Goal: Information Seeking & Learning: Learn about a topic

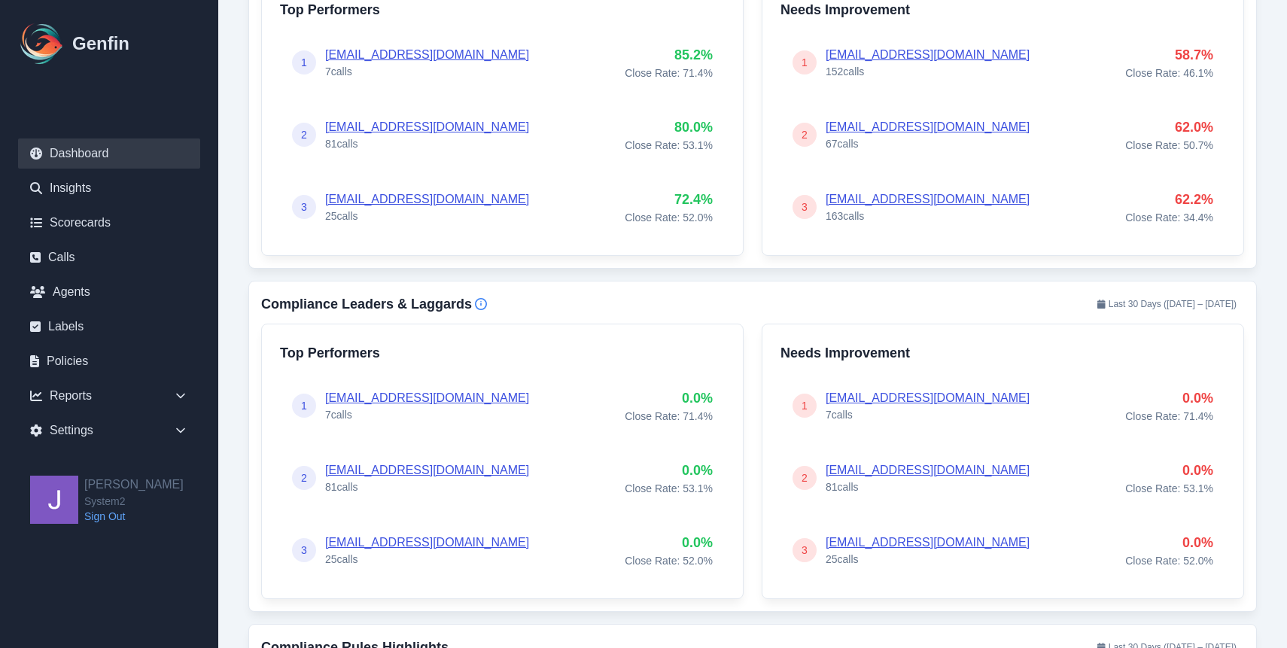
scroll to position [804, 0]
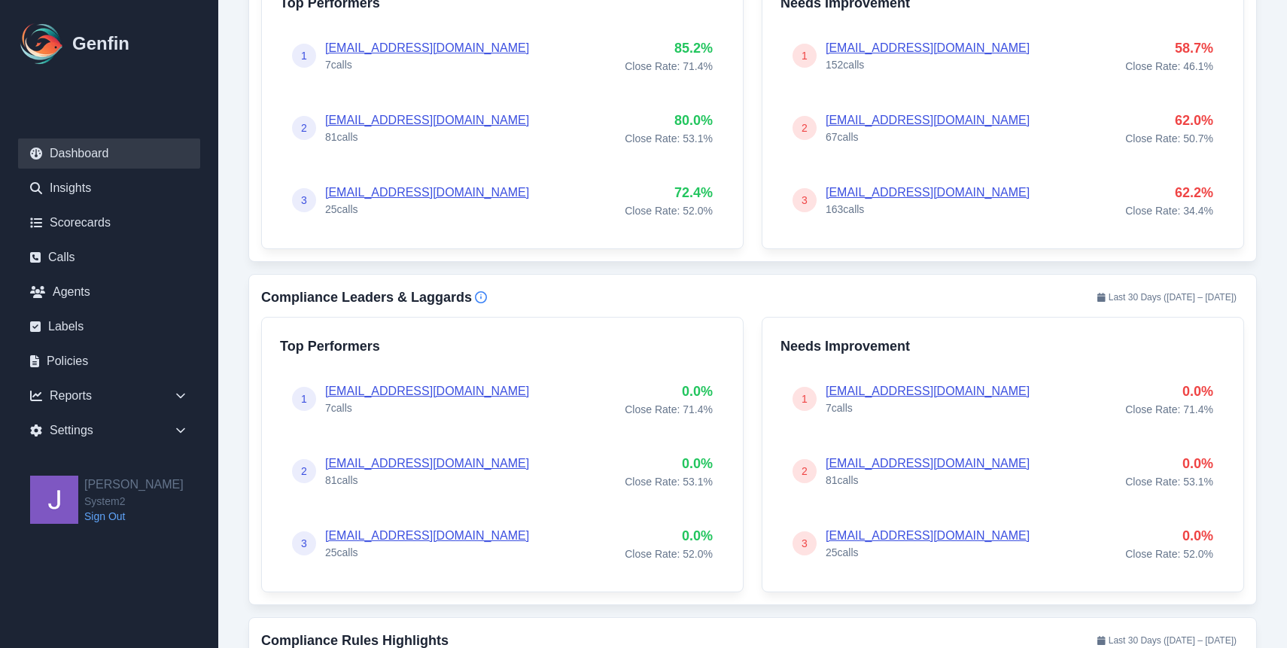
click at [482, 298] on icon "Info" at bounding box center [481, 297] width 12 height 12
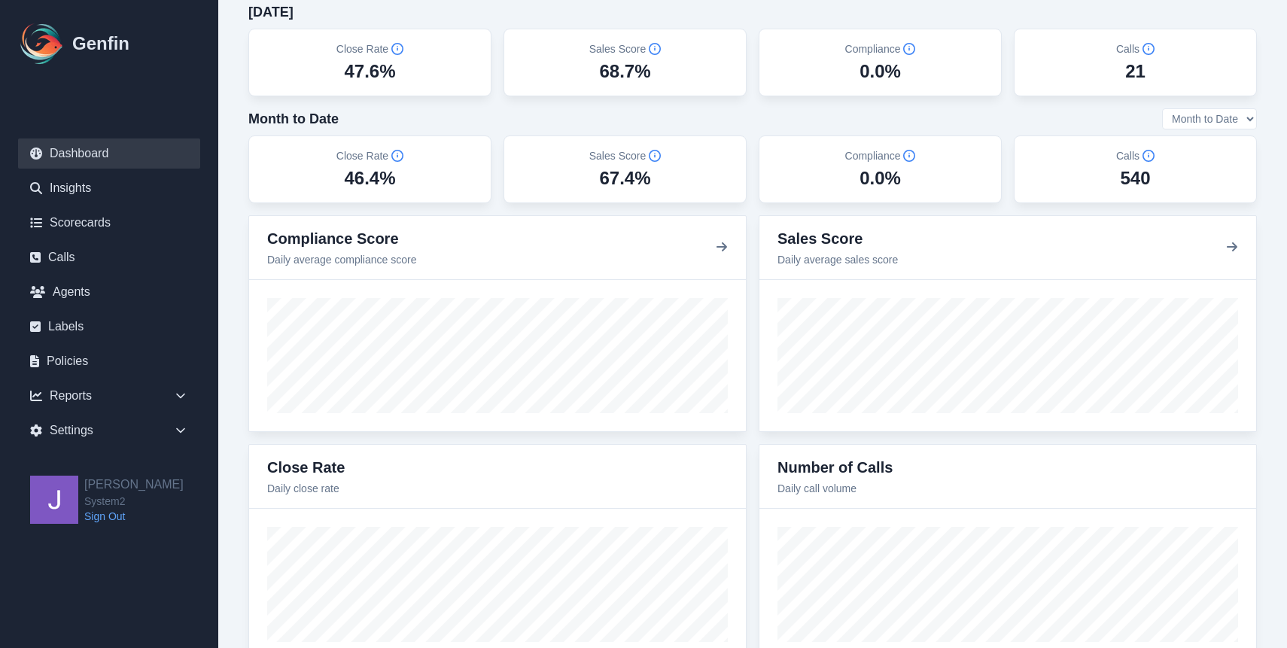
scroll to position [0, 0]
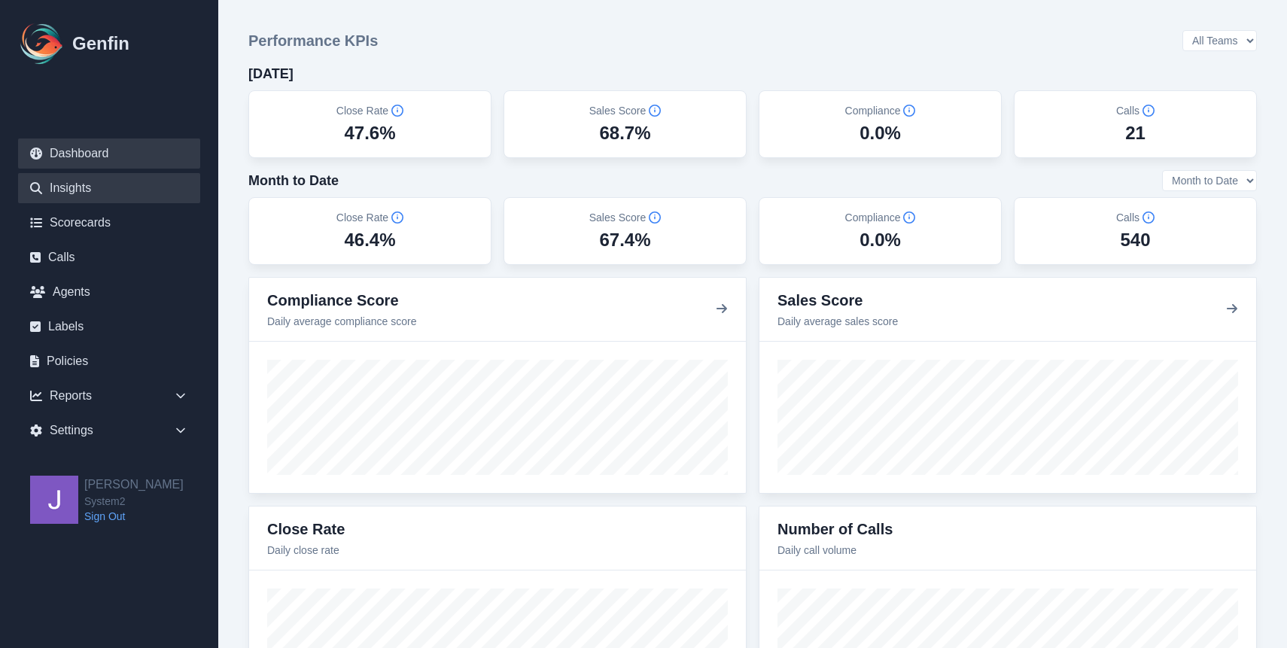
click at [125, 184] on link "Insights" at bounding box center [109, 188] width 182 height 30
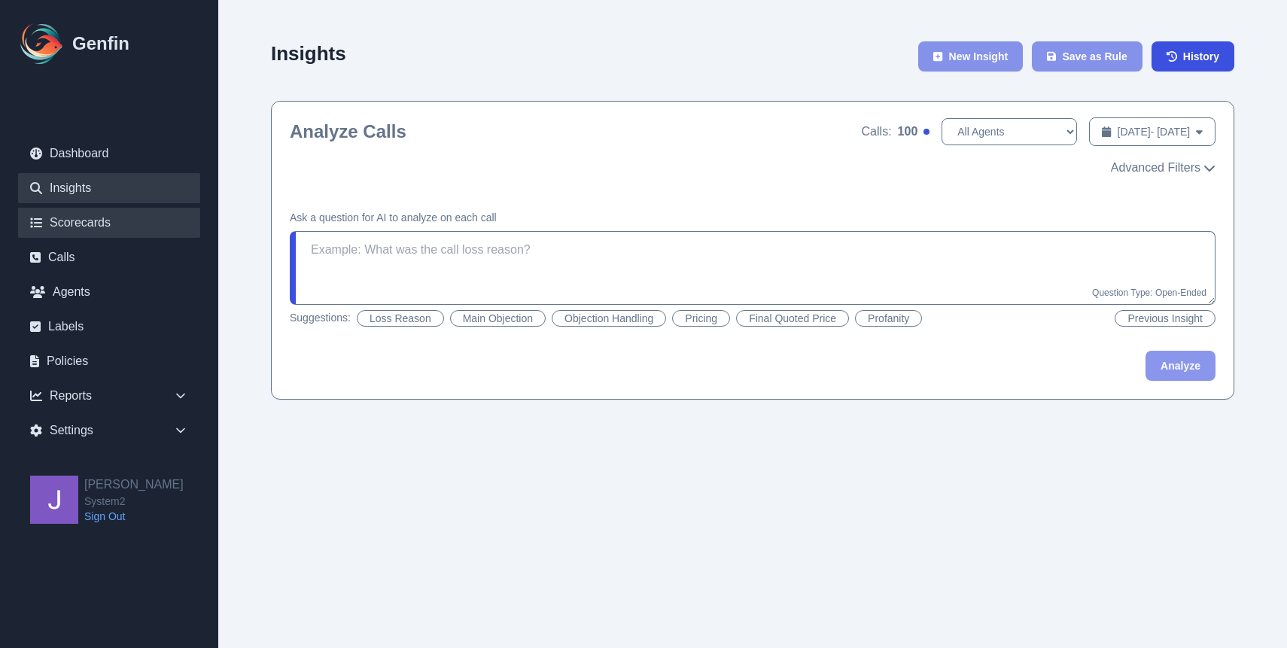
click at [117, 221] on link "Scorecards" at bounding box center [109, 223] width 182 height 30
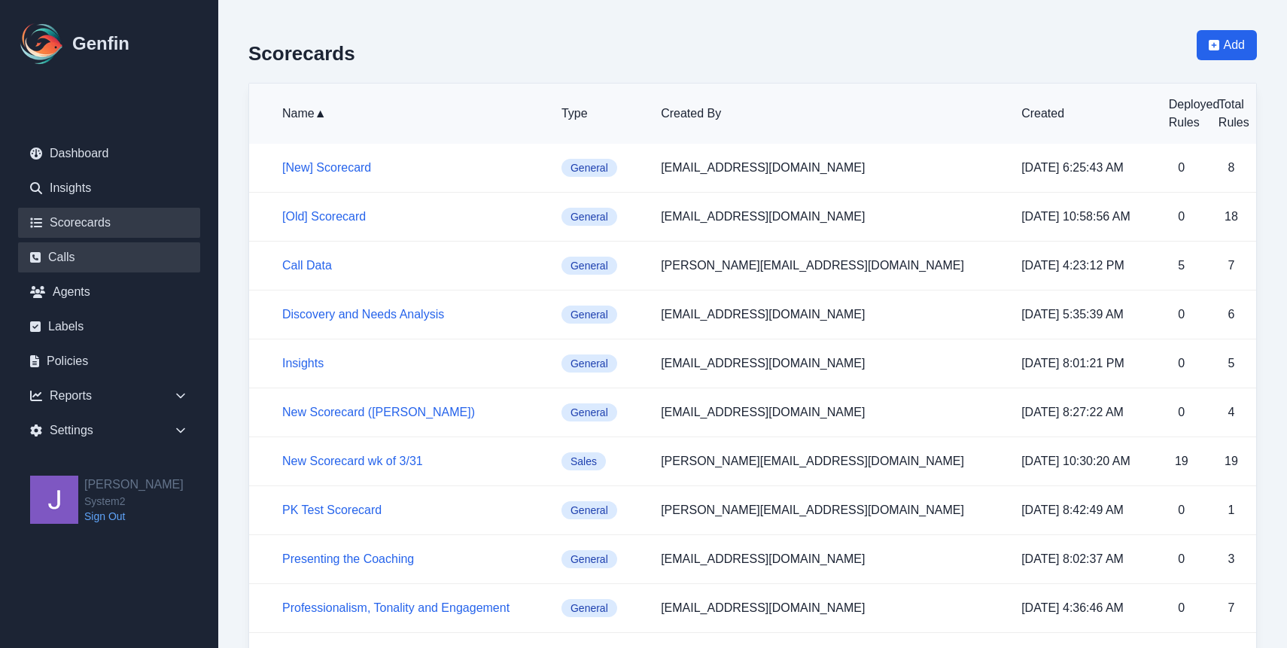
click at [133, 269] on link "Calls" at bounding box center [109, 257] width 182 height 30
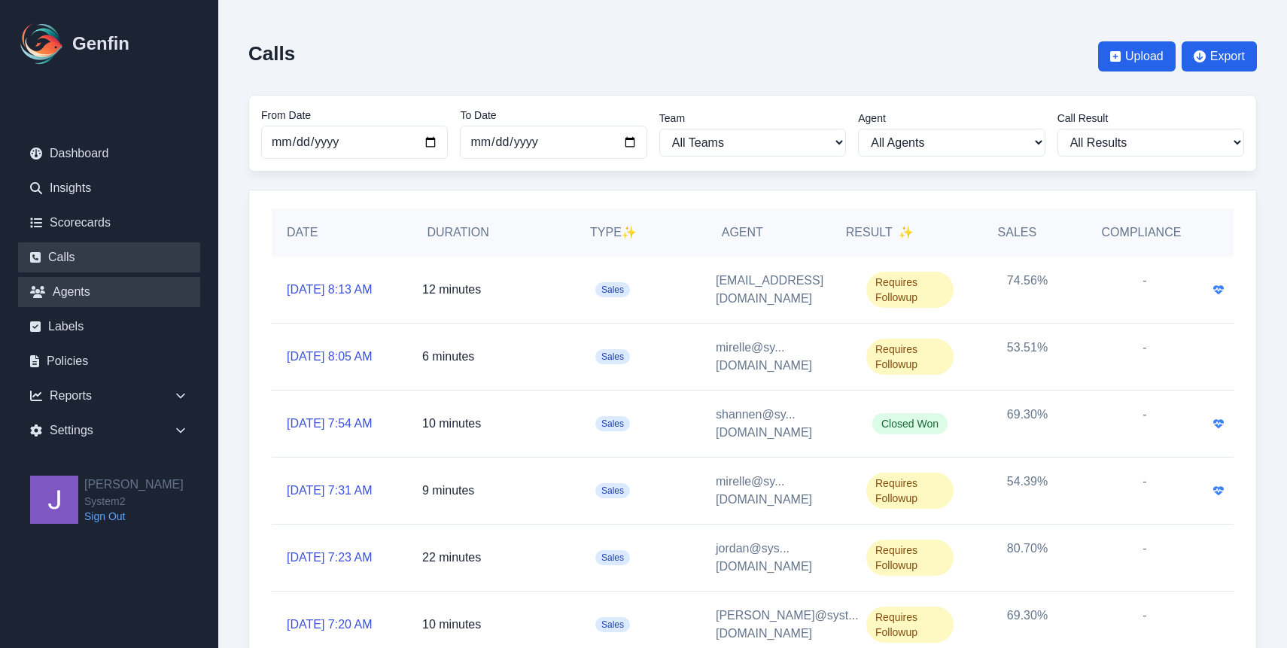
click at [128, 291] on link "Agents" at bounding box center [109, 292] width 182 height 30
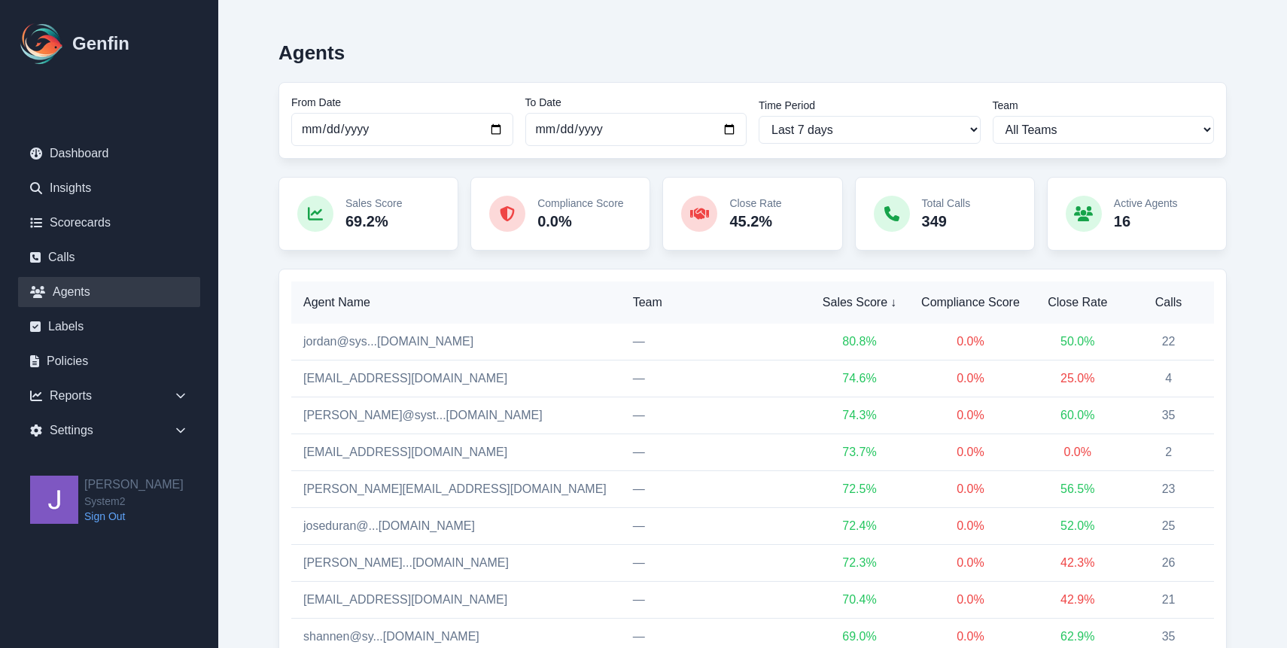
scroll to position [84, 0]
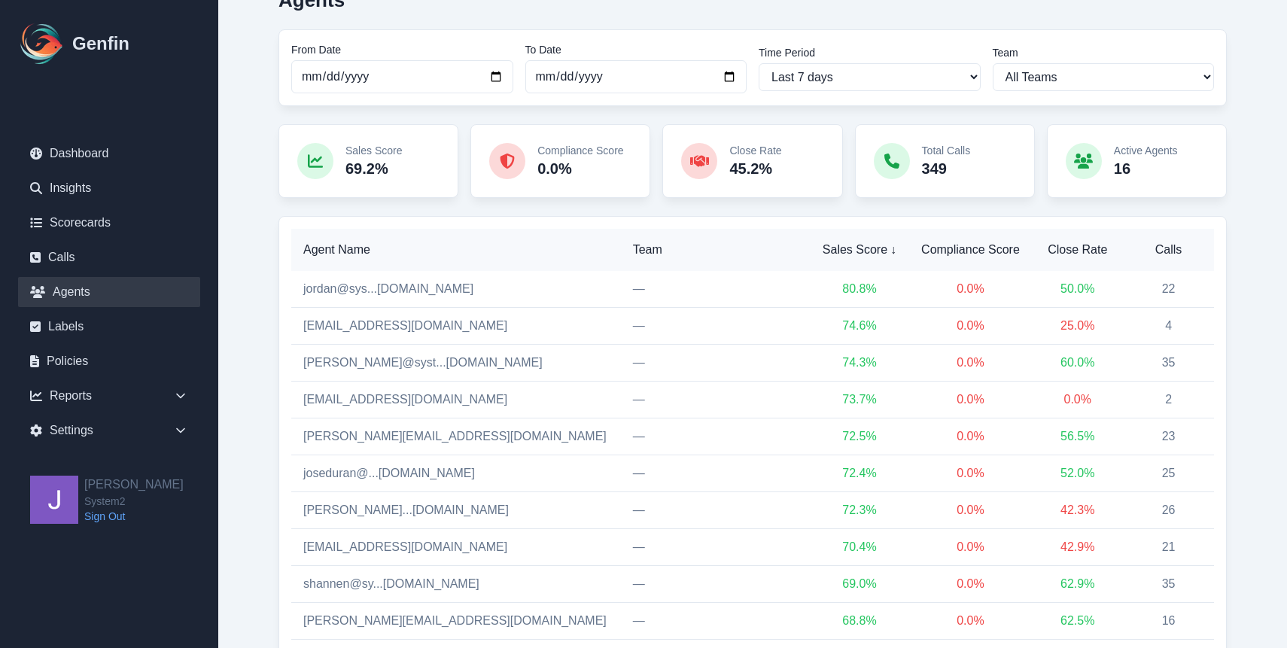
click at [822, 251] on span "Sales Score ↓" at bounding box center [859, 250] width 75 height 18
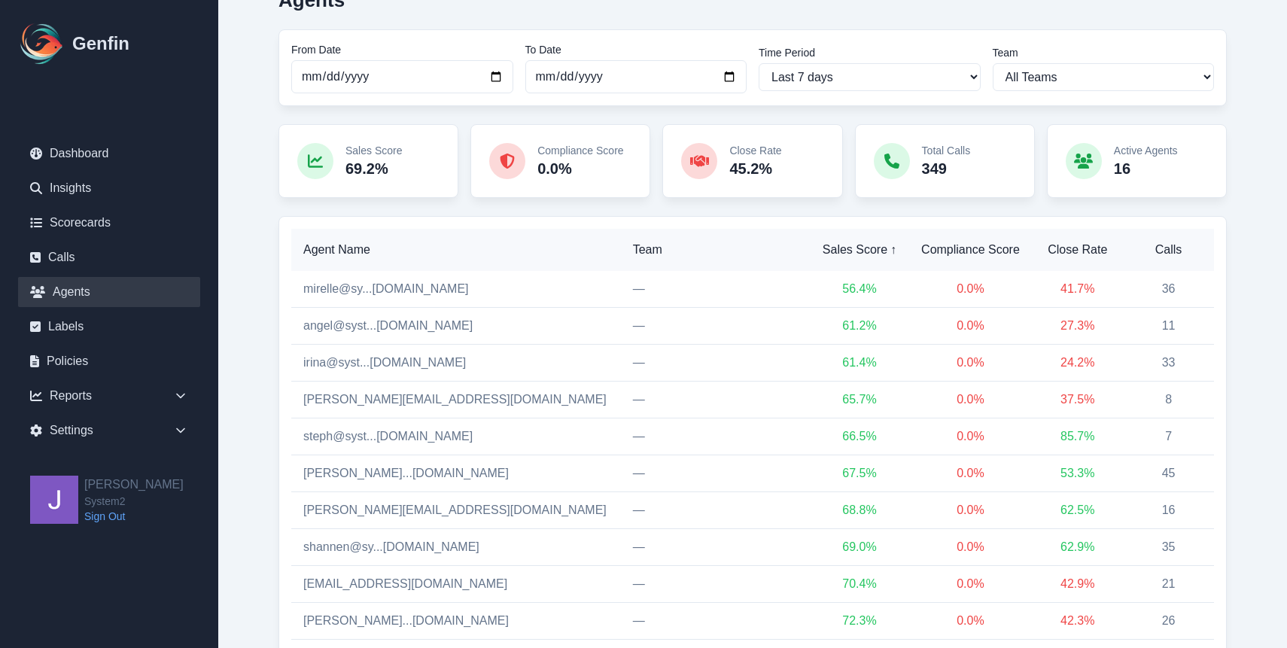
click at [822, 253] on span "Sales Score ↑" at bounding box center [859, 250] width 75 height 18
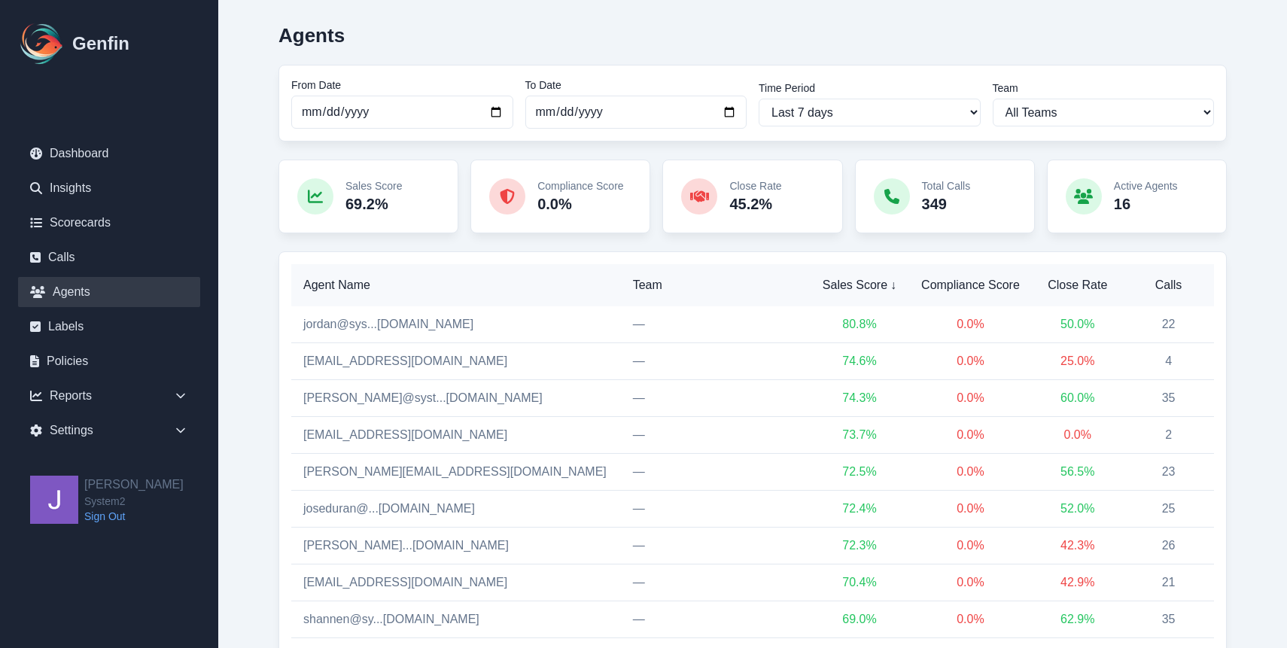
scroll to position [0, 0]
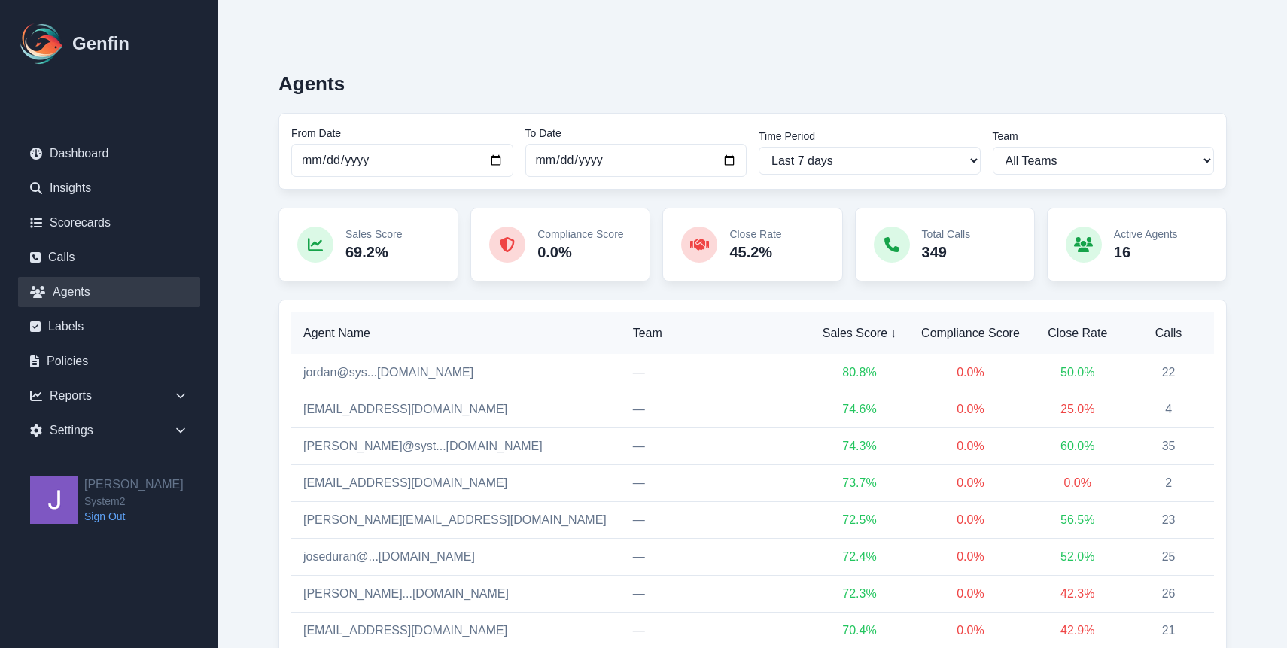
click at [708, 248] on icon at bounding box center [699, 244] width 19 height 11
click at [124, 388] on div "Reports" at bounding box center [109, 396] width 182 height 30
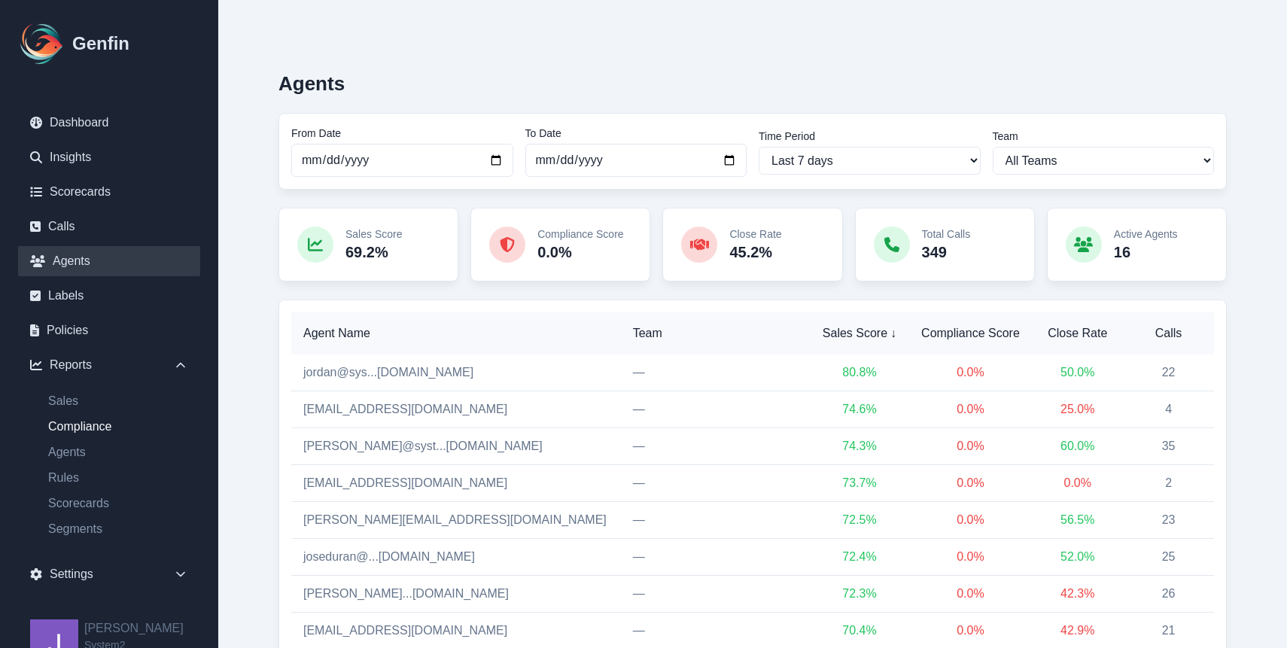
scroll to position [50, 0]
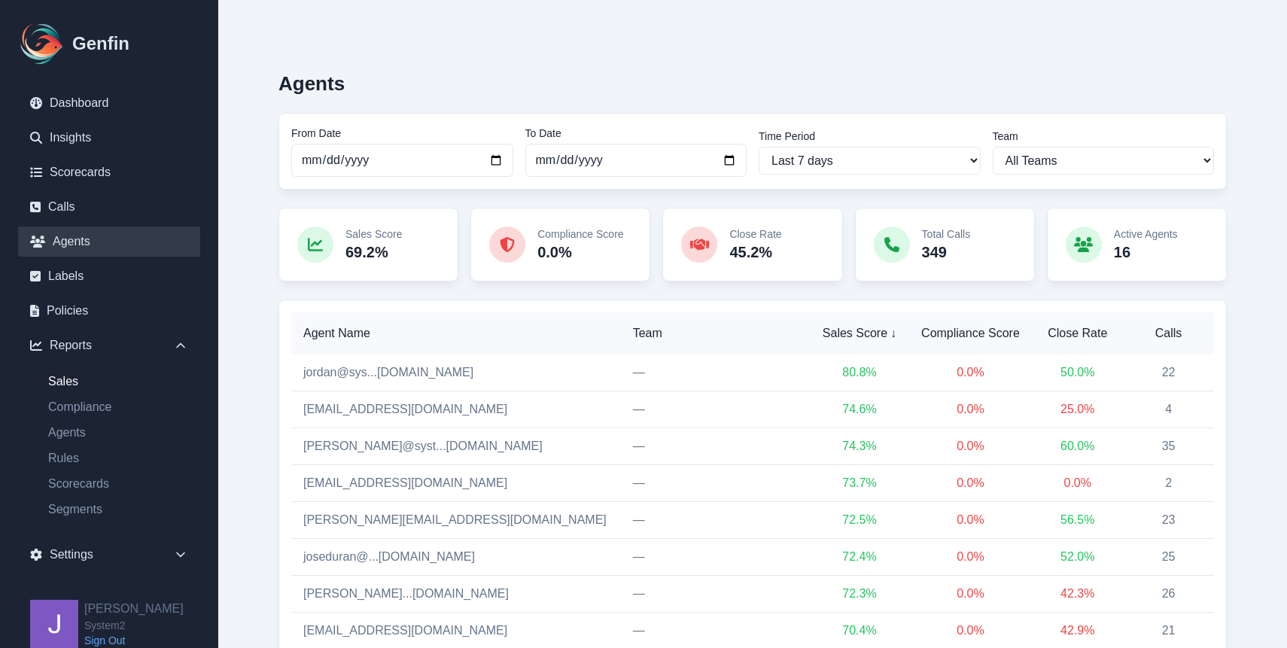
click at [84, 388] on link "Sales" at bounding box center [118, 382] width 164 height 18
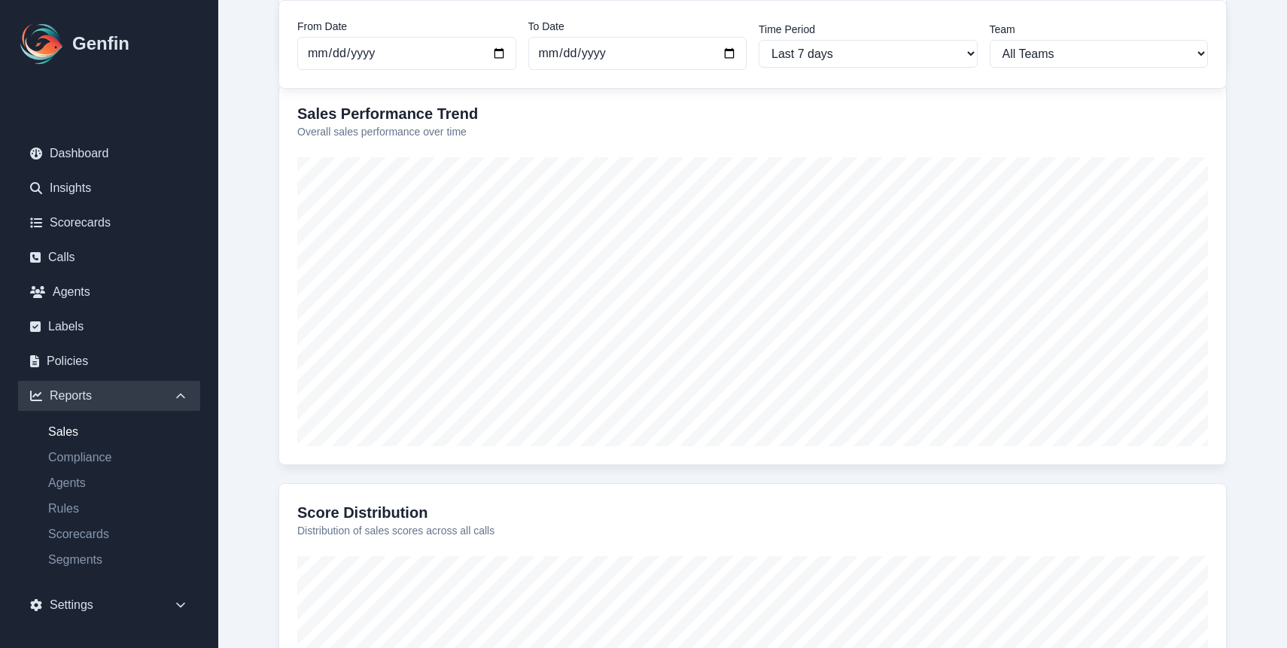
scroll to position [151, 0]
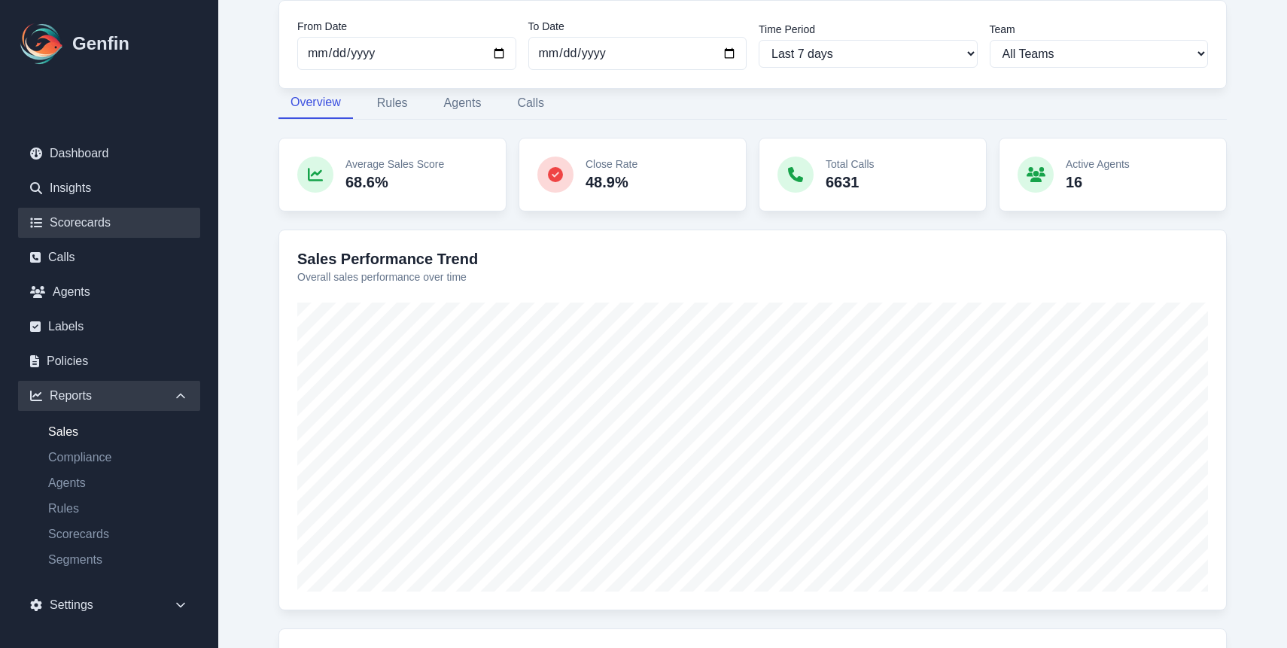
click at [82, 233] on link "Scorecards" at bounding box center [109, 223] width 182 height 30
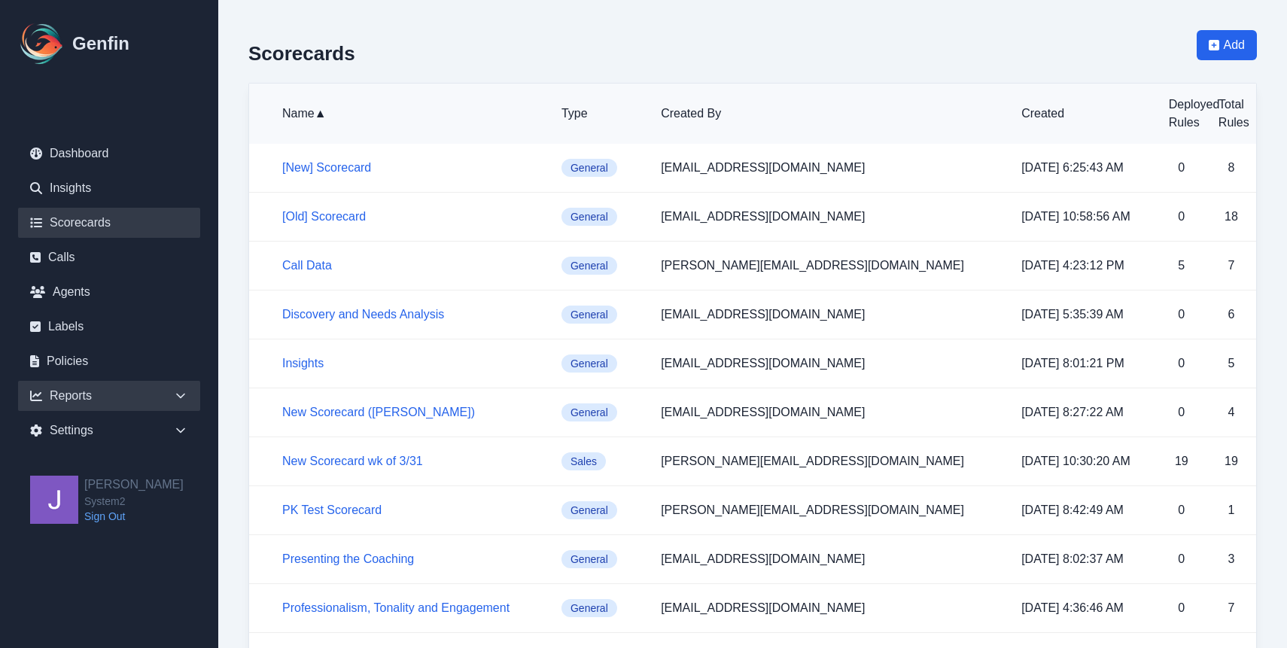
click at [96, 396] on div "Reports" at bounding box center [109, 396] width 182 height 30
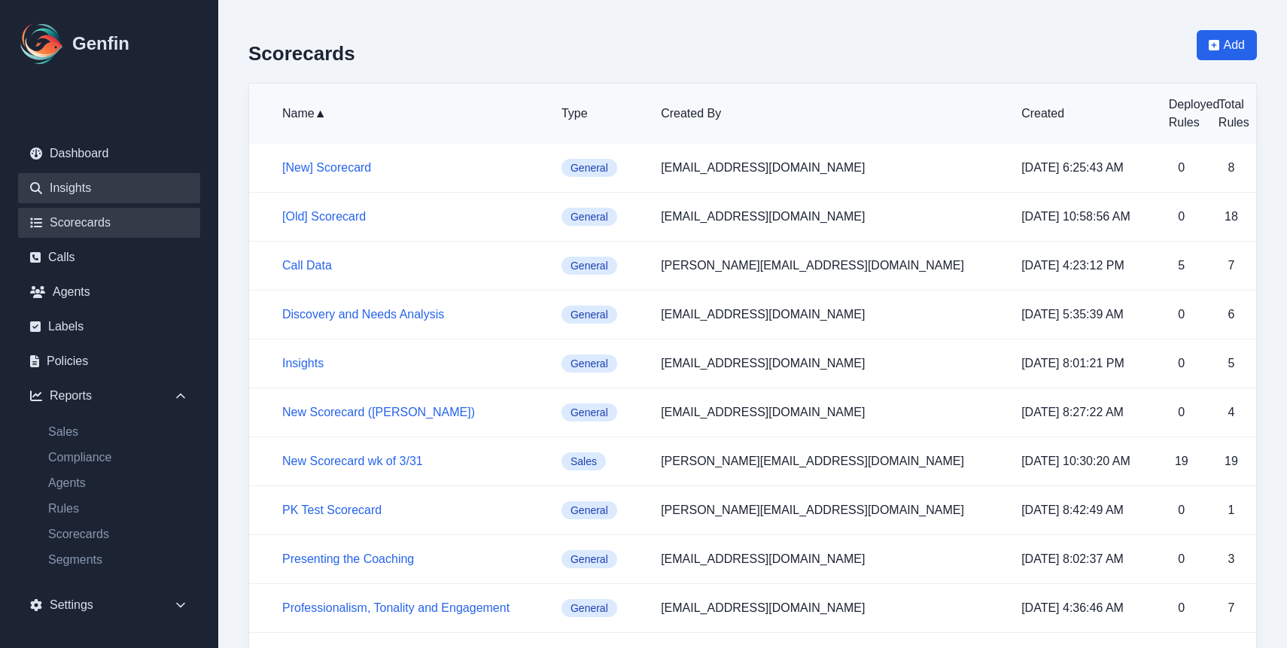
click at [102, 187] on link "Insights" at bounding box center [109, 188] width 182 height 30
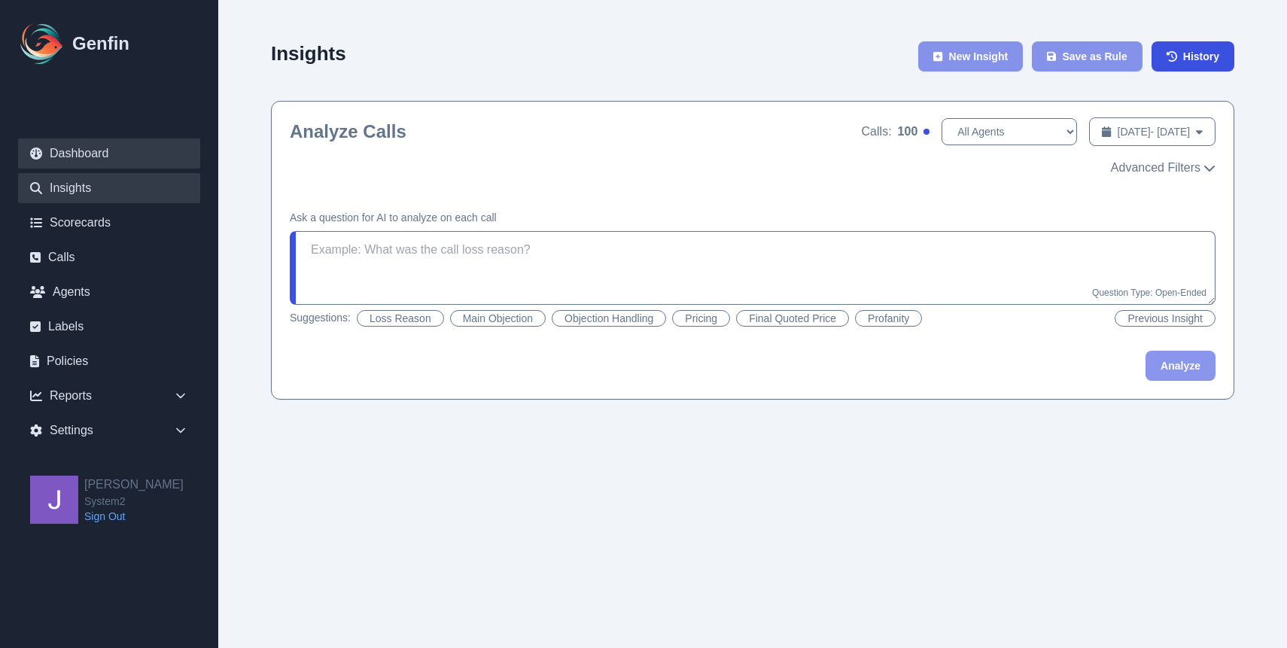
click at [99, 161] on link "Dashboard" at bounding box center [109, 154] width 182 height 30
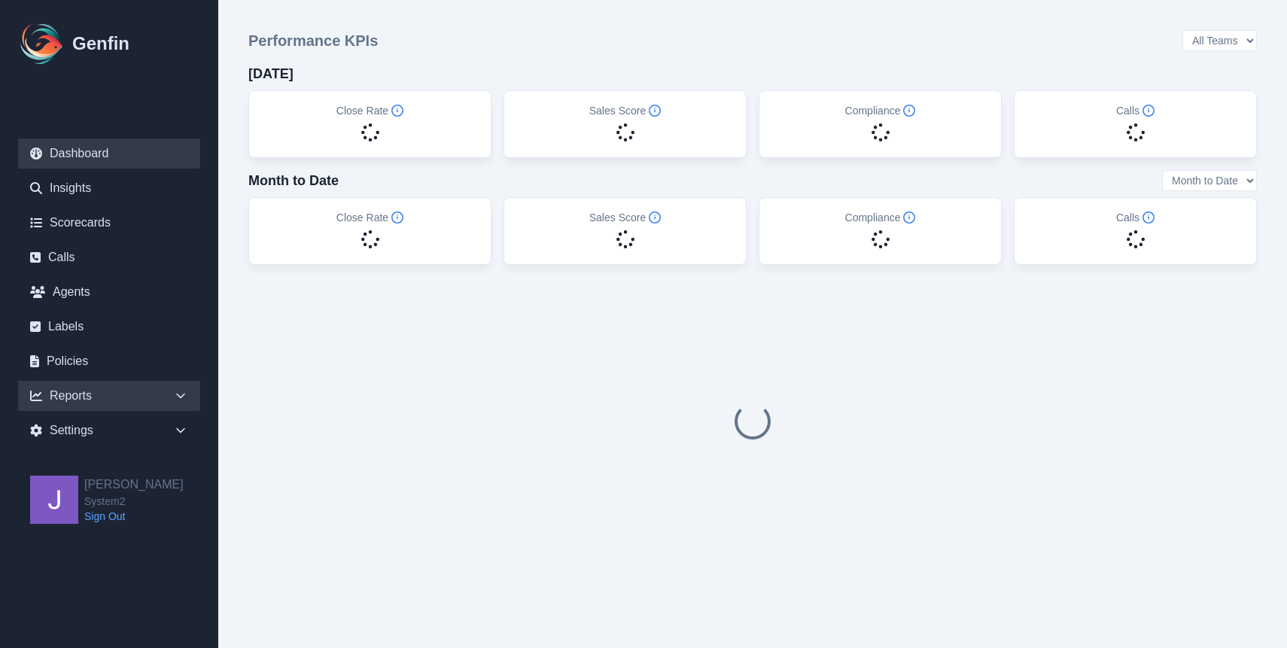
click at [87, 392] on div "Reports" at bounding box center [109, 396] width 182 height 30
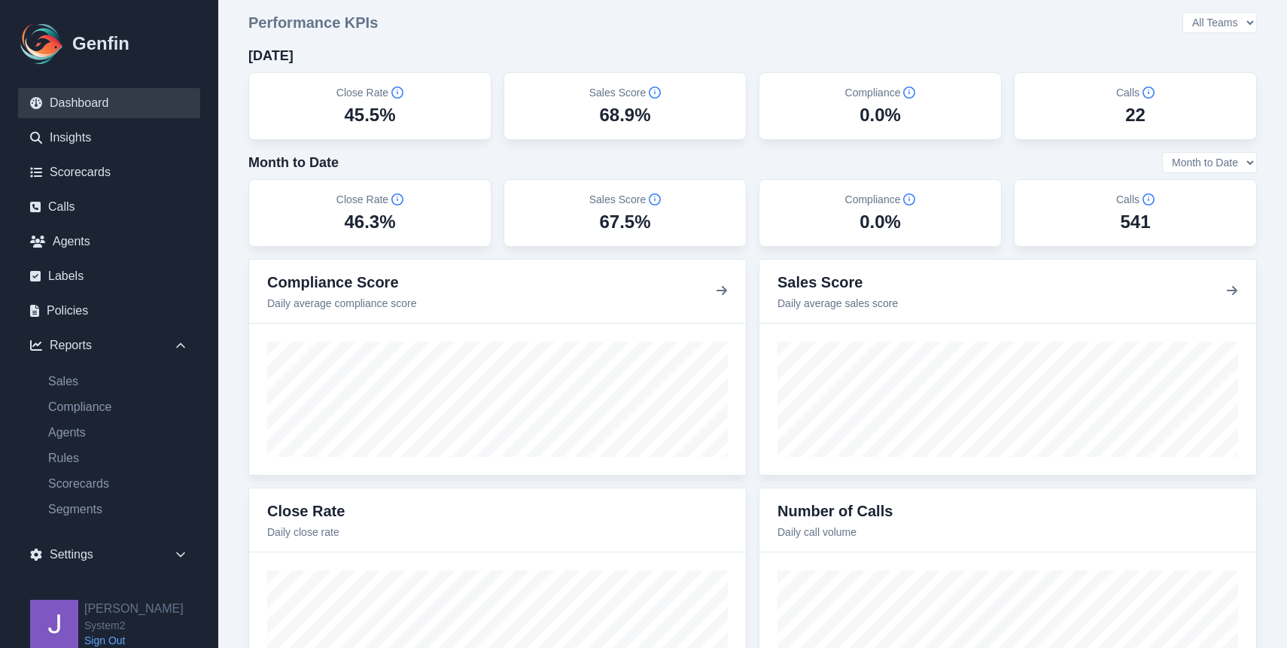
scroll to position [21, 0]
click at [95, 494] on ul "Sales Compliance Agents Rules Scorecards Segments" at bounding box center [109, 446] width 182 height 146
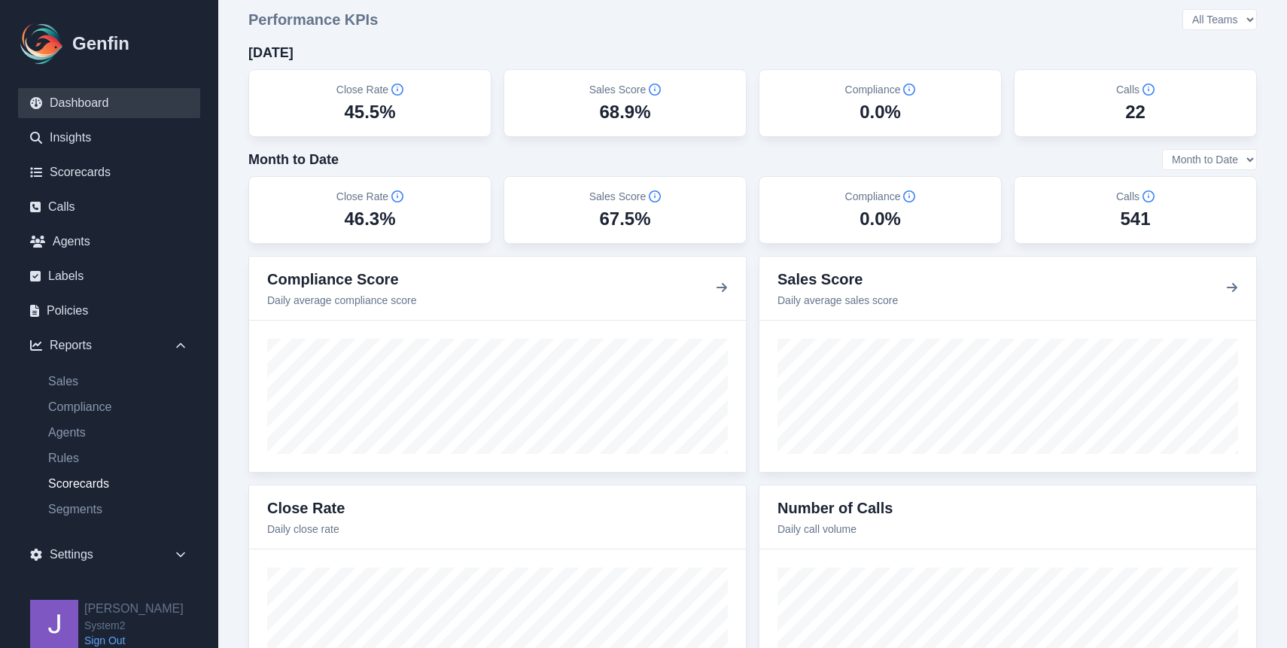
click at [96, 488] on link "Scorecards" at bounding box center [118, 484] width 164 height 18
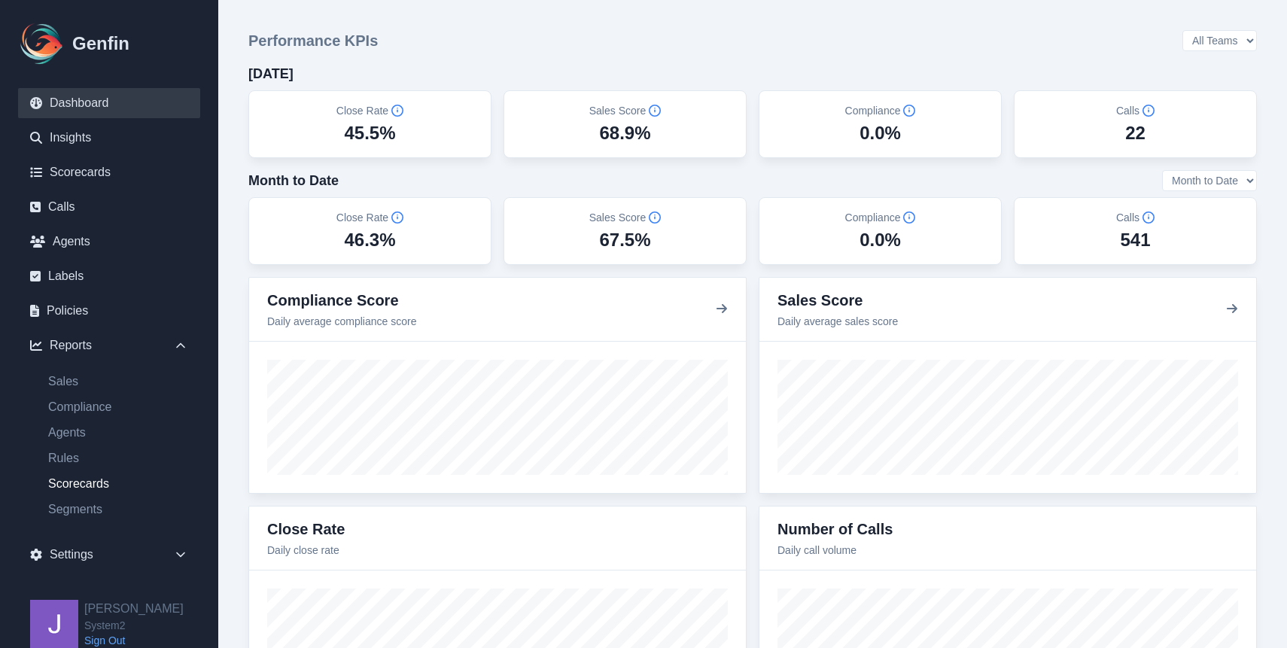
select select "14"
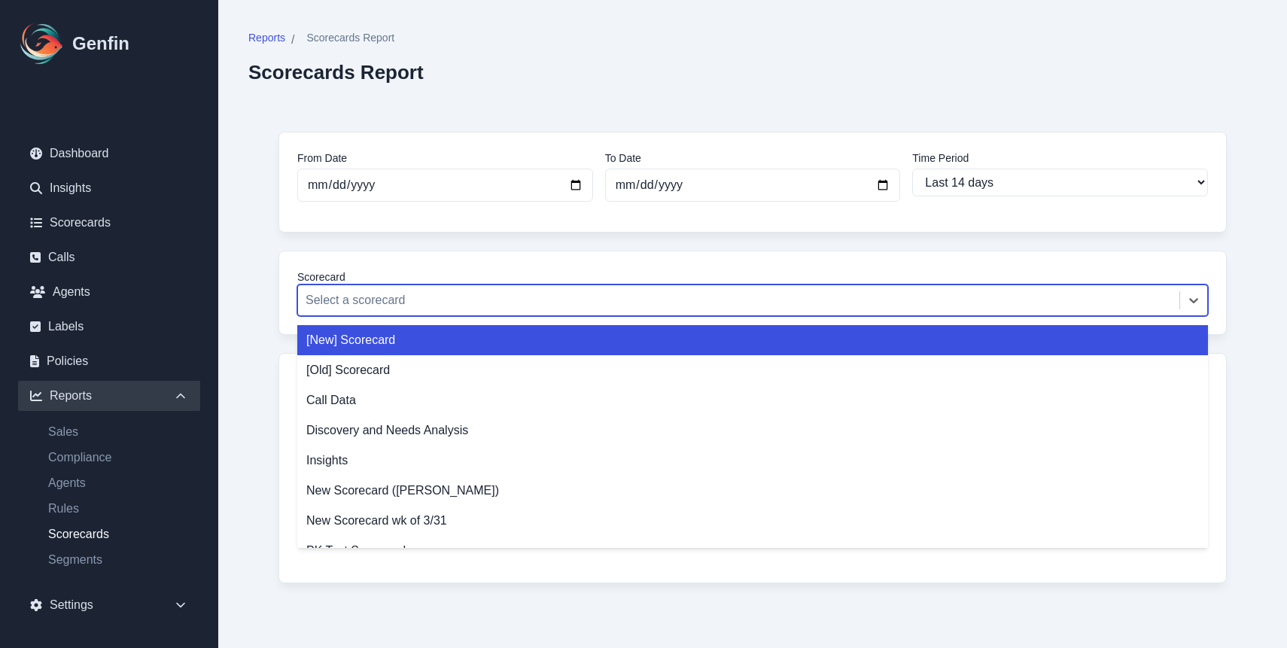
click at [409, 287] on div "Select a scorecard" at bounding box center [738, 300] width 881 height 27
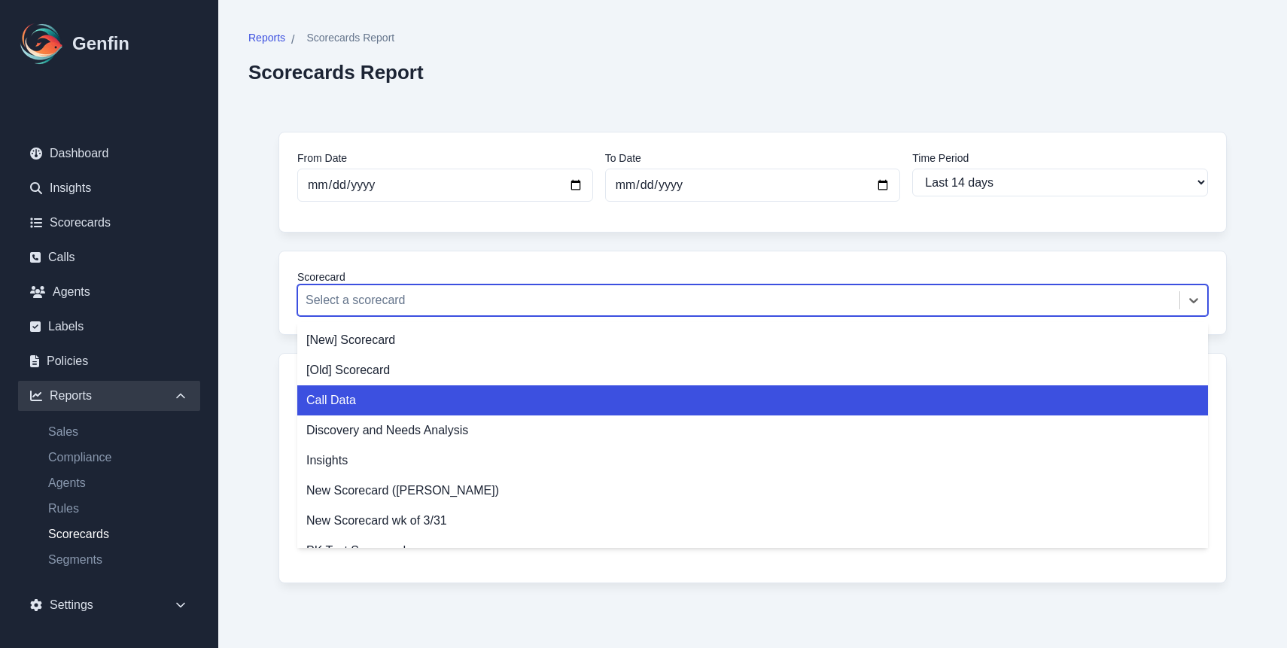
click at [376, 396] on div "Call Data" at bounding box center [752, 400] width 911 height 30
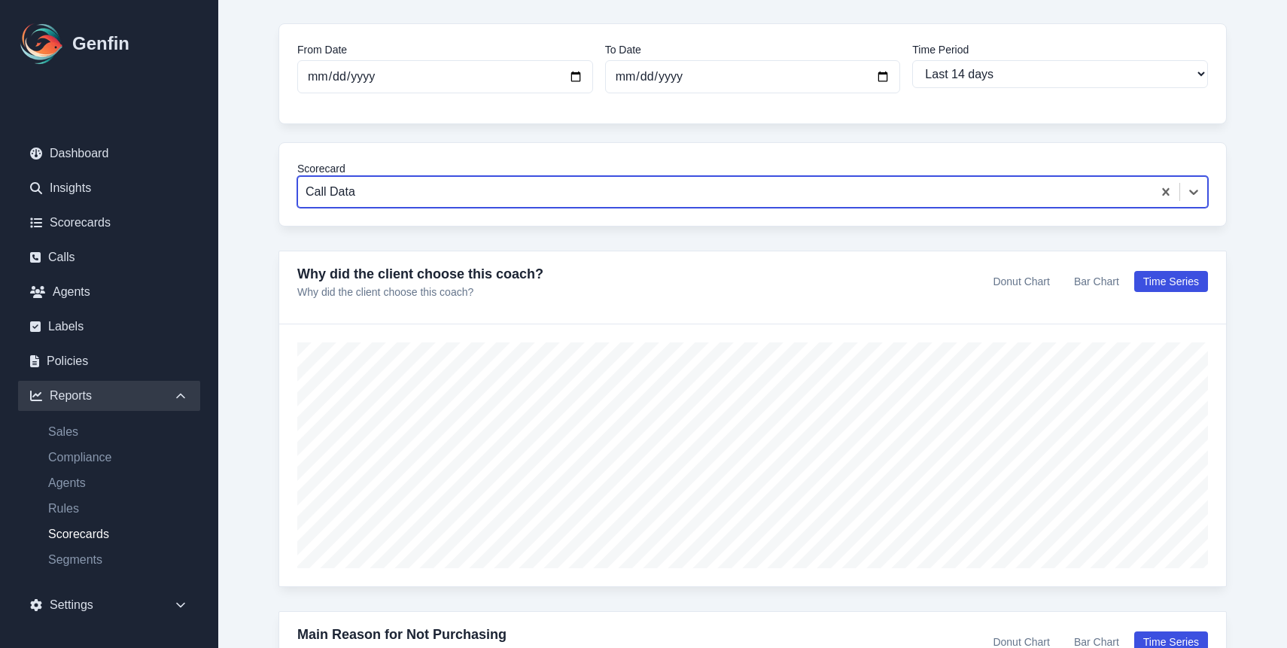
scroll to position [111, 0]
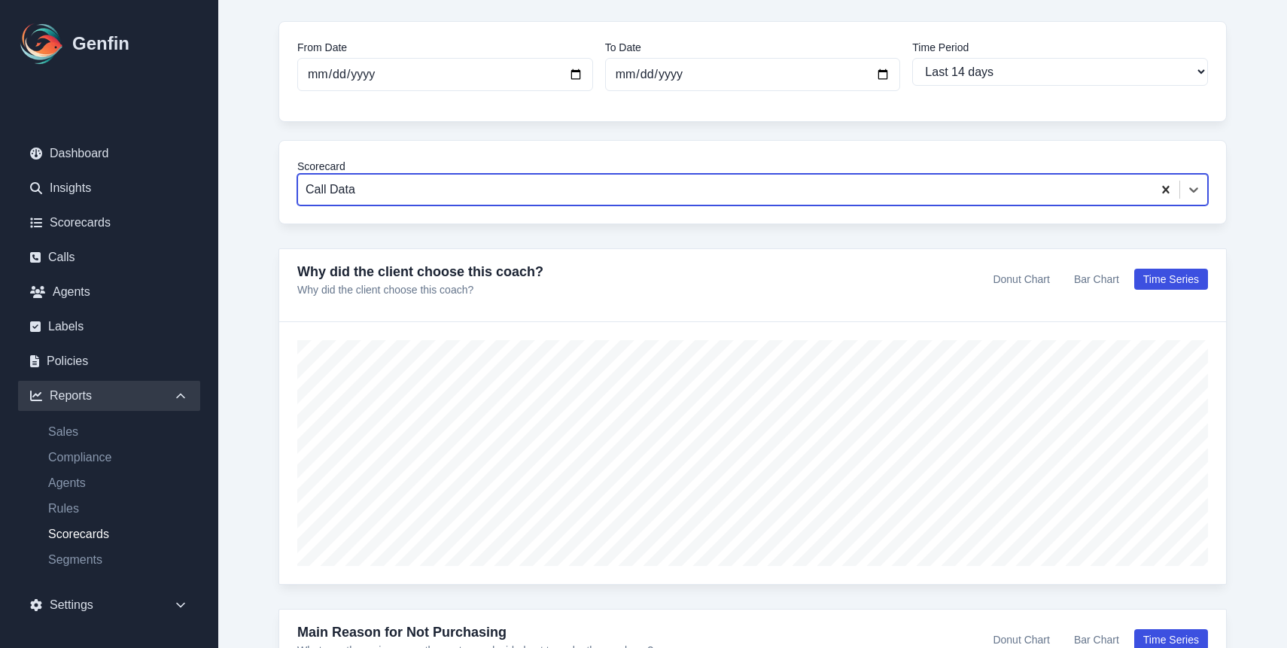
scroll to position [20, 0]
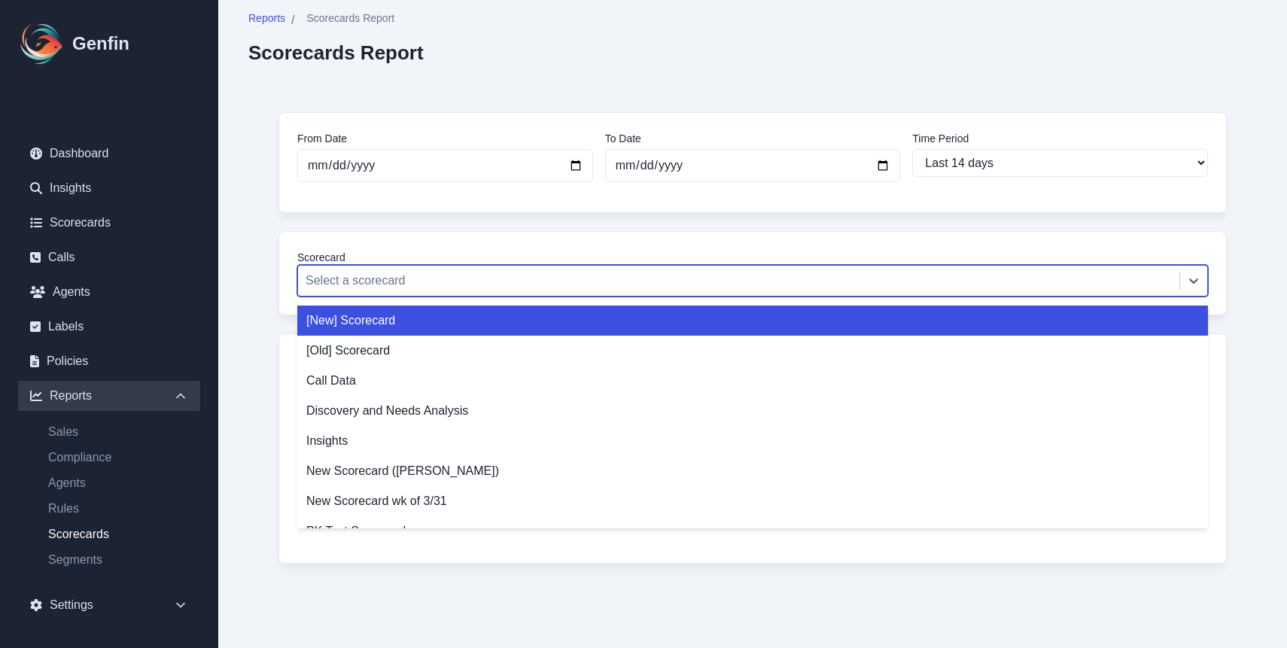
click at [981, 286] on div at bounding box center [739, 280] width 866 height 21
click at [811, 314] on div "[New] Scorecard" at bounding box center [752, 321] width 911 height 30
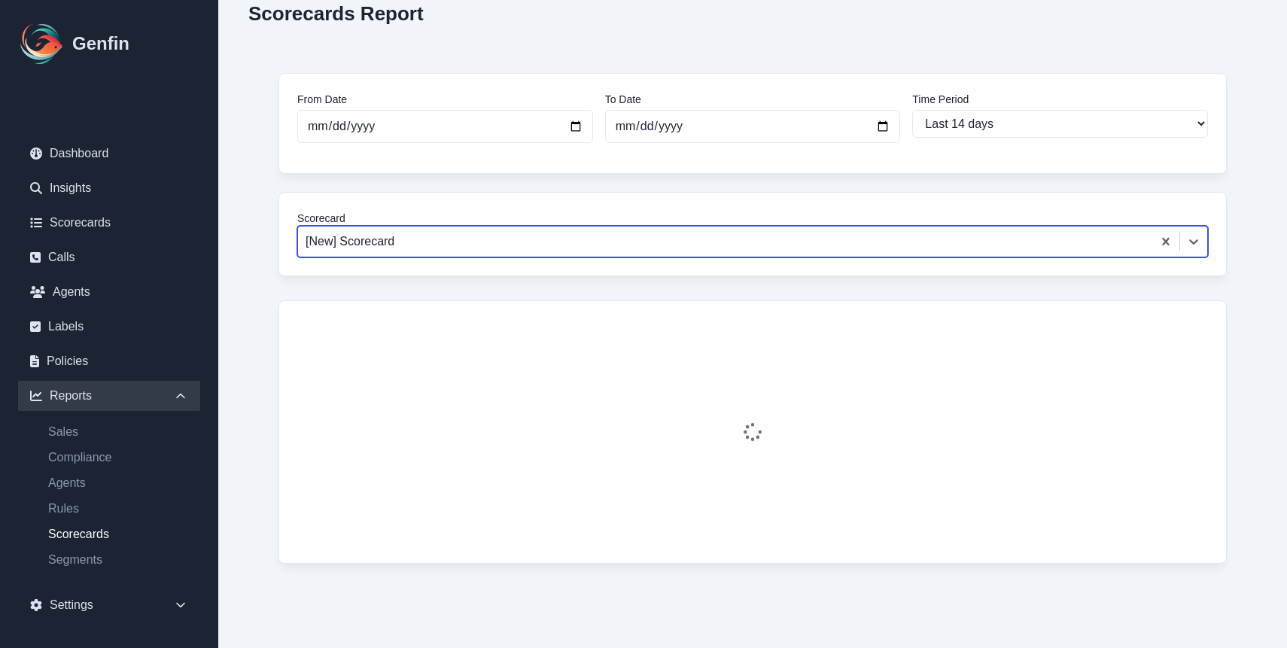
scroll to position [104, 0]
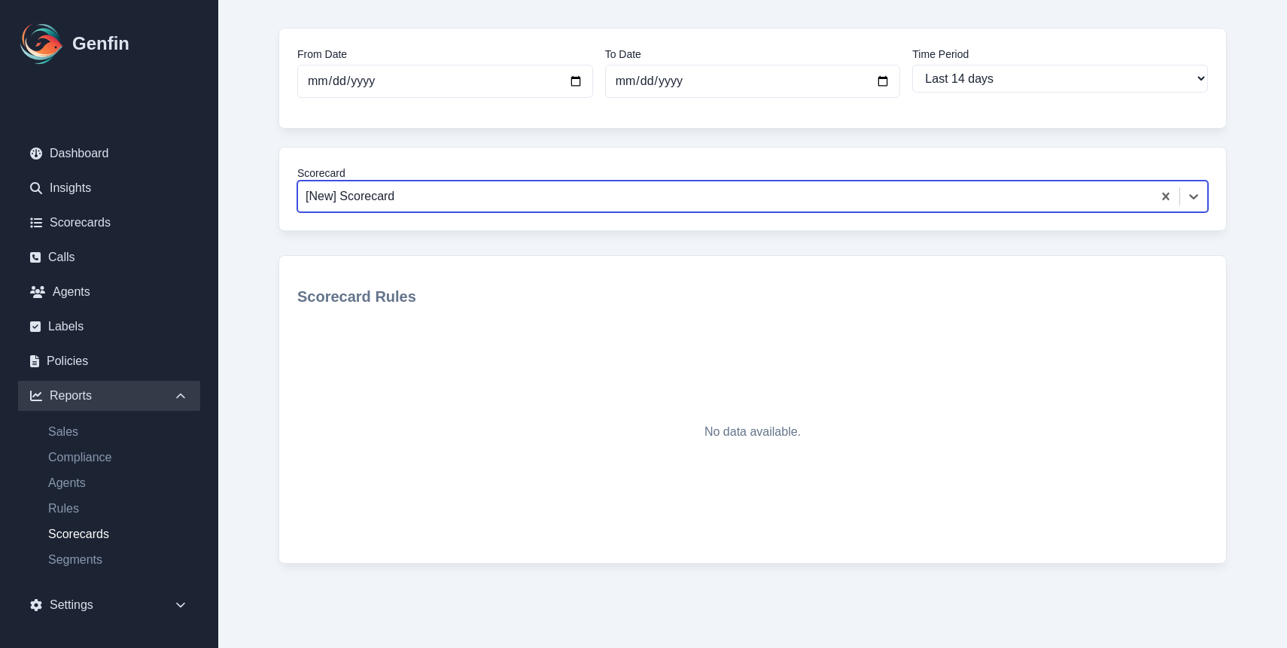
click at [770, 197] on div at bounding box center [725, 196] width 839 height 21
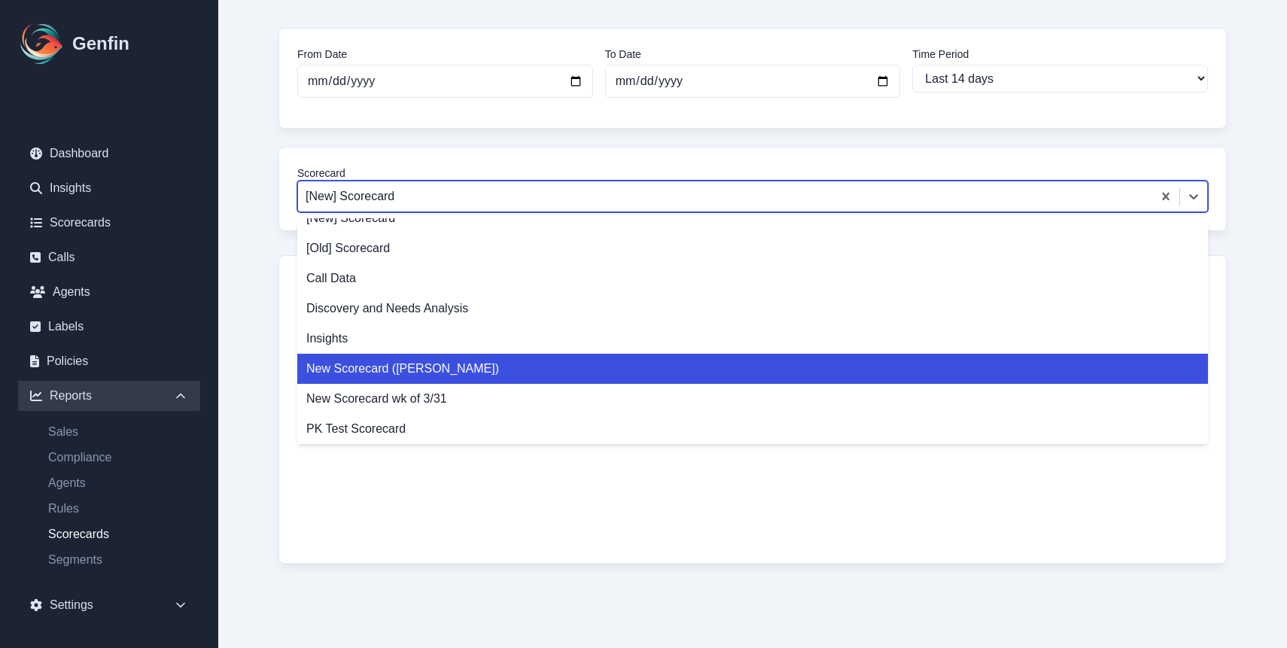
scroll to position [0, 0]
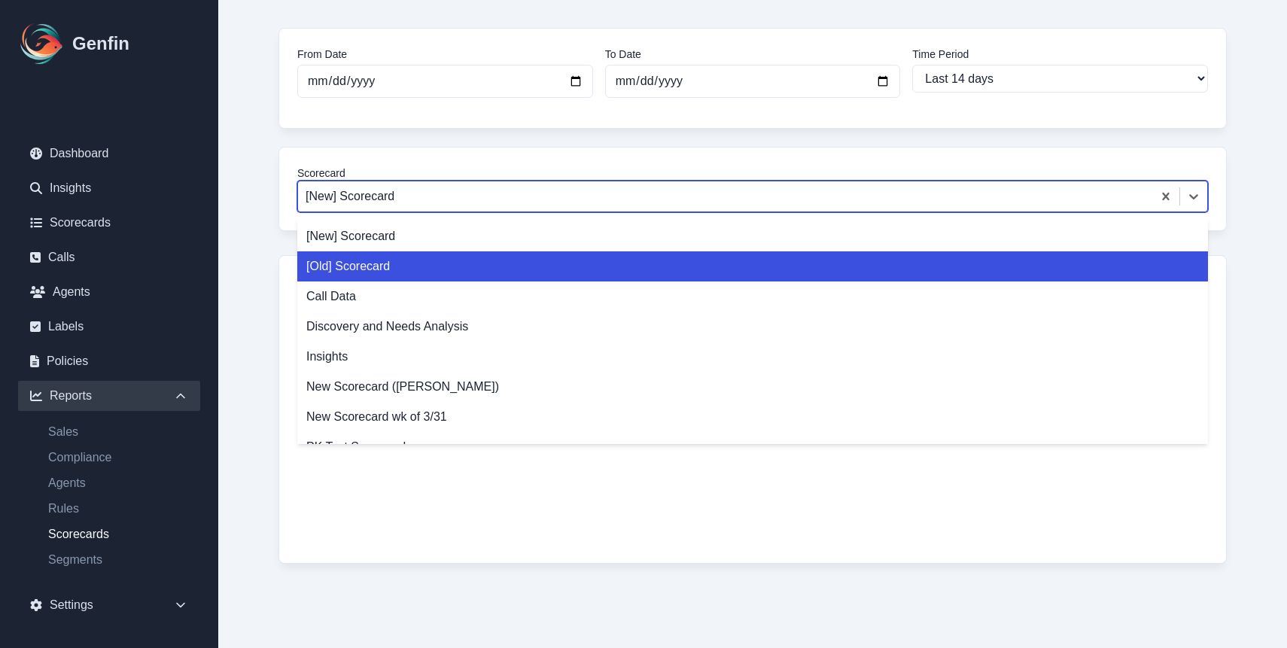
click at [457, 143] on div "From Date [DATE] To Date [DATE] Time Period Last 7 days Last 14 days Last 30 da…" at bounding box center [752, 308] width 1009 height 620
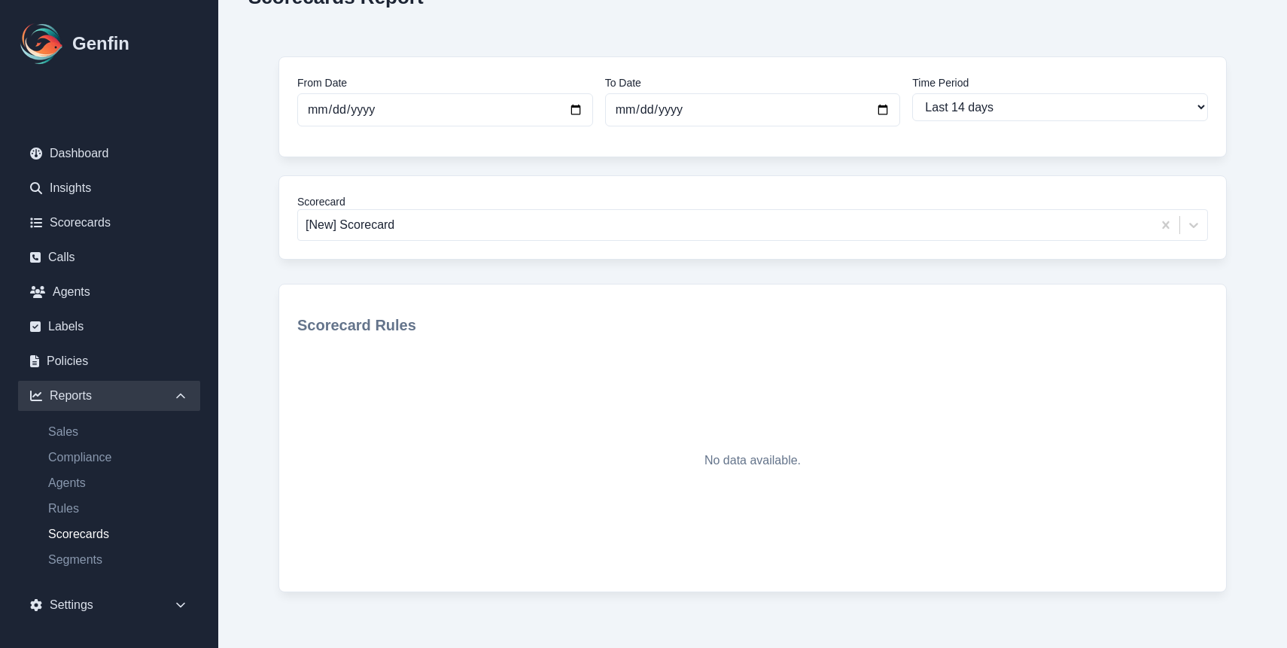
scroll to position [71, 0]
click at [89, 564] on link "Segments" at bounding box center [118, 560] width 164 height 18
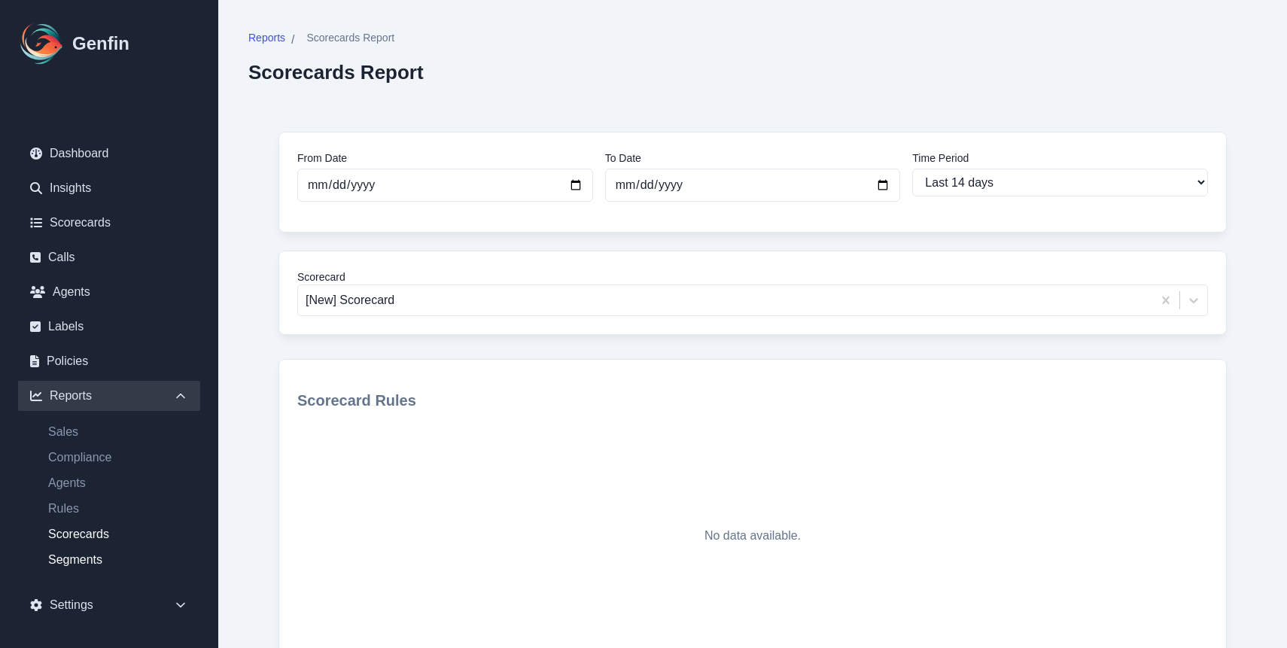
select select "14"
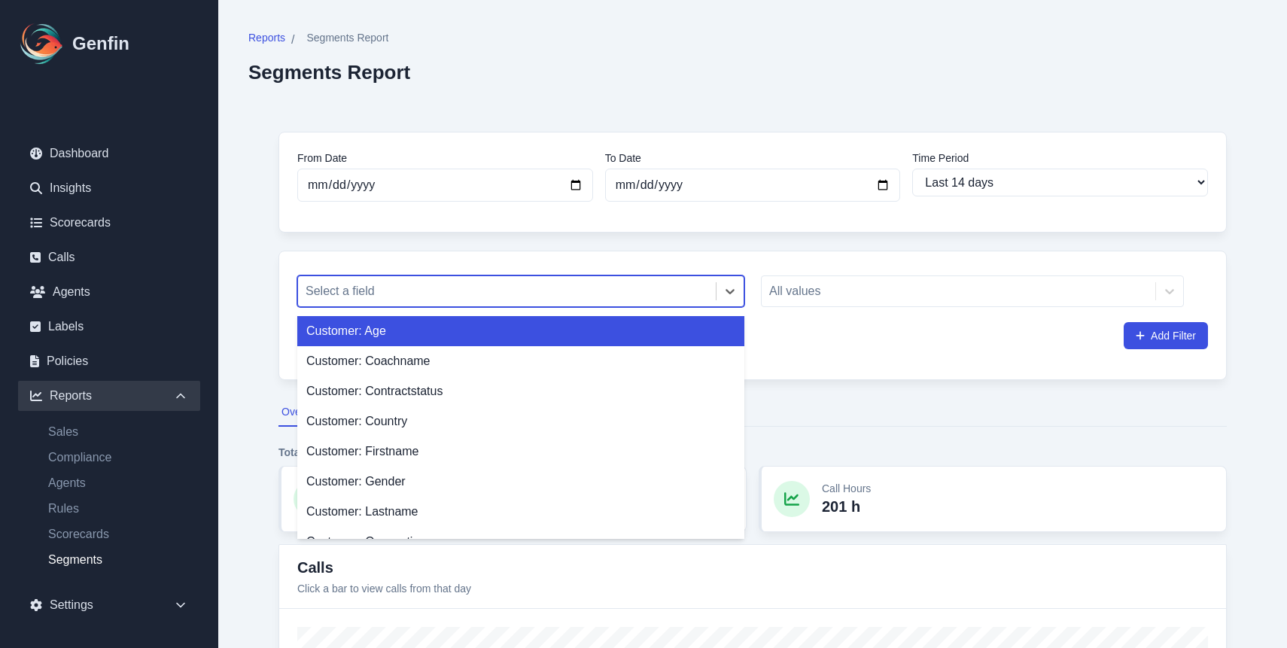
click at [557, 285] on div at bounding box center [507, 291] width 403 height 21
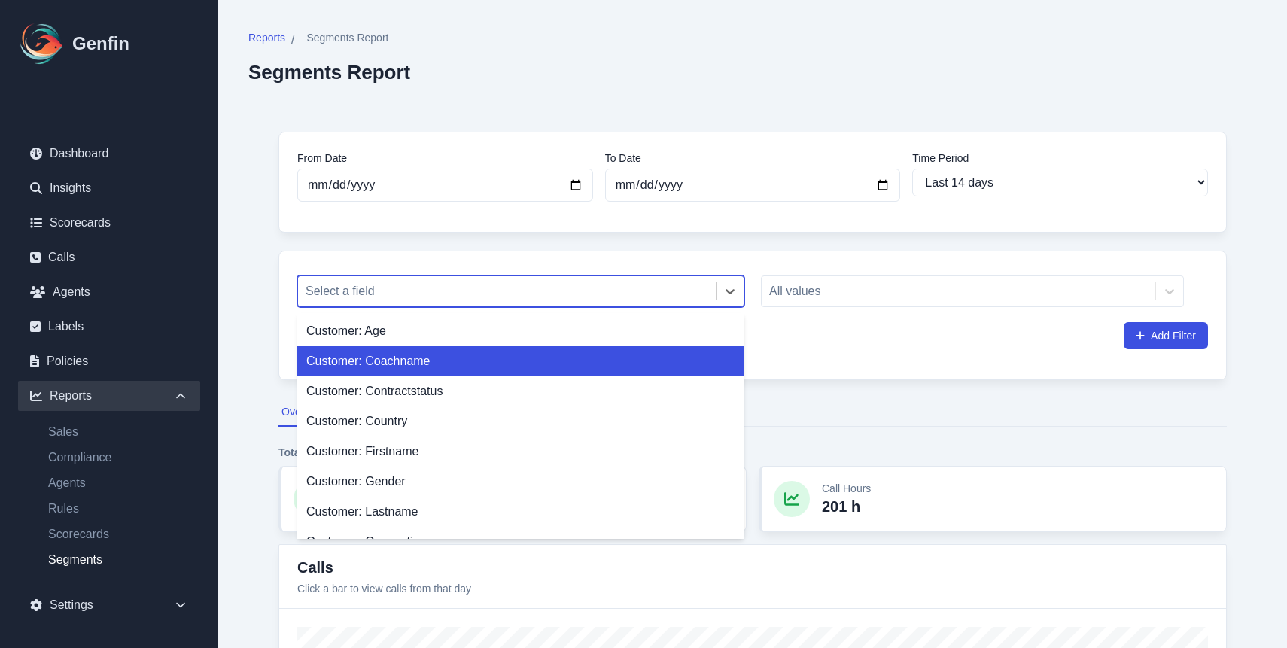
click at [536, 357] on div "Customer: Coachname" at bounding box center [520, 361] width 447 height 30
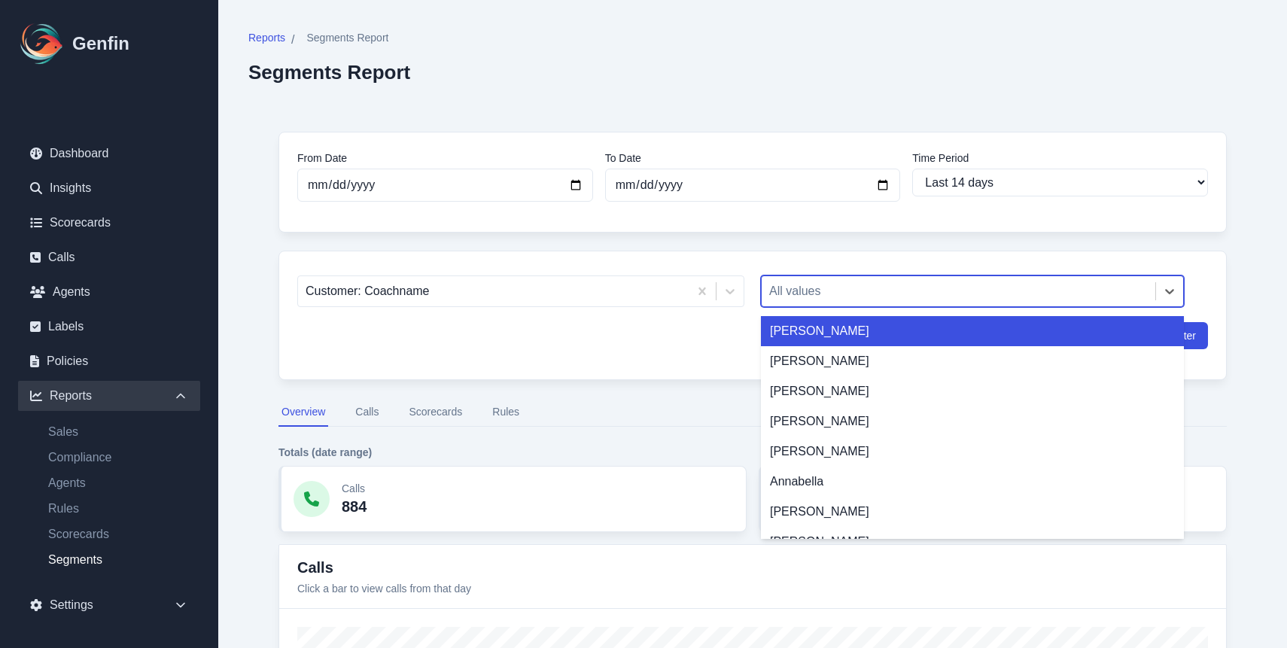
click at [833, 293] on div at bounding box center [958, 291] width 379 height 21
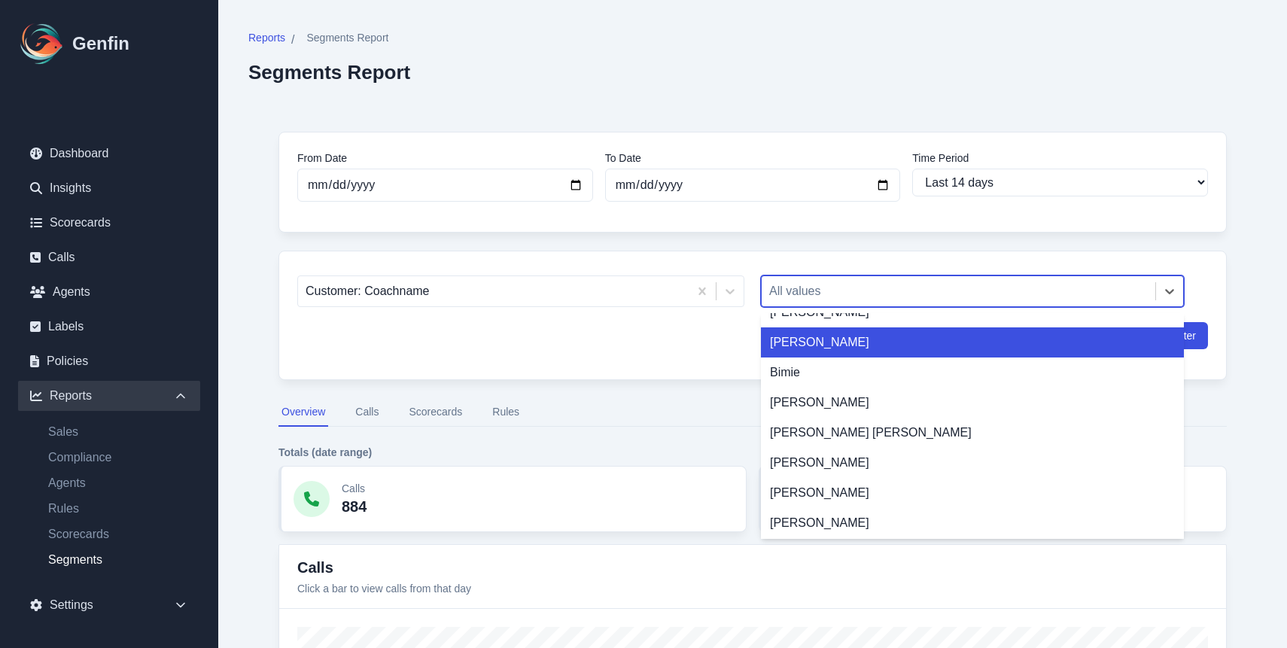
scroll to position [263, 0]
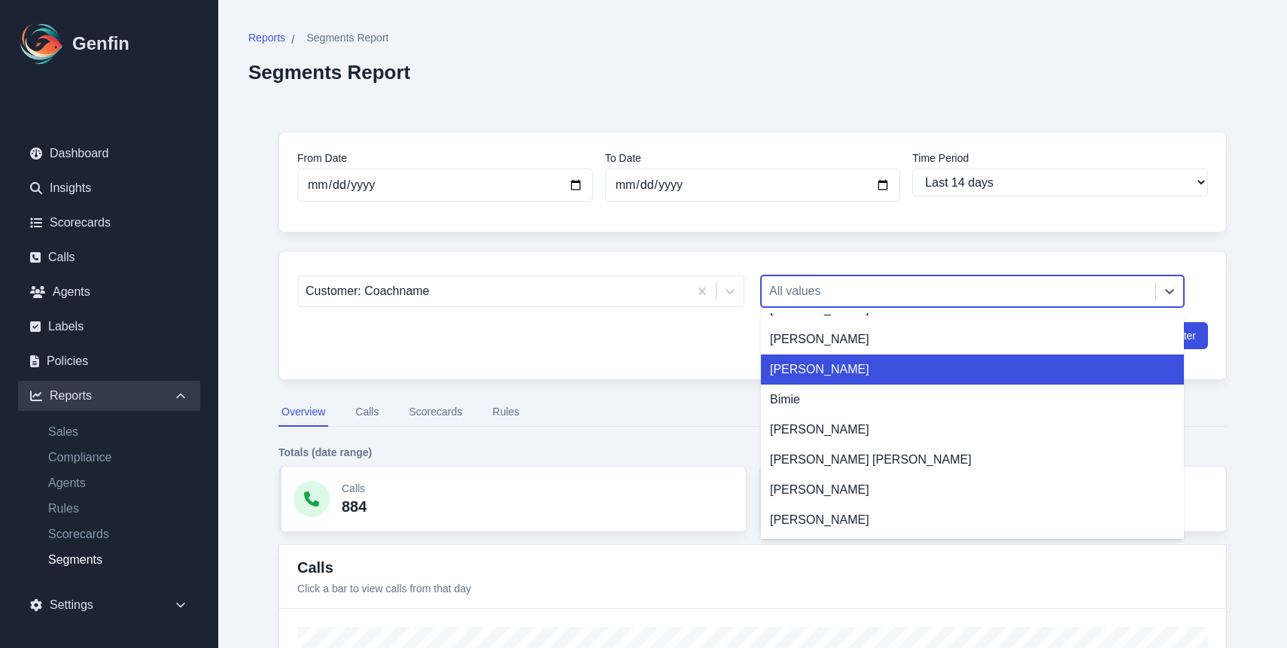
type input "j"
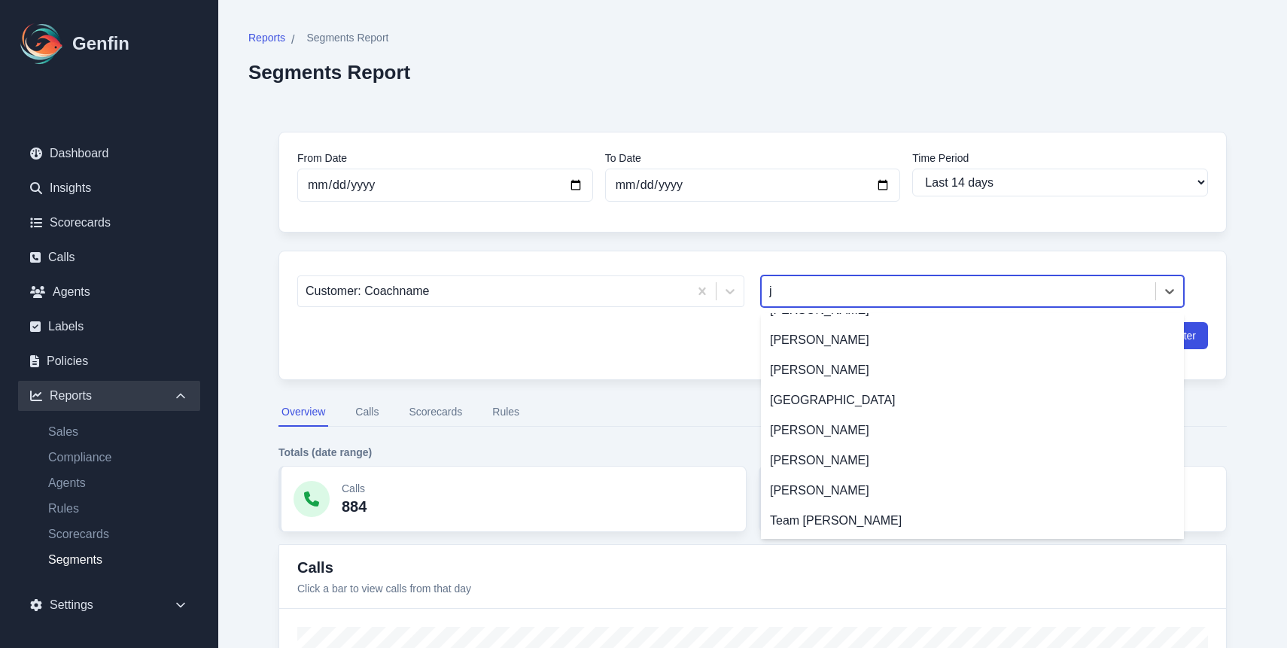
scroll to position [0, 0]
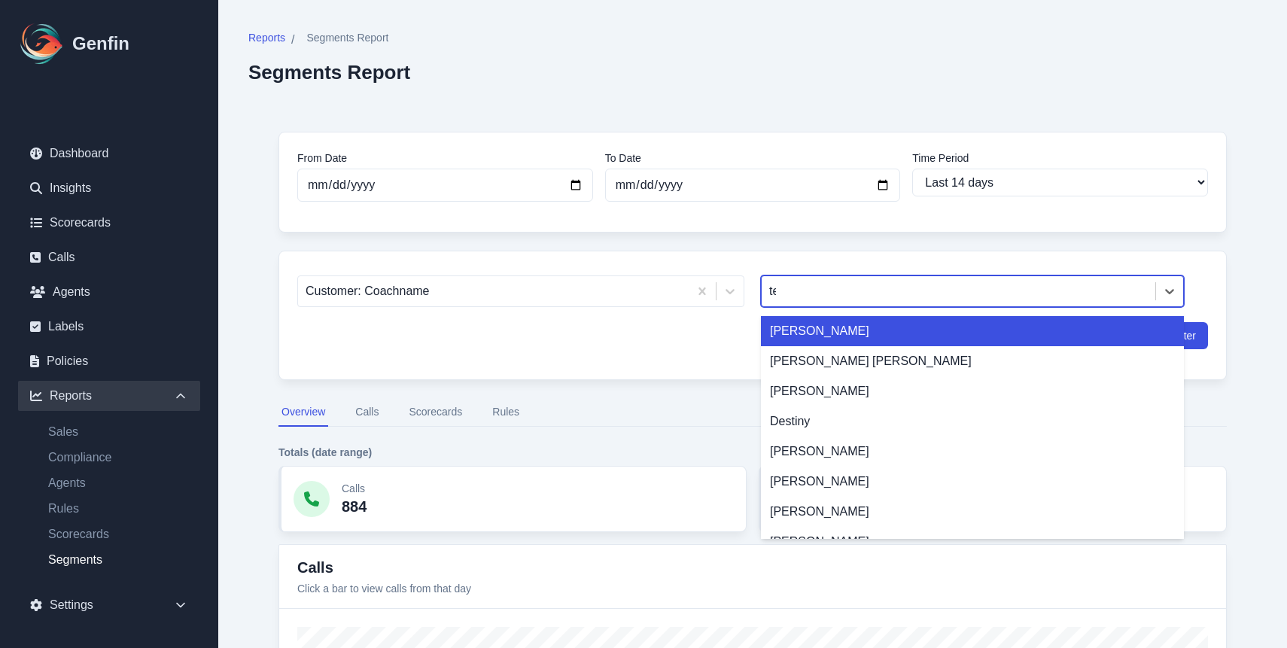
type input "team"
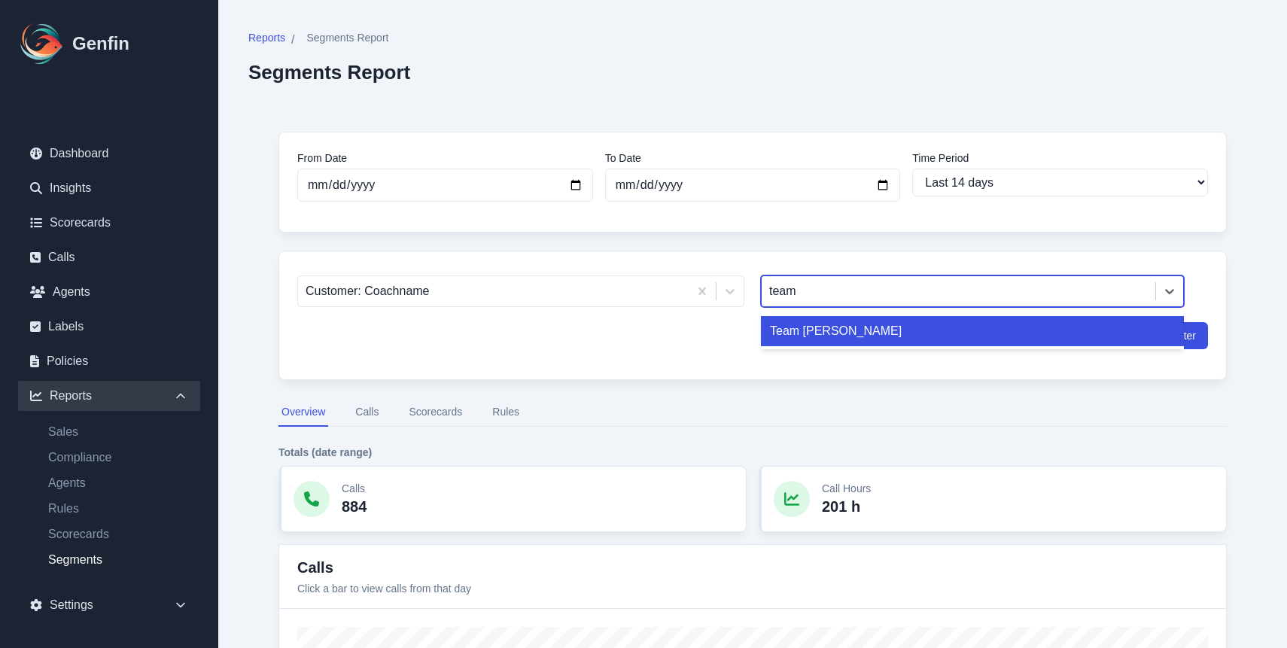
click at [865, 327] on div "Team [PERSON_NAME]" at bounding box center [972, 331] width 423 height 30
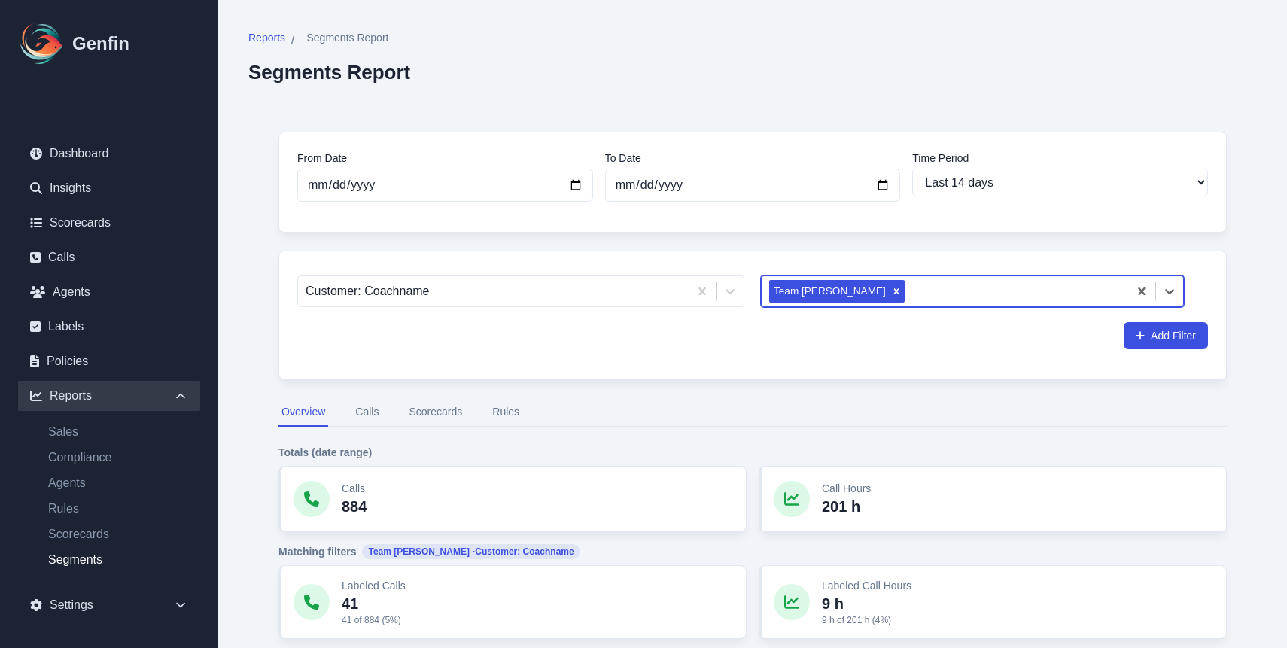
click at [369, 416] on button "Calls" at bounding box center [366, 412] width 29 height 29
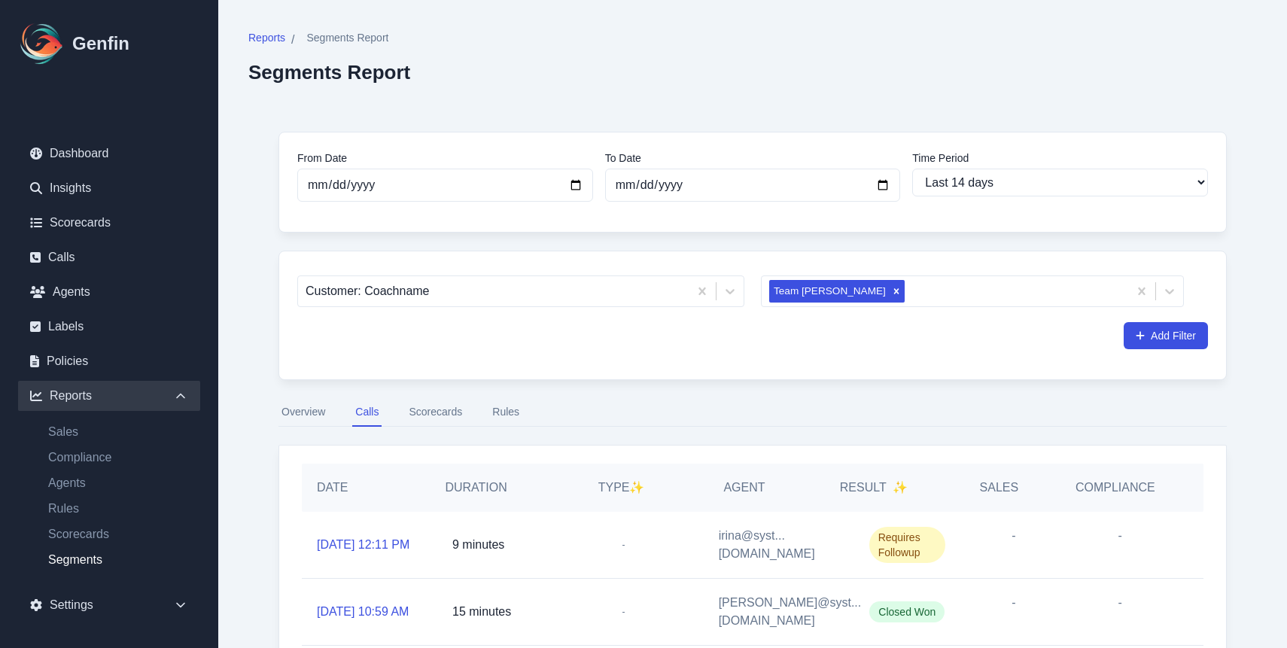
click at [438, 415] on button "Scorecards" at bounding box center [435, 412] width 59 height 29
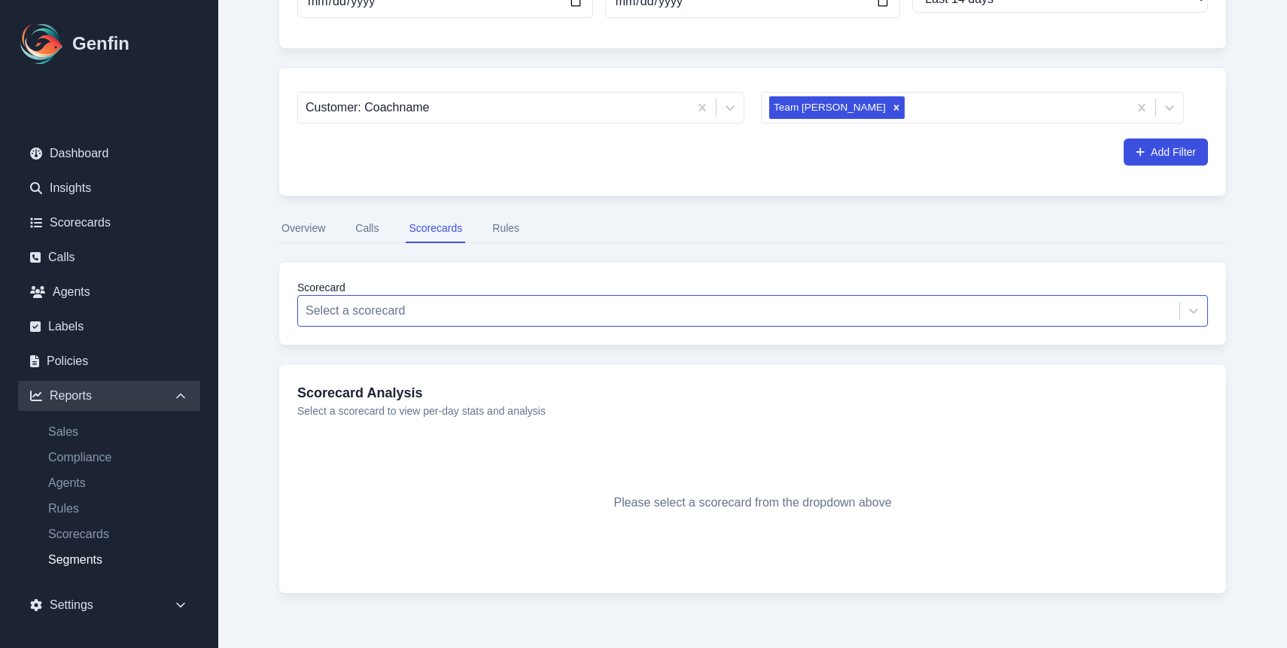
scroll to position [214, 0]
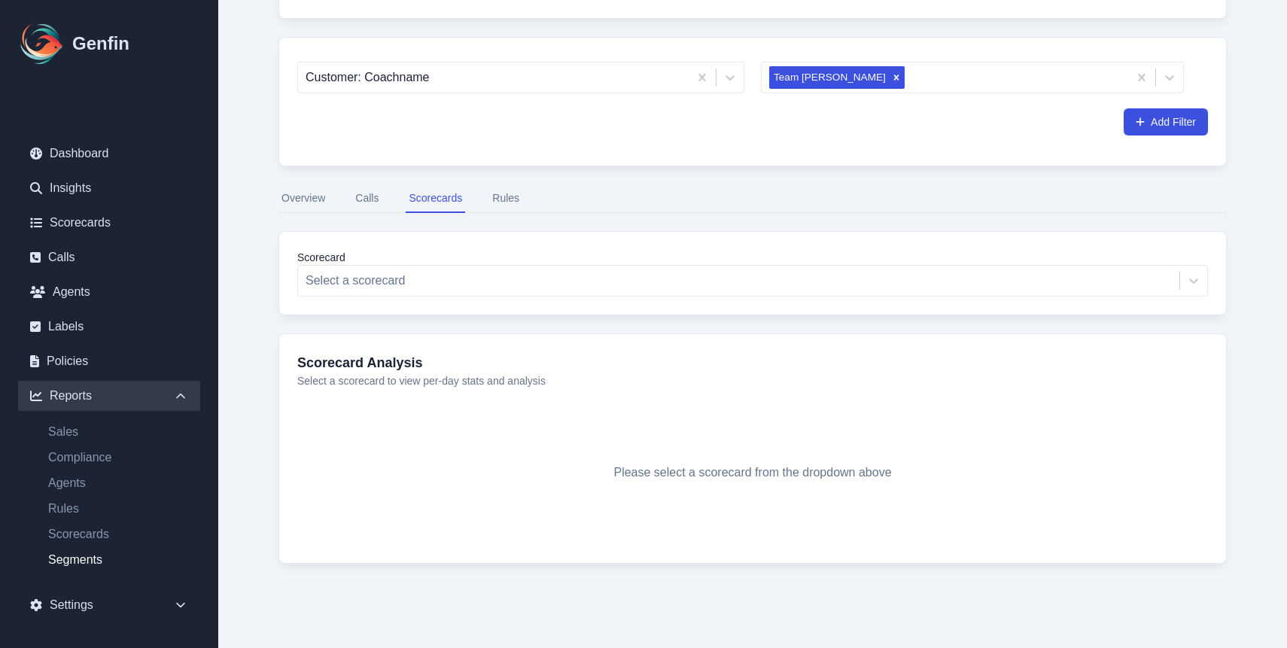
click at [510, 199] on button "Rules" at bounding box center [505, 198] width 33 height 29
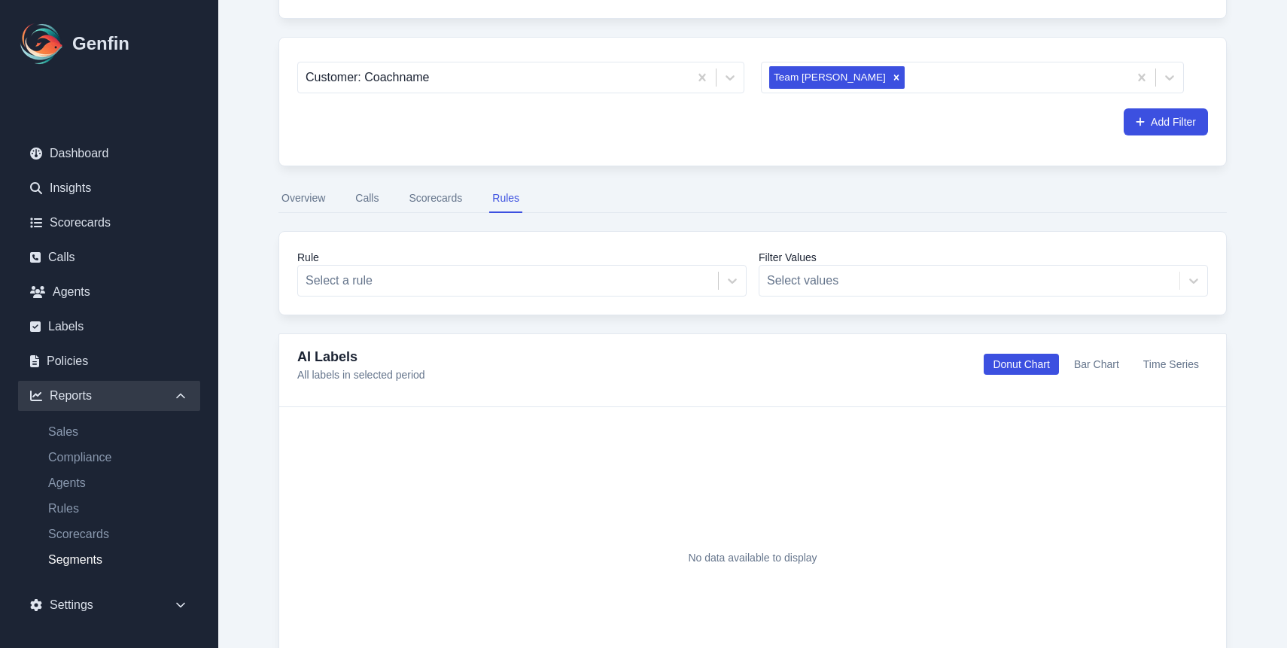
click at [312, 202] on button "Overview" at bounding box center [304, 198] width 50 height 29
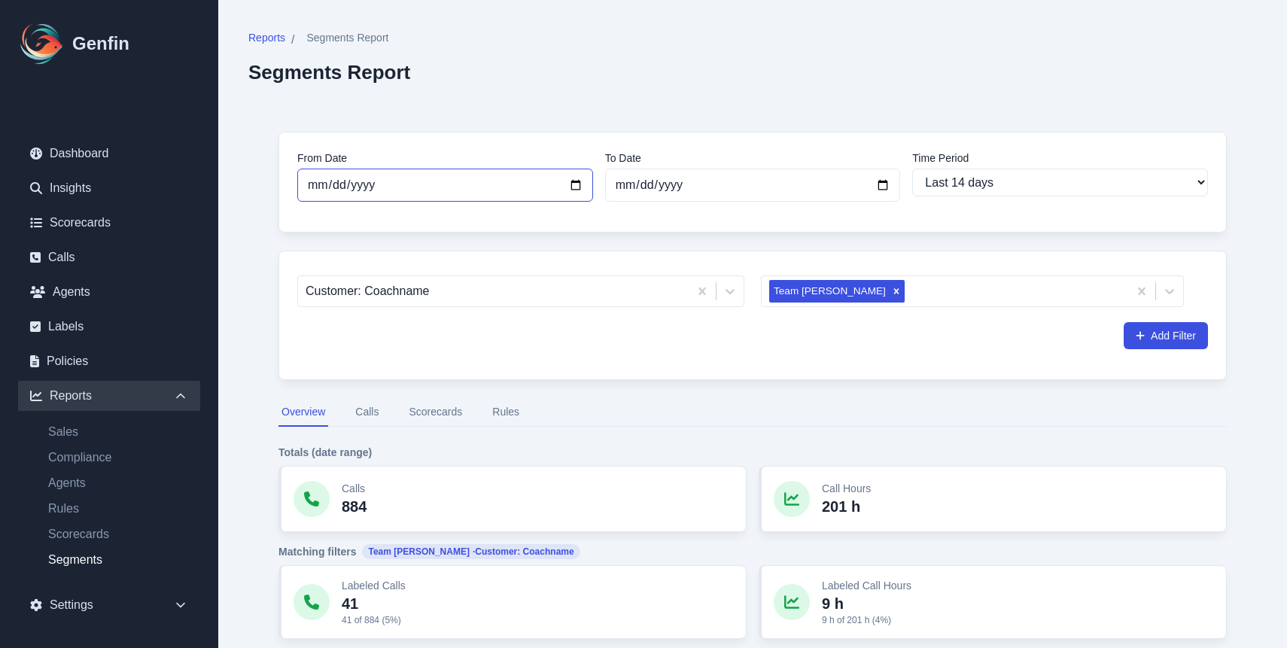
click at [564, 178] on input "[DATE]" at bounding box center [445, 185] width 296 height 33
click at [578, 182] on input "[DATE]" at bounding box center [445, 185] width 296 height 33
type input "[DATE]"
select select "custom"
type input "[DATE]"
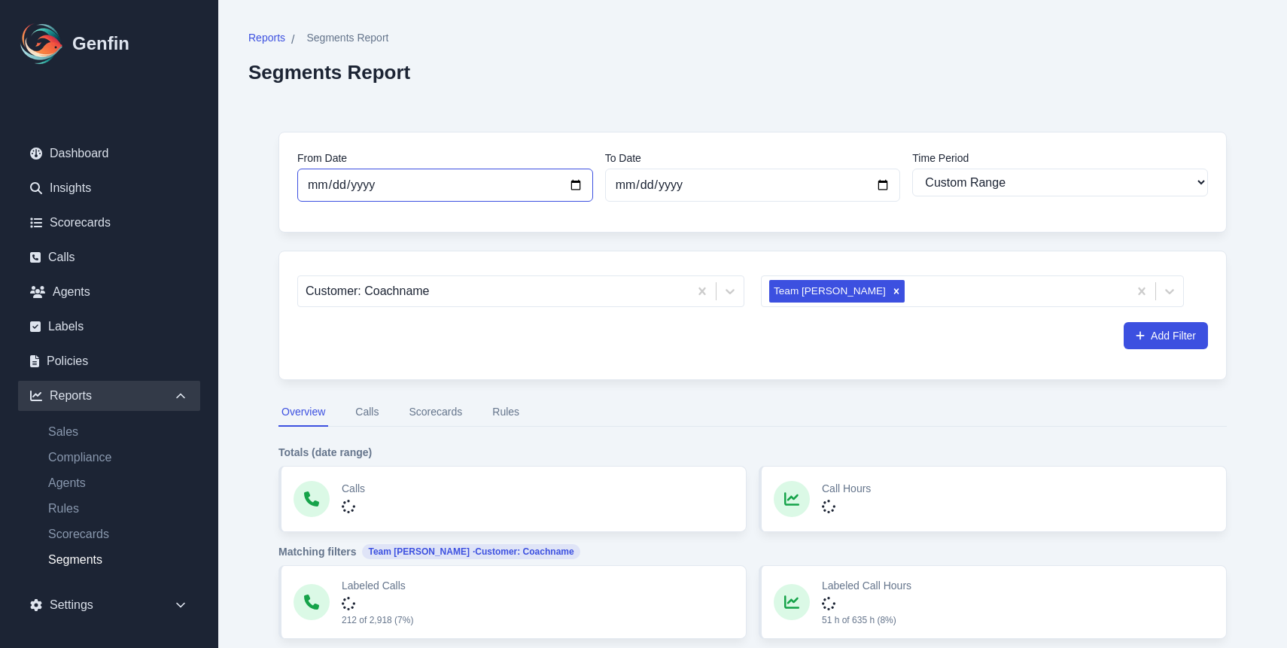
select select "14"
type input "[DATE]"
select select "custom"
type input "[DATE]"
select select "14"
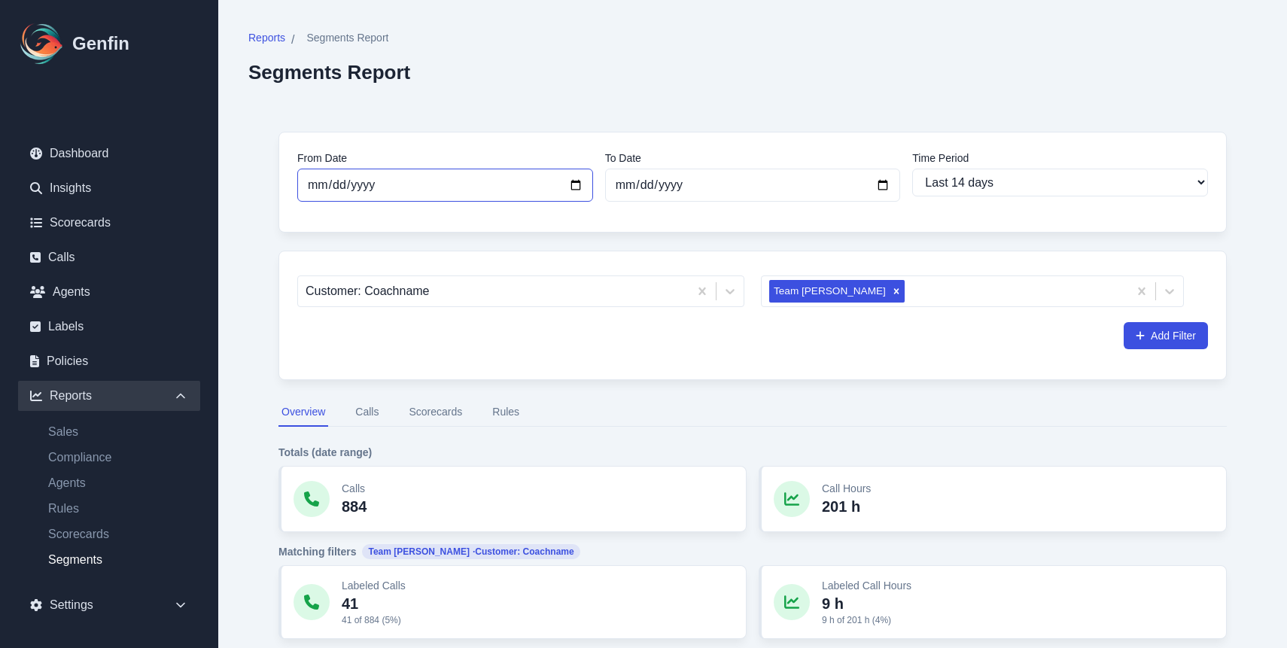
type input "[DATE]"
select select "custom"
type input "[DATE]"
click at [652, 191] on input "[DATE]" at bounding box center [753, 185] width 296 height 33
click at [888, 184] on input "[DATE]" at bounding box center [753, 185] width 296 height 33
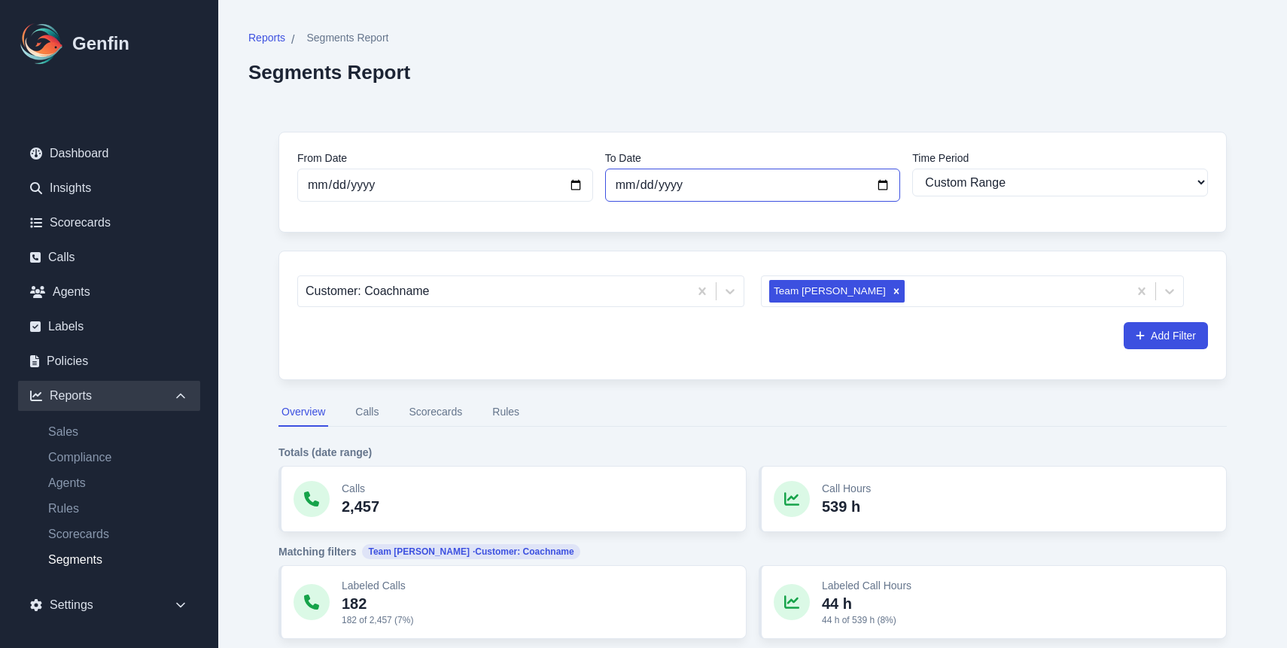
type input "[DATE]"
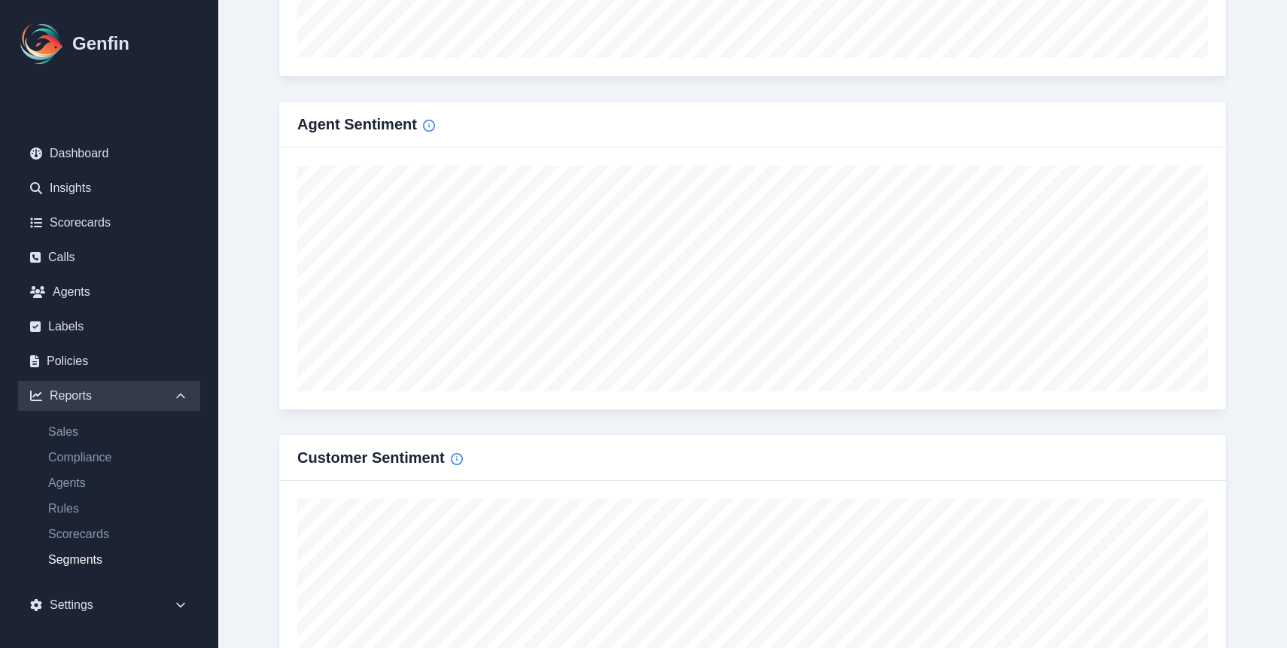
scroll to position [1536, 0]
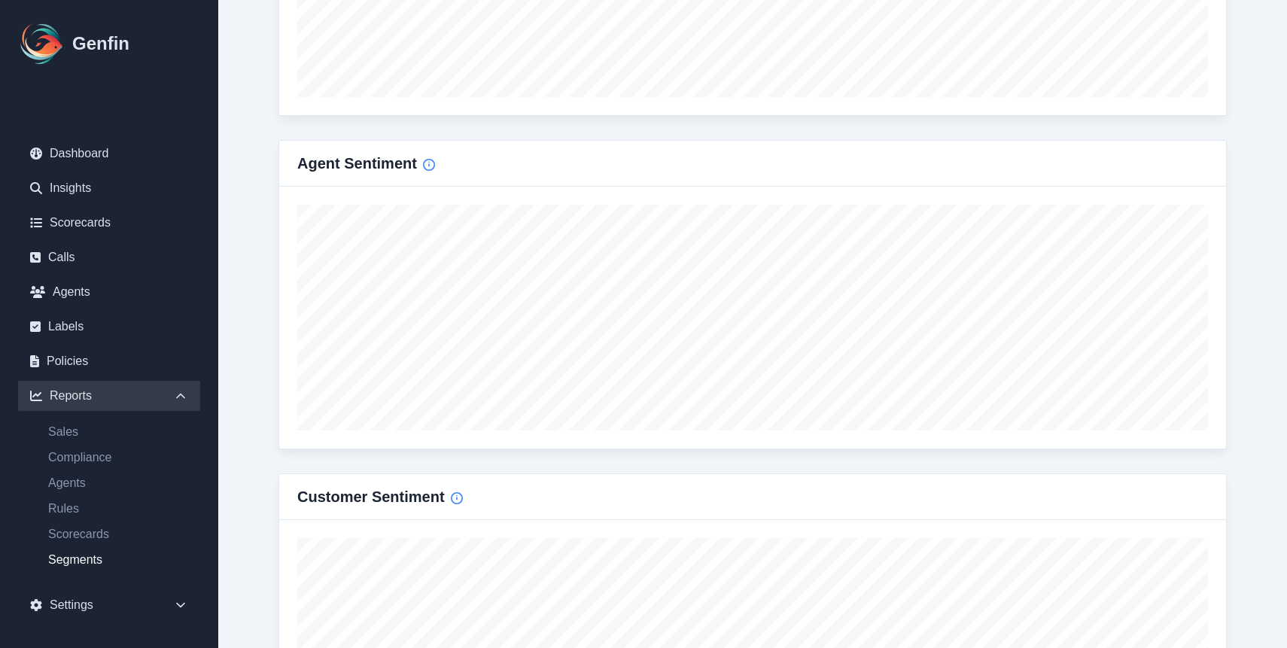
click at [649, 160] on div "Agent Sentiment" at bounding box center [752, 163] width 911 height 21
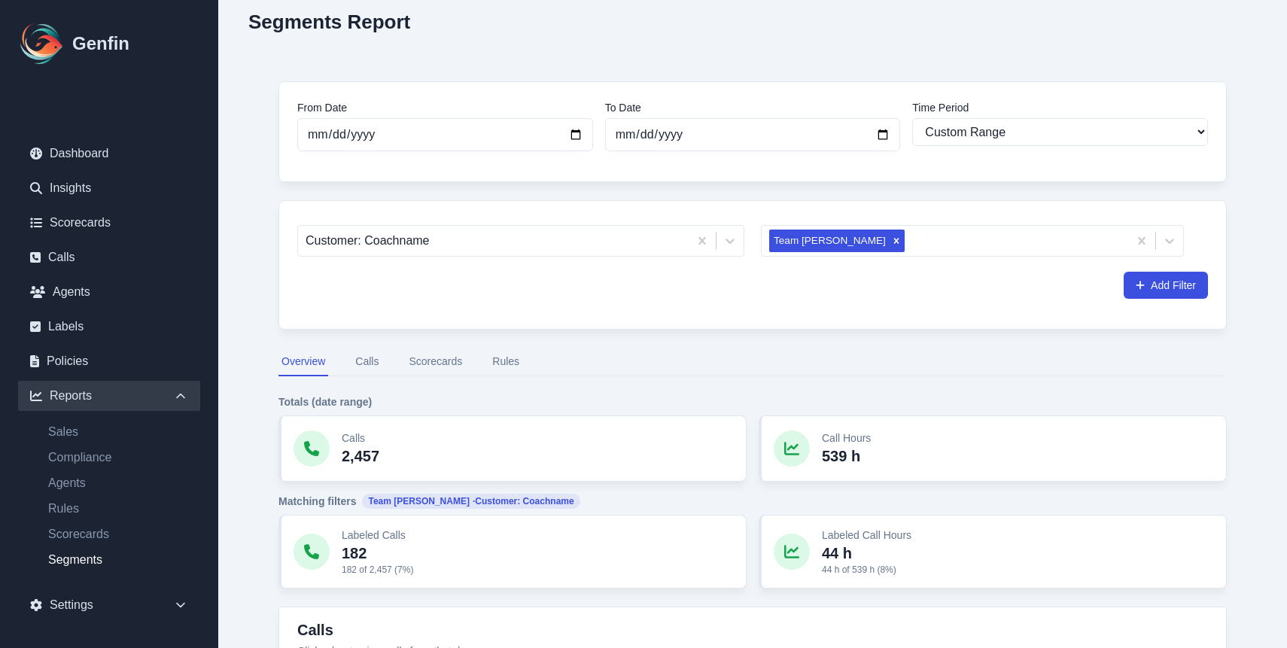
scroll to position [0, 0]
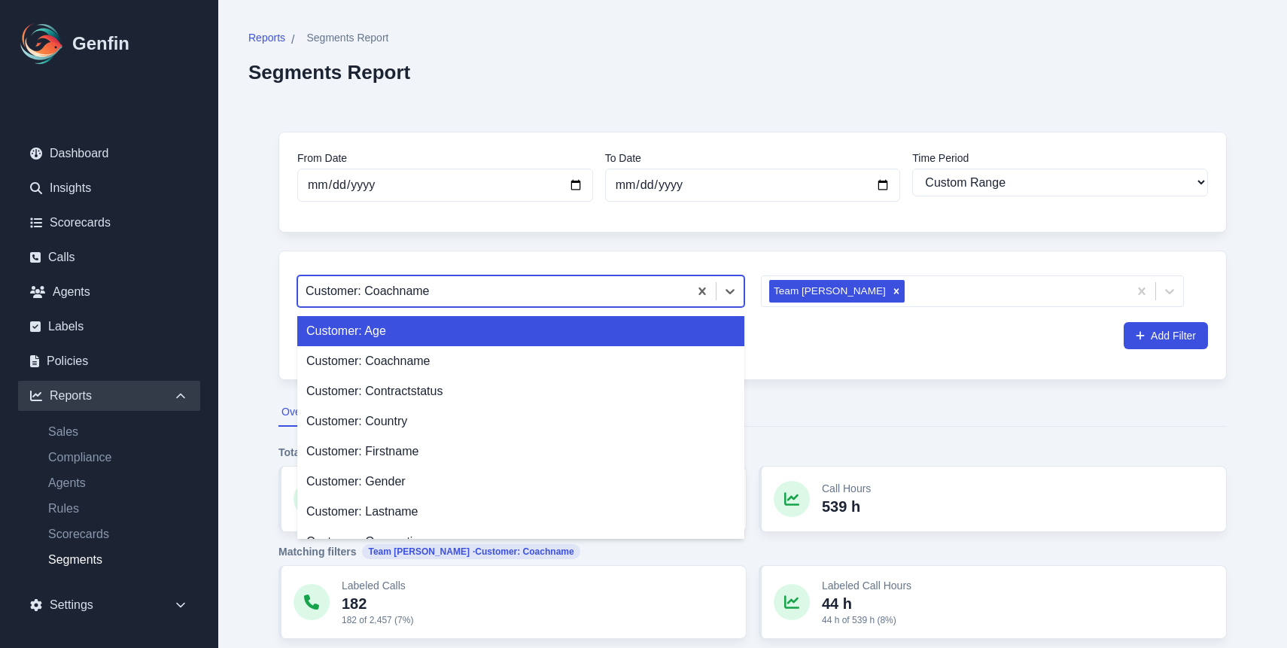
click at [531, 291] on div at bounding box center [494, 291] width 376 height 21
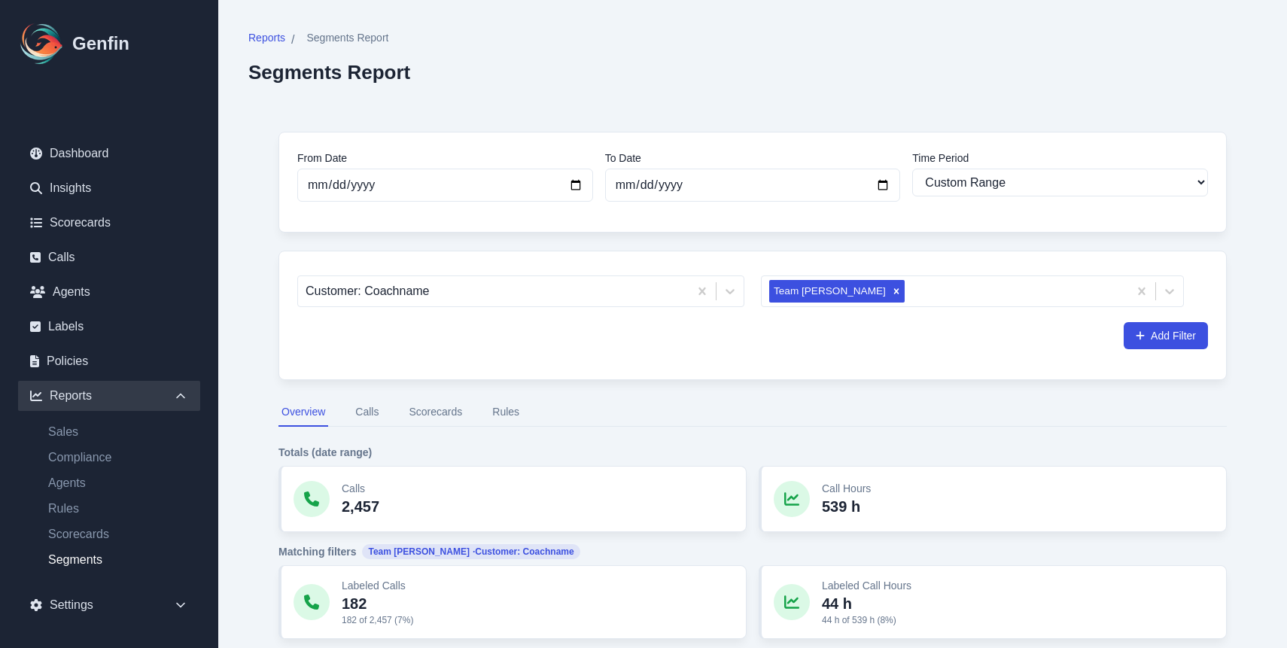
click at [114, 464] on link "Compliance" at bounding box center [118, 458] width 164 height 18
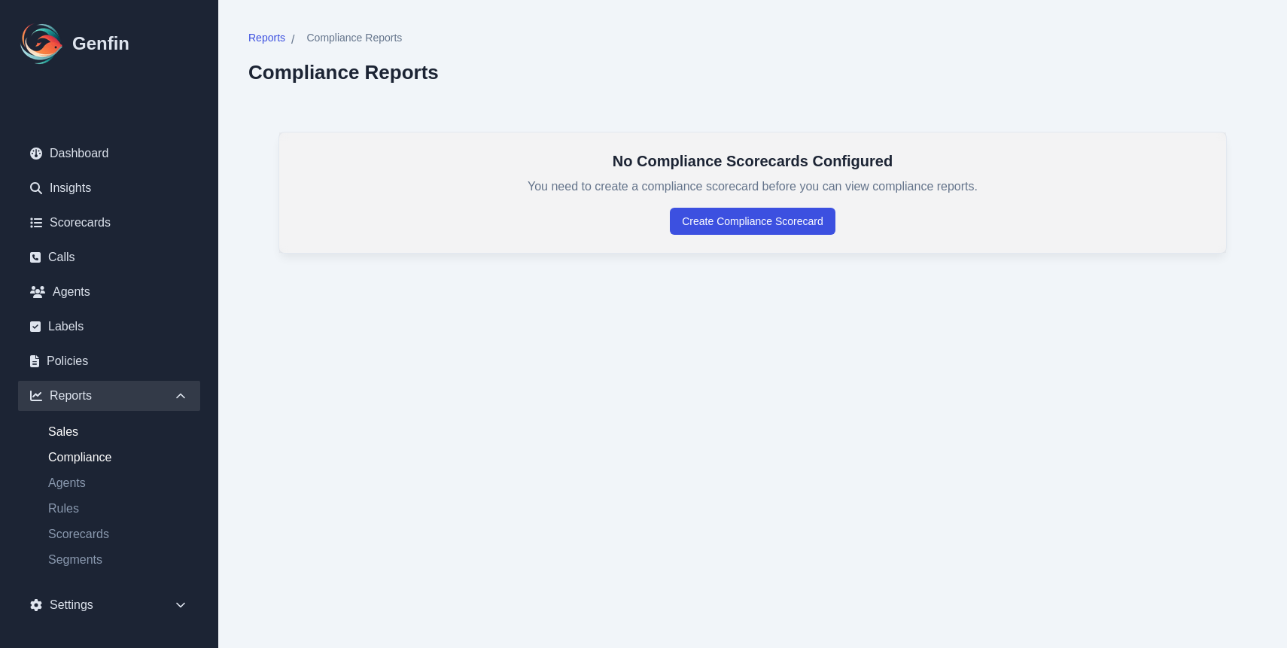
click at [90, 434] on link "Sales" at bounding box center [118, 432] width 164 height 18
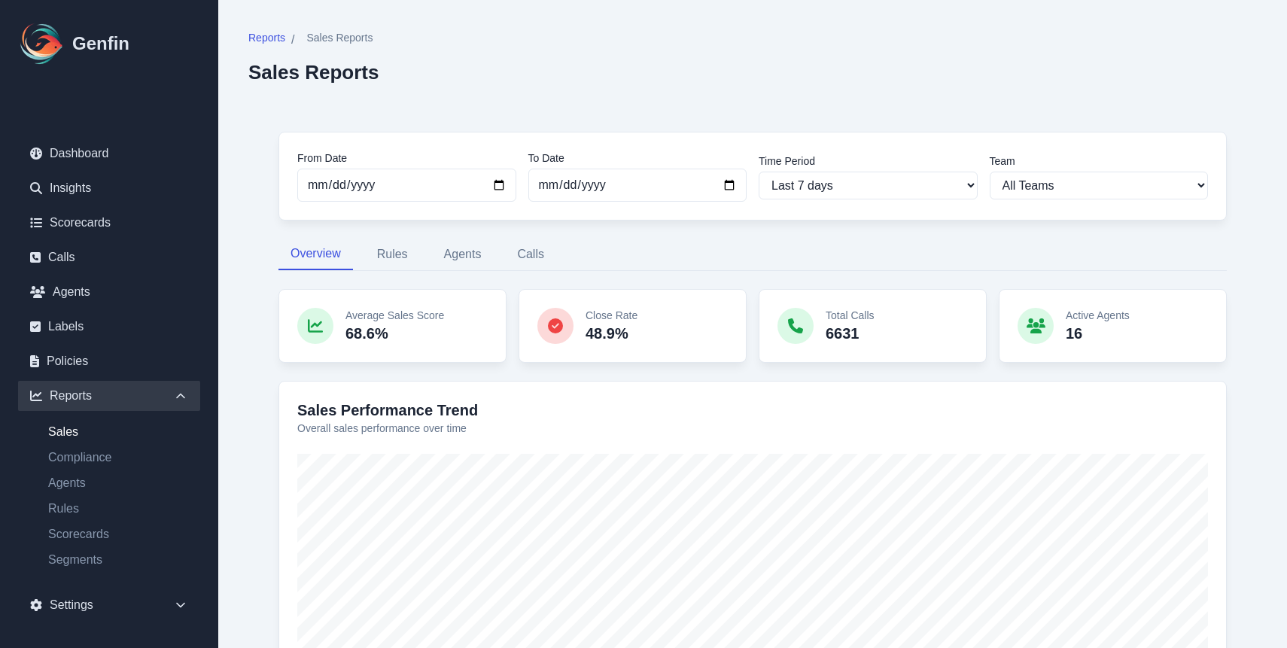
click at [123, 492] on ul "Sales Compliance Agents Rules Scorecards Segments" at bounding box center [109, 496] width 182 height 146
click at [81, 494] on ul "Sales Compliance Agents Rules Scorecards Segments" at bounding box center [109, 496] width 182 height 146
click at [79, 487] on link "Agents" at bounding box center [118, 483] width 164 height 18
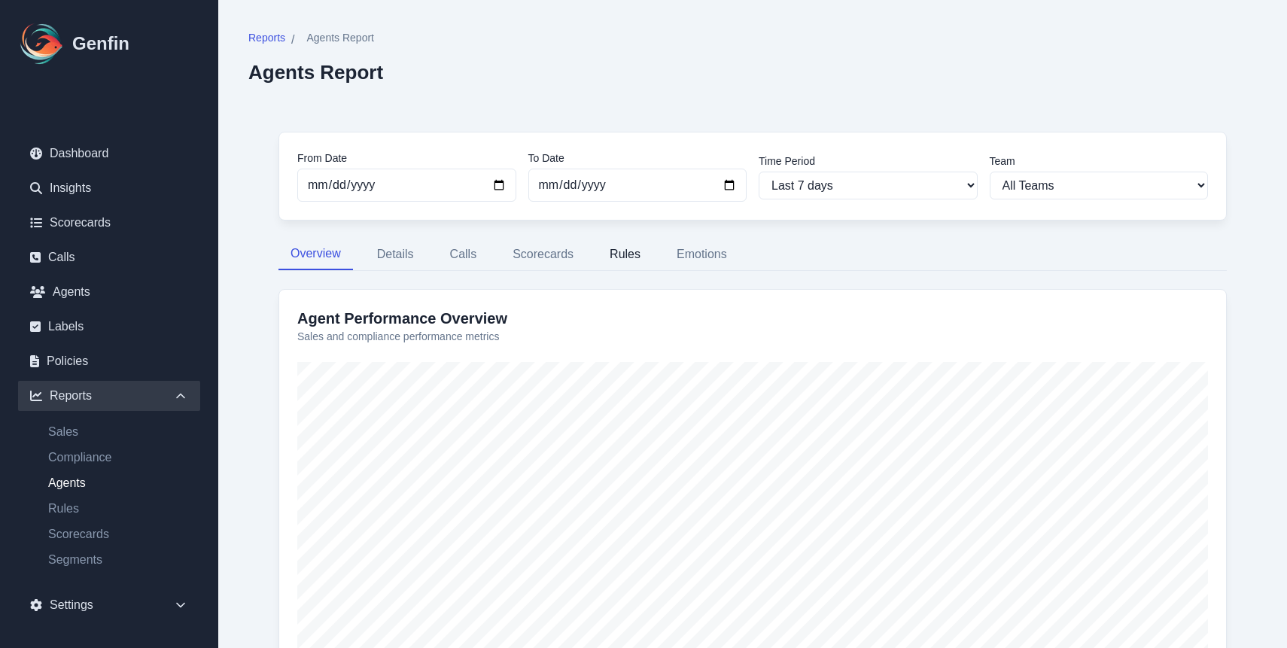
click at [610, 256] on button "Rules" at bounding box center [625, 255] width 55 height 32
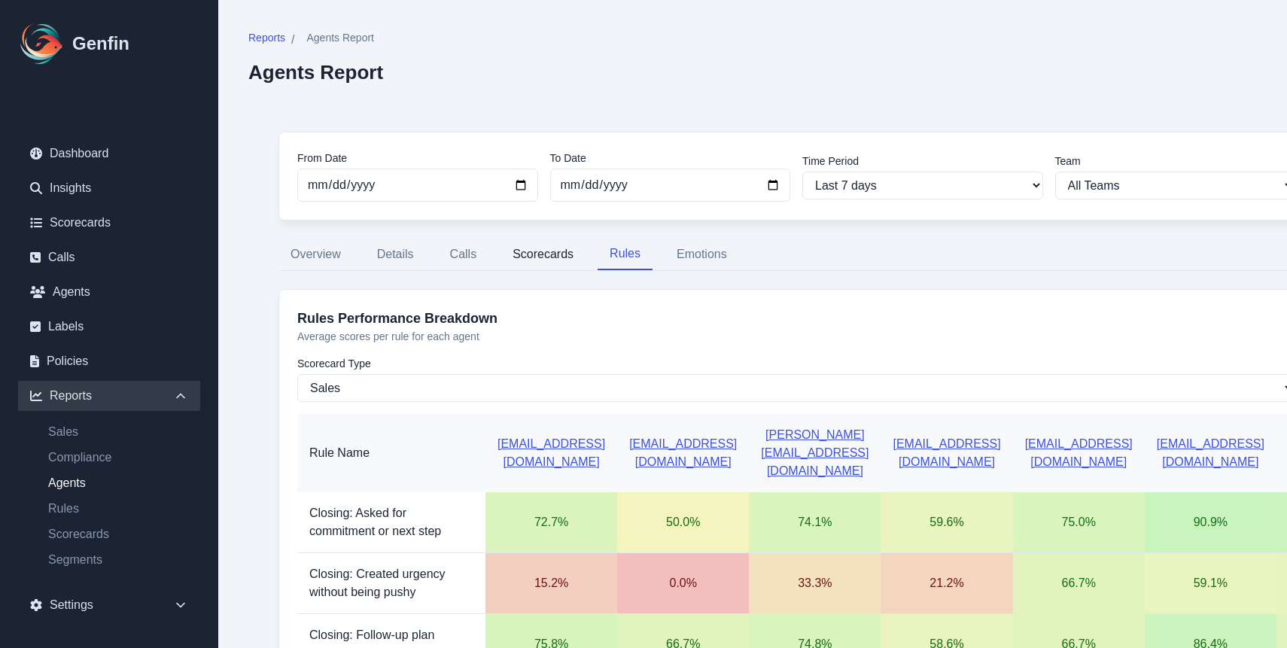
click at [553, 264] on button "Scorecards" at bounding box center [543, 255] width 85 height 32
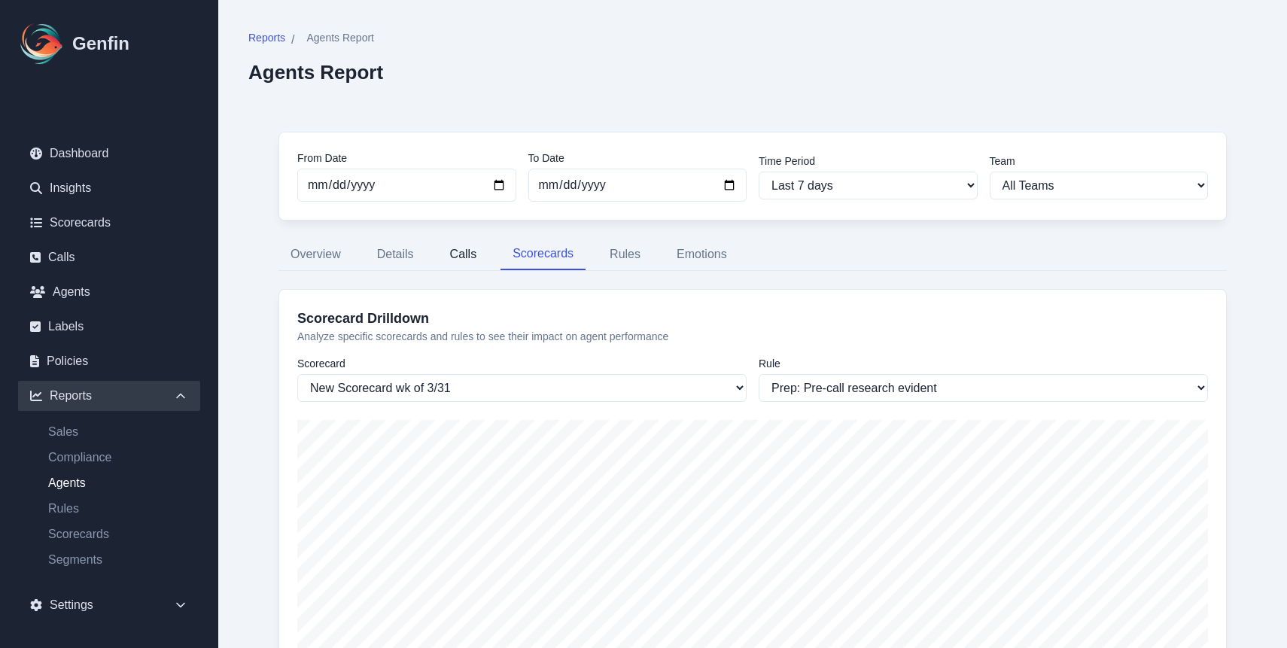
click at [478, 266] on button "Calls" at bounding box center [463, 255] width 51 height 32
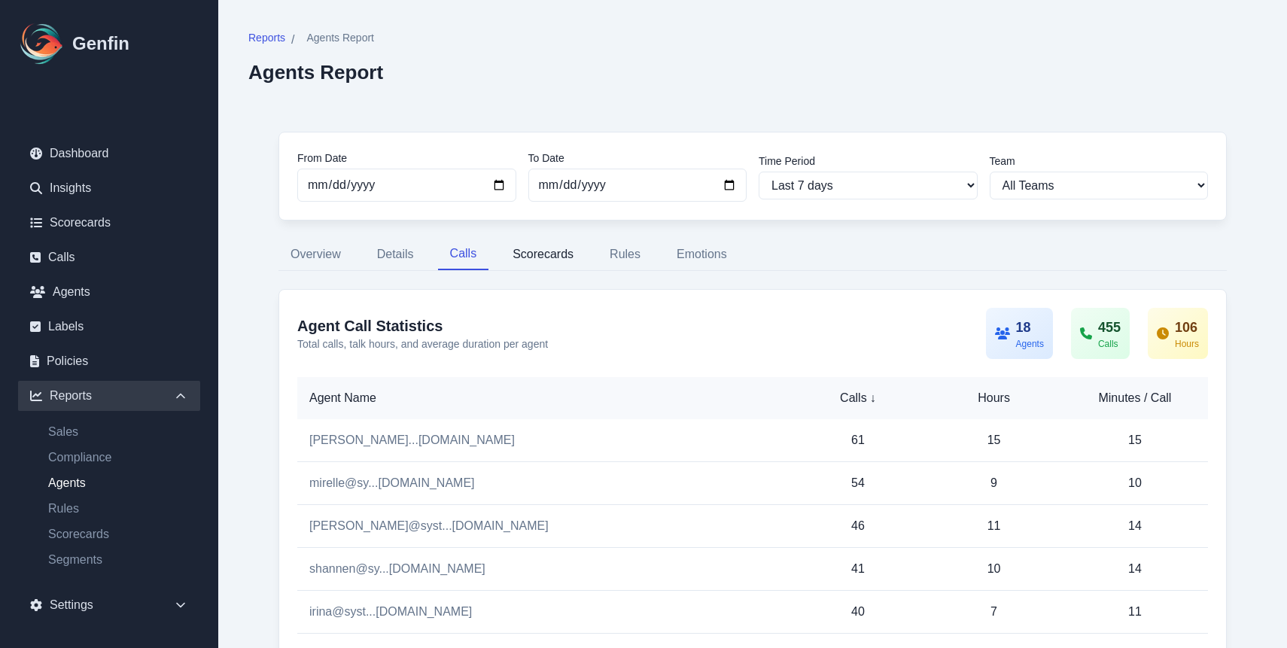
click at [541, 257] on button "Scorecards" at bounding box center [543, 255] width 85 height 32
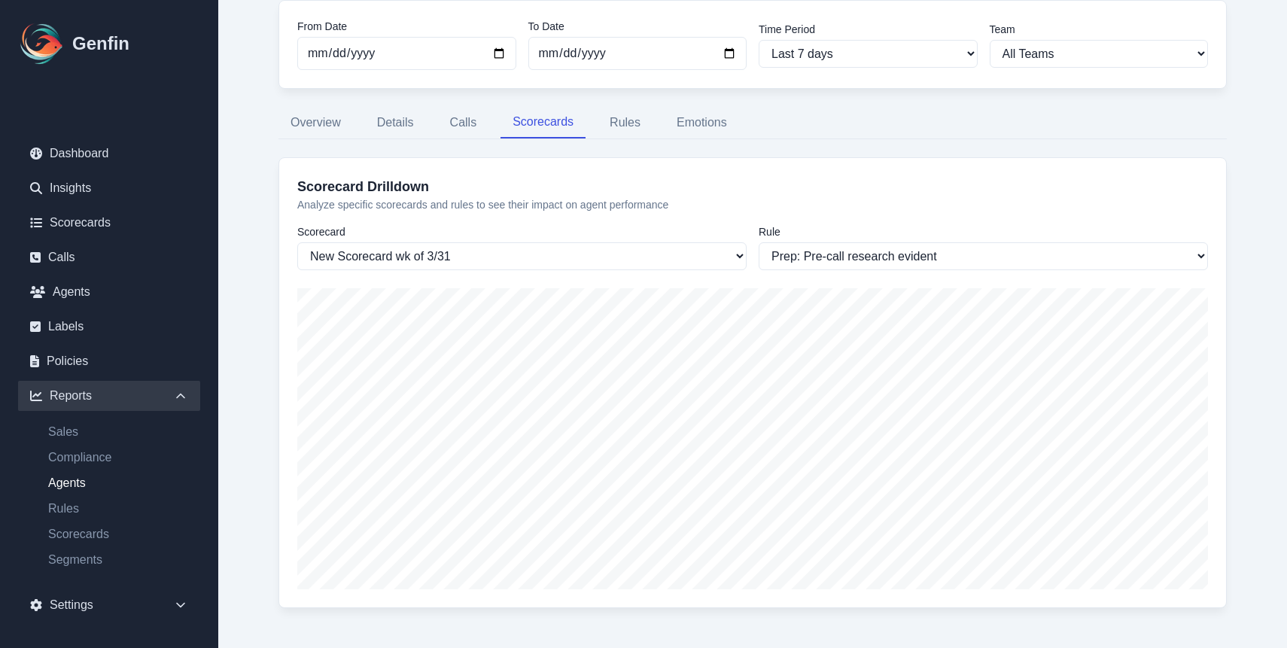
scroll to position [136, 0]
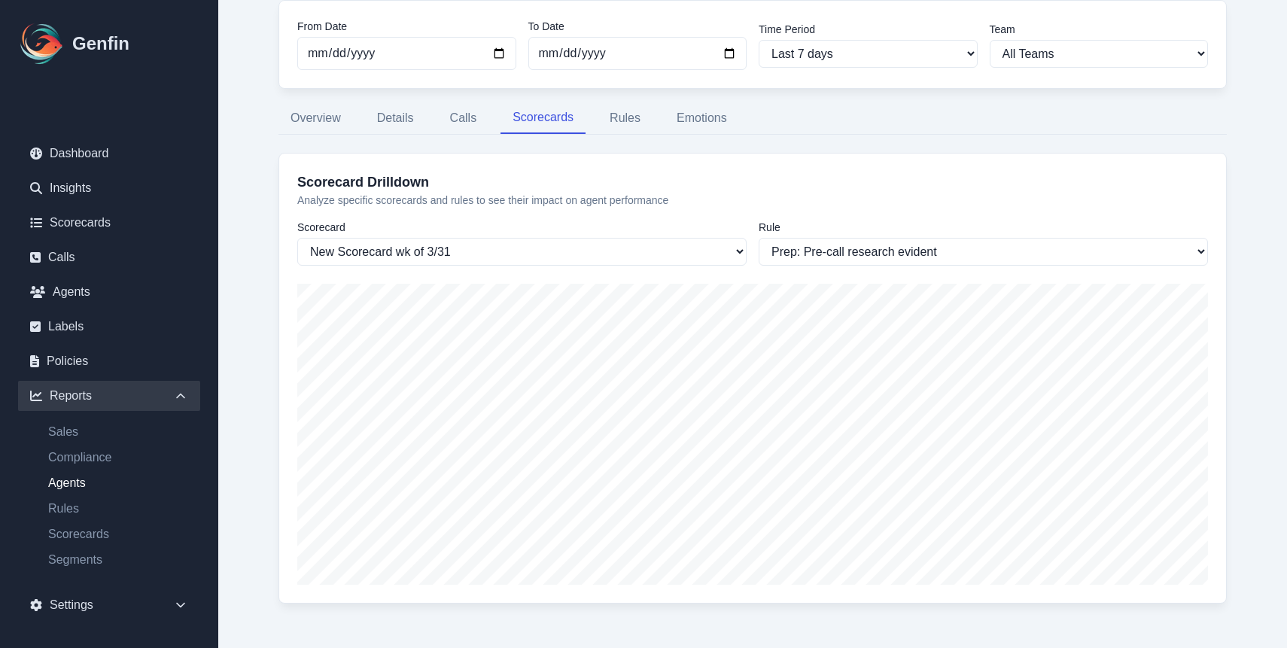
click at [493, 136] on div "From Date [DATE] To Date [DATE] Time Period Last 7 days Last 14 days Last 30 da…" at bounding box center [752, 308] width 1009 height 686
click at [467, 126] on button "Calls" at bounding box center [463, 118] width 51 height 32
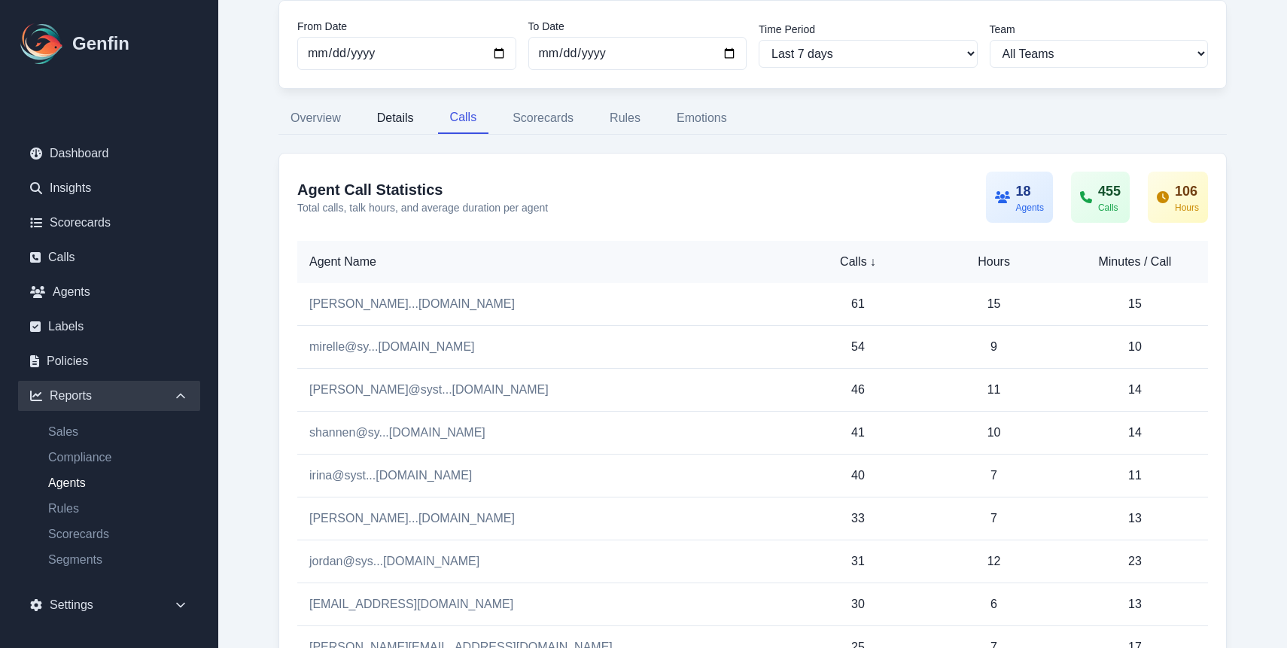
click at [416, 123] on button "Details" at bounding box center [395, 118] width 61 height 32
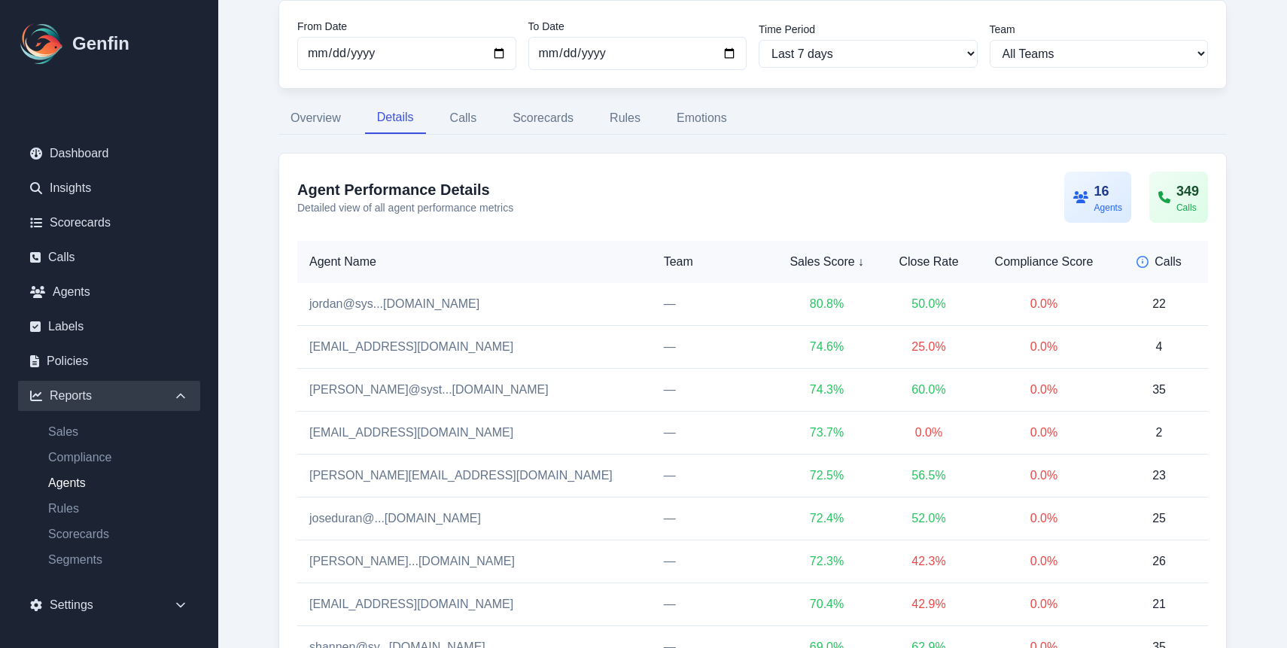
click at [405, 123] on button "Details" at bounding box center [395, 118] width 61 height 32
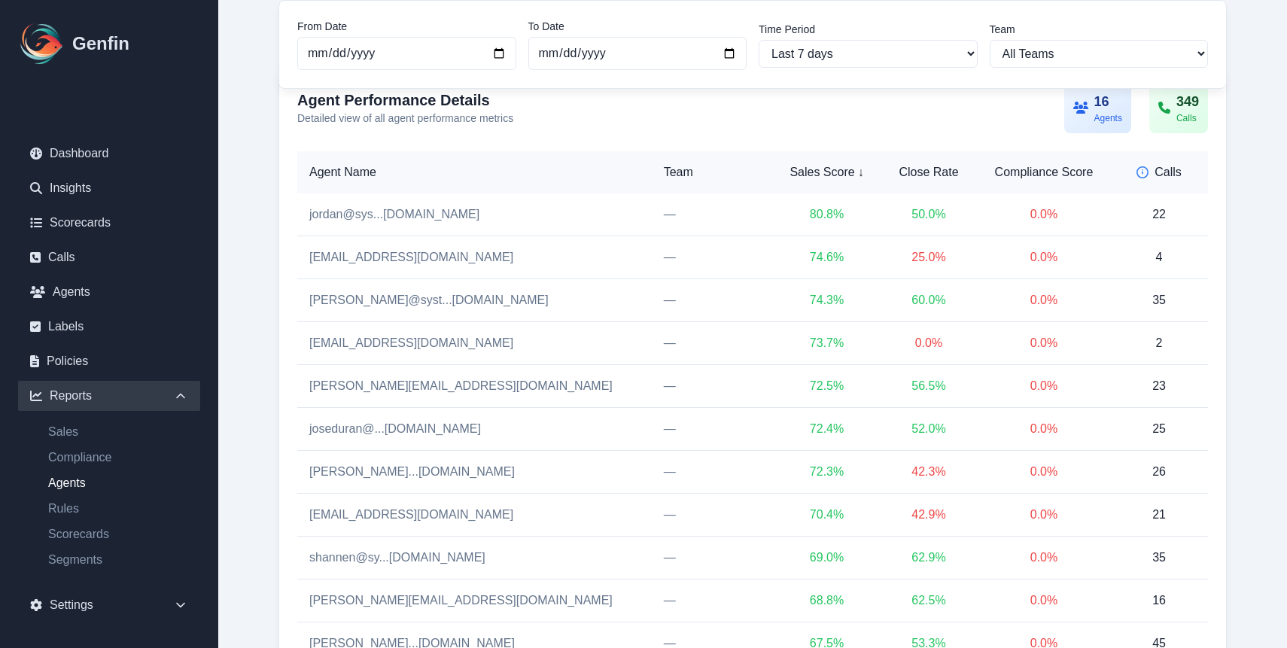
click at [97, 550] on ul "Sales Compliance Agents Rules Scorecards Segments" at bounding box center [109, 496] width 182 height 146
click at [97, 554] on link "Segments" at bounding box center [118, 560] width 164 height 18
select select "14"
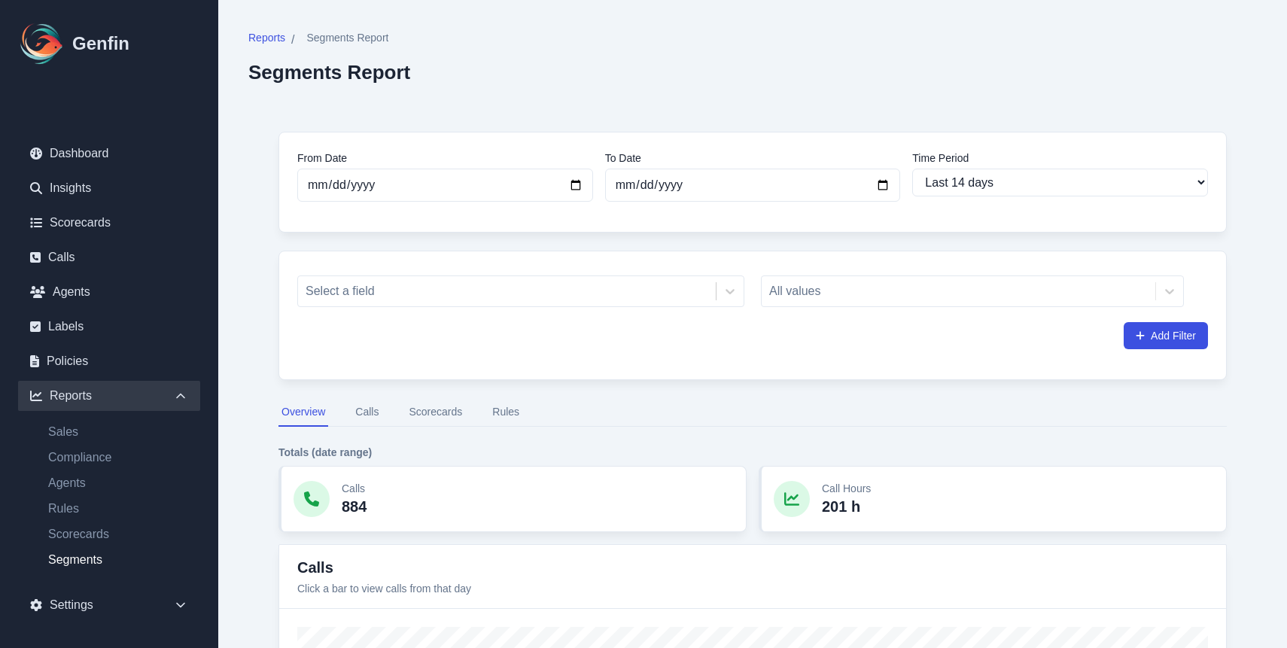
scroll to position [62, 0]
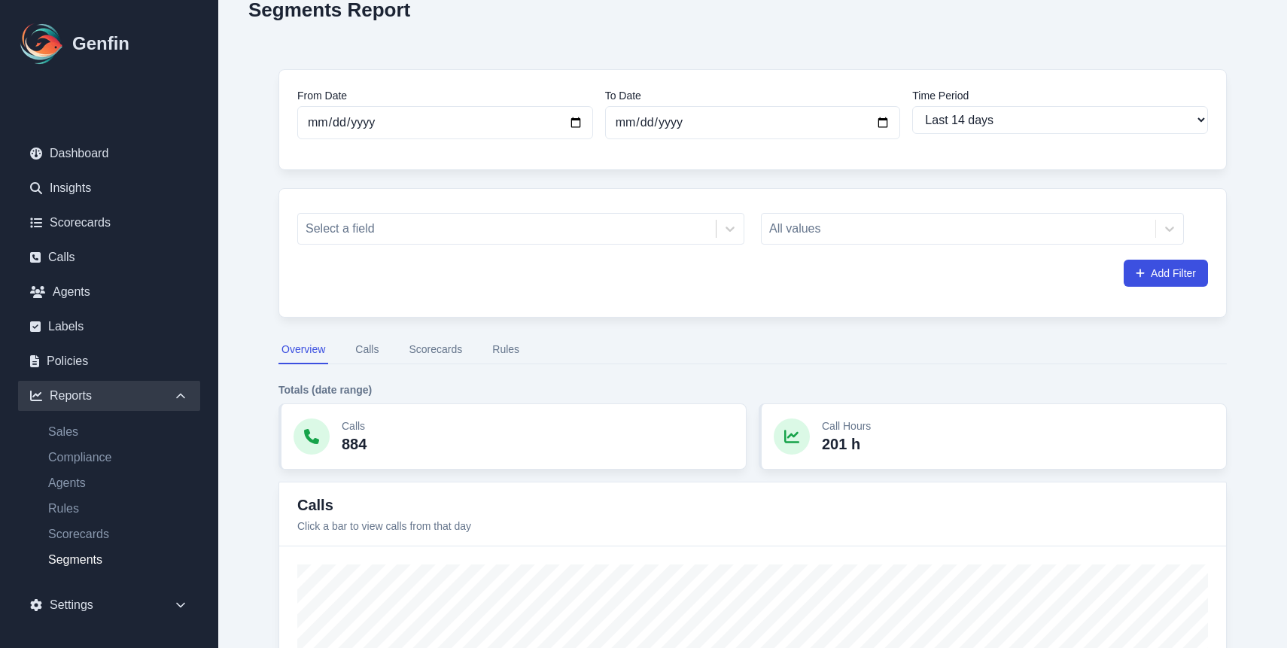
click at [447, 350] on button "Scorecards" at bounding box center [435, 350] width 59 height 29
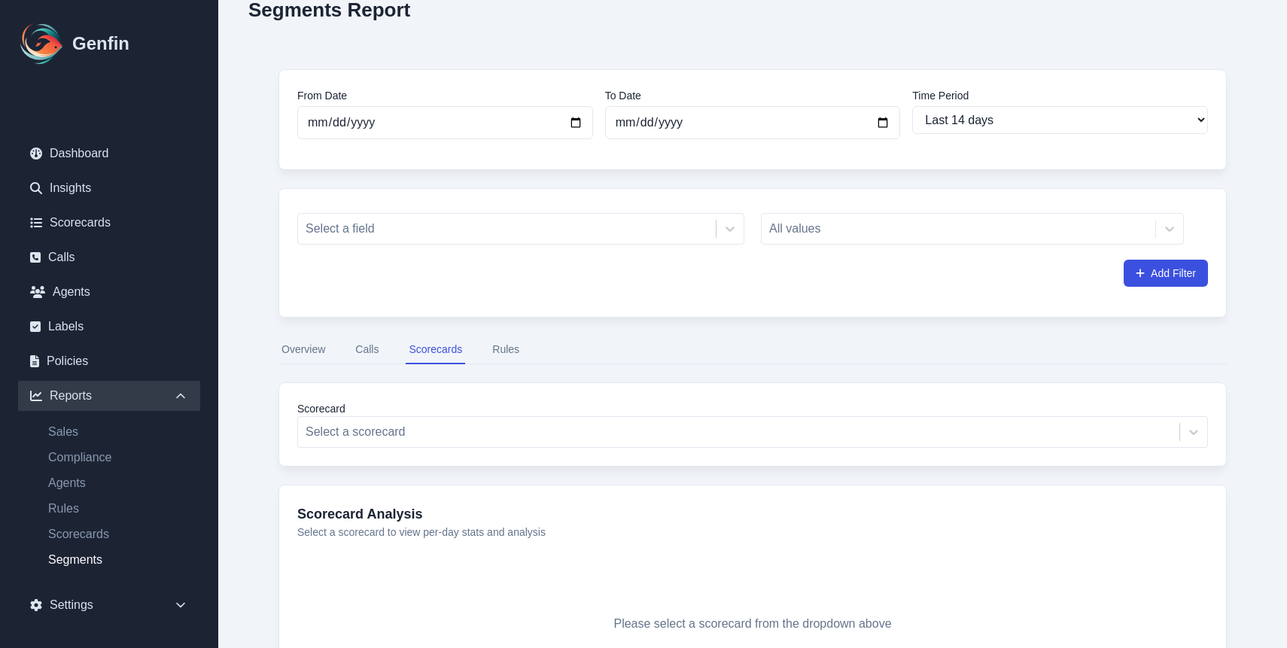
scroll to position [131, 0]
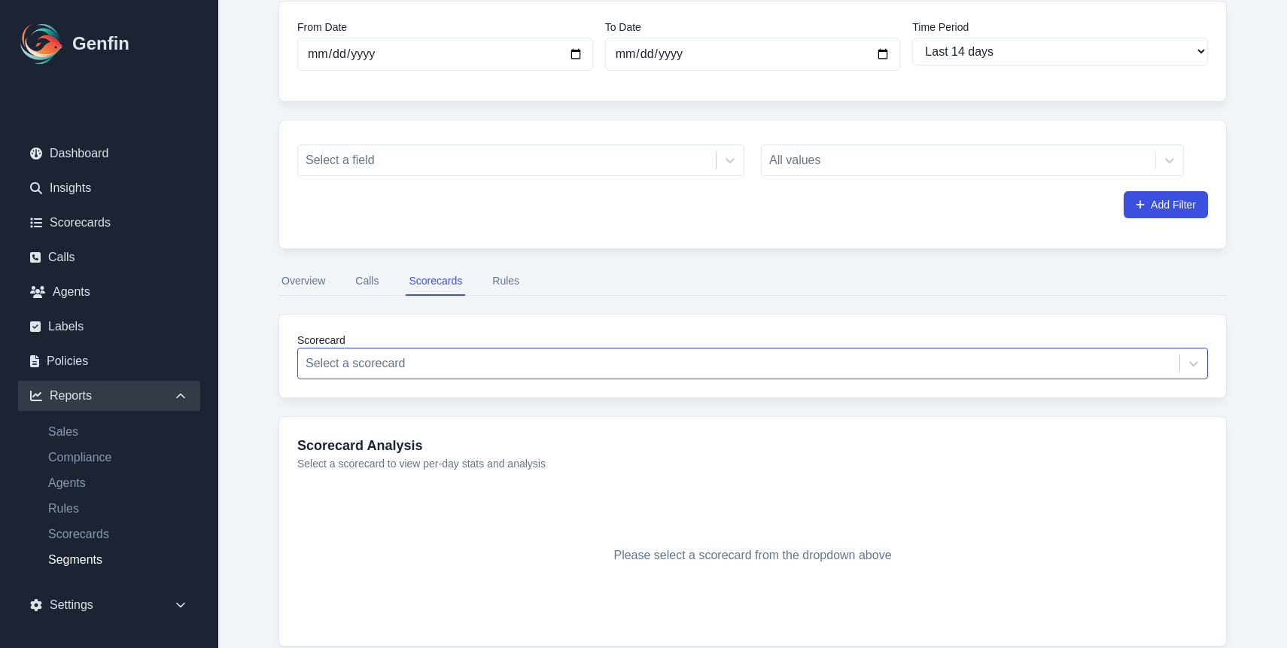
click at [532, 366] on div at bounding box center [739, 363] width 866 height 21
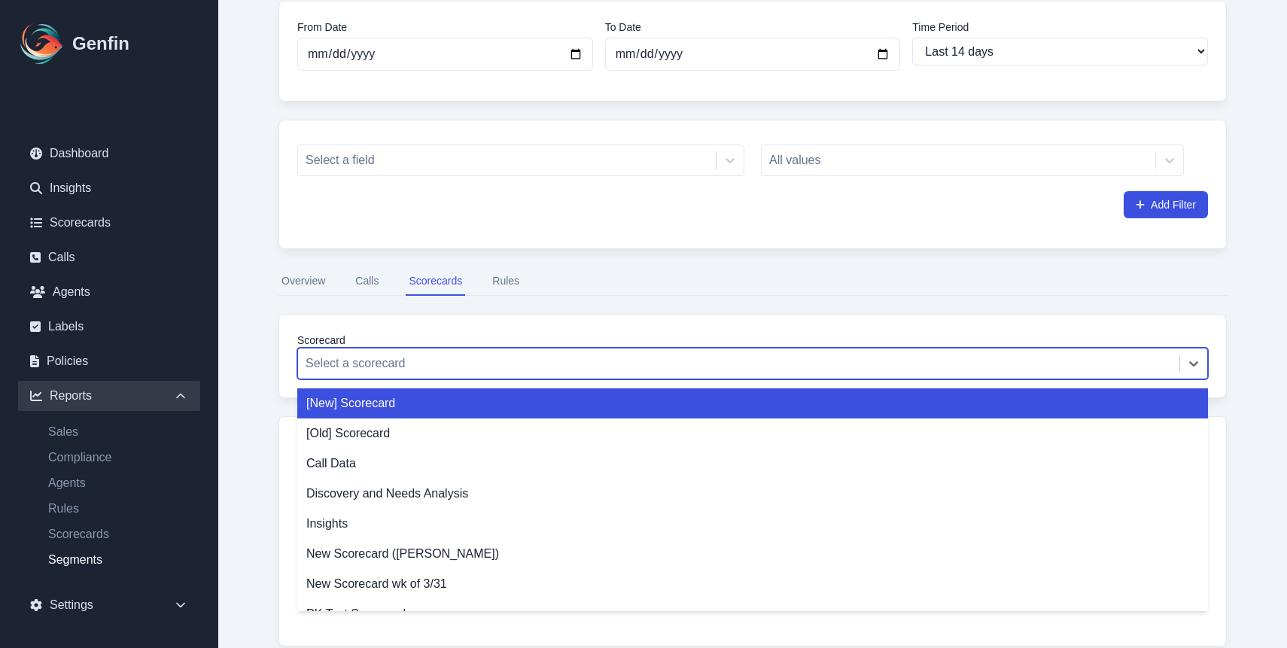
click at [531, 366] on div at bounding box center [739, 363] width 866 height 21
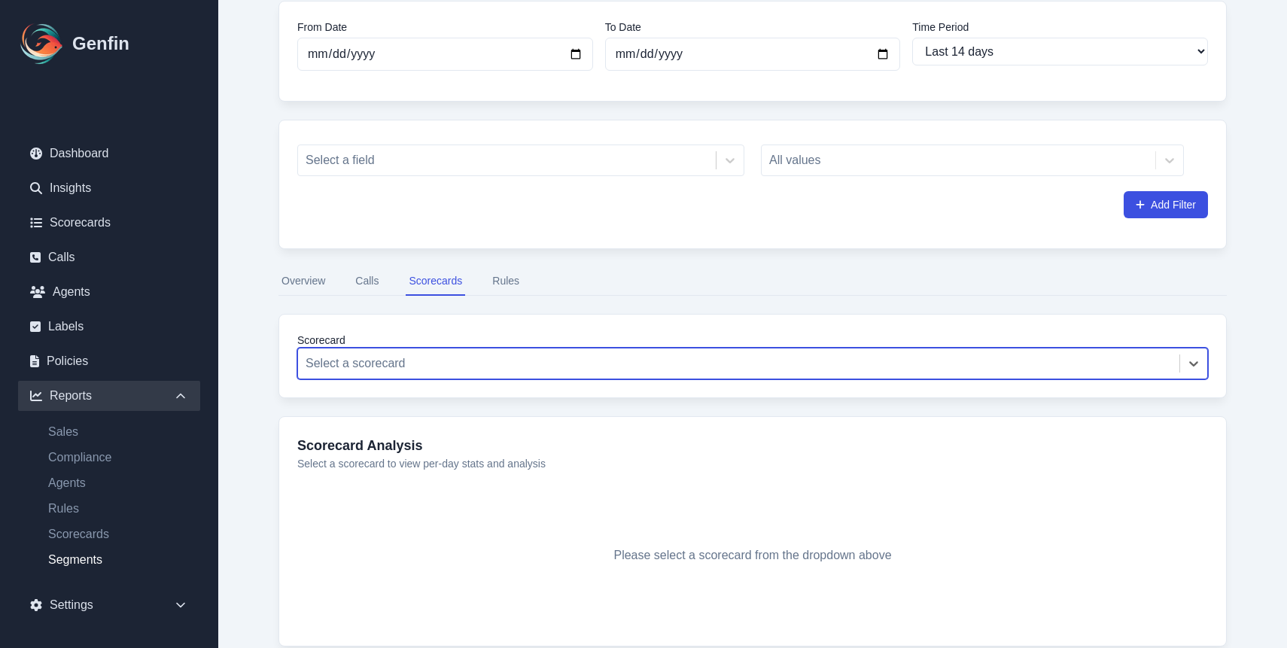
click at [425, 365] on div at bounding box center [739, 363] width 866 height 21
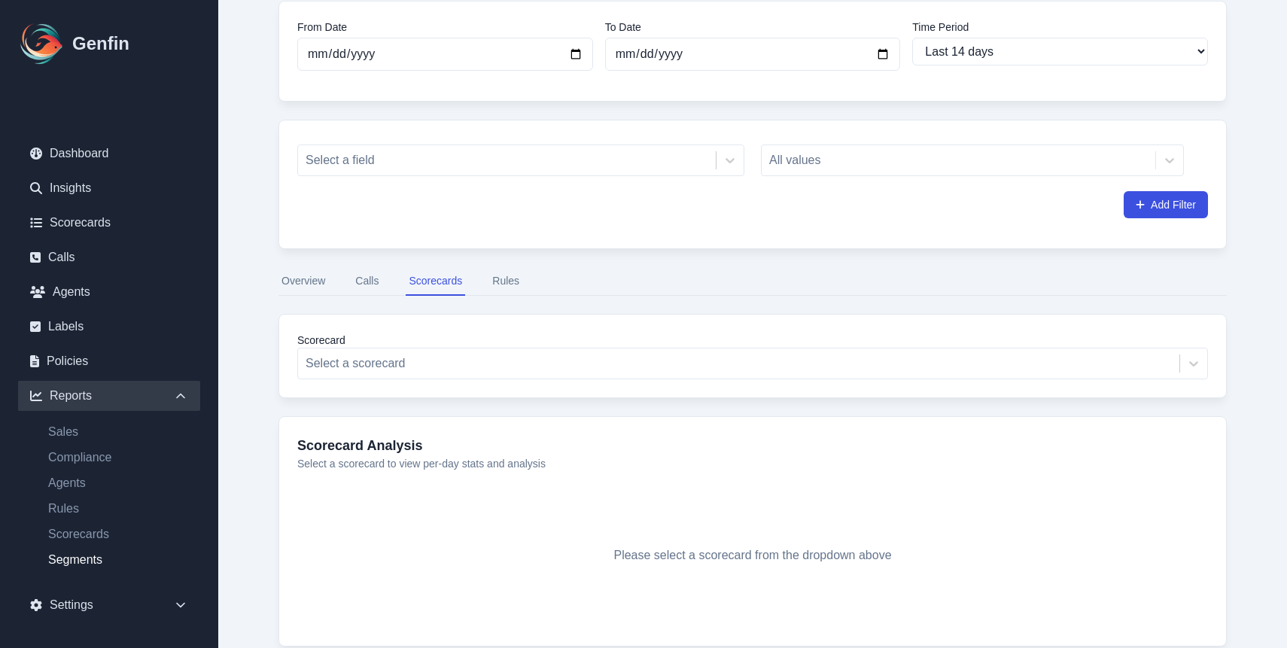
click at [321, 288] on button "Overview" at bounding box center [304, 281] width 50 height 29
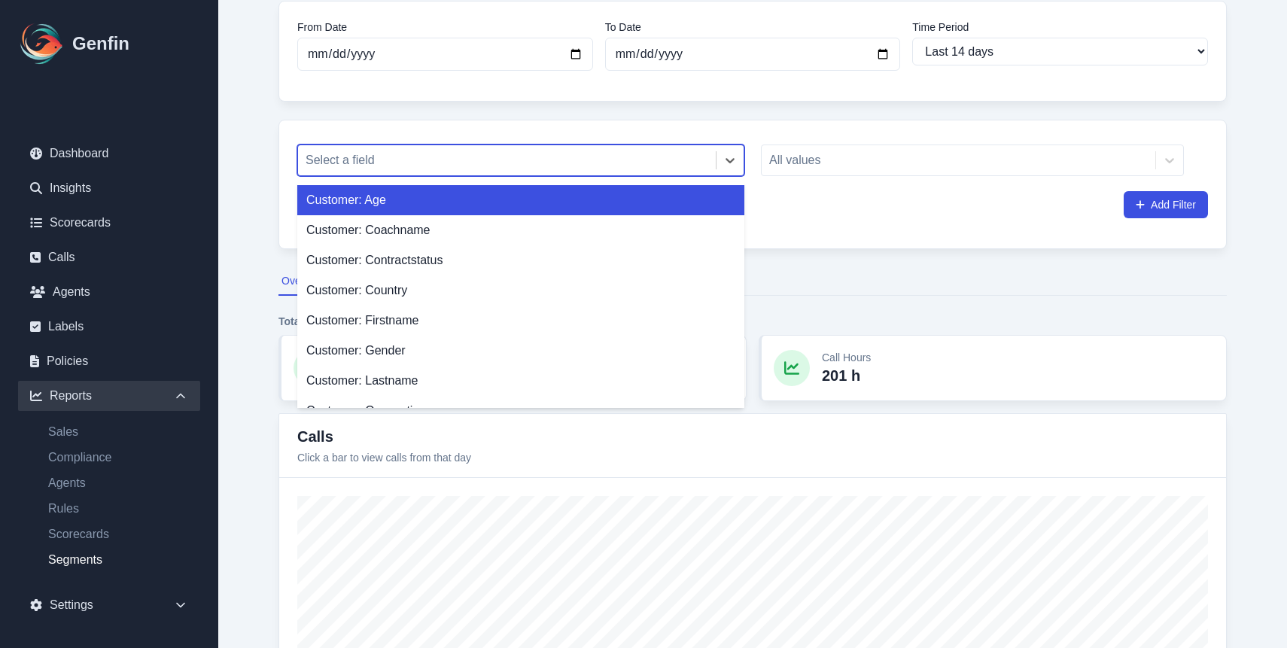
click at [488, 160] on div at bounding box center [507, 160] width 403 height 21
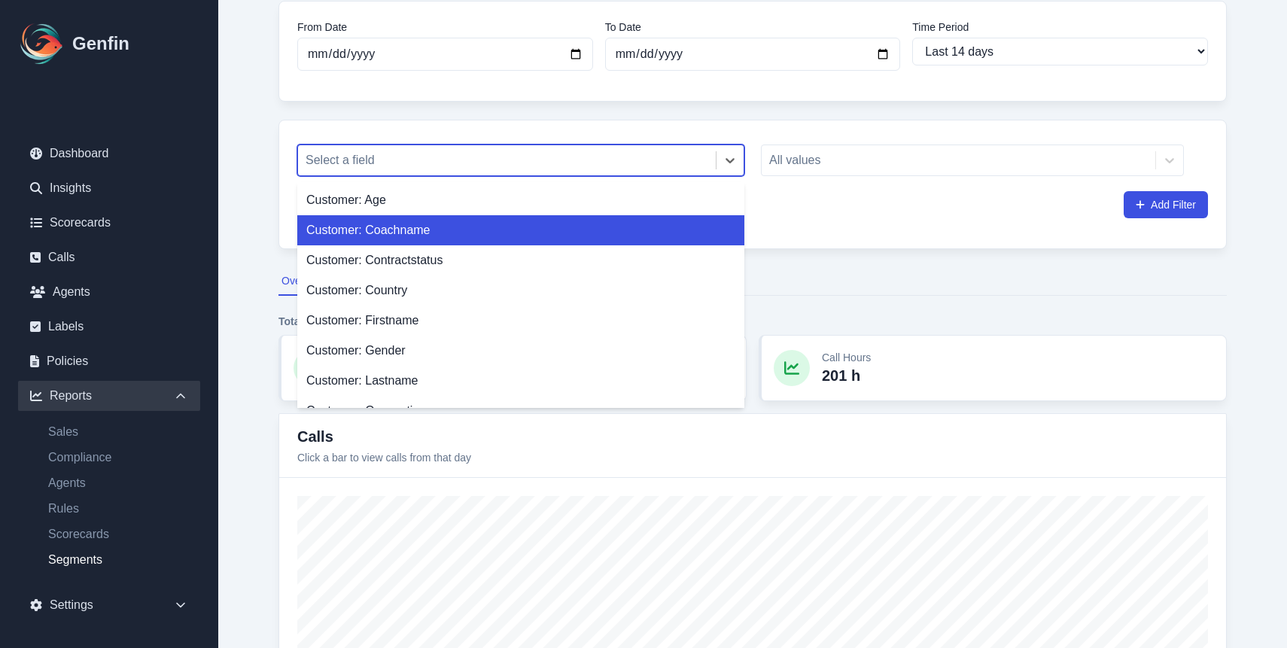
click at [458, 231] on div "Customer: Coachname" at bounding box center [520, 230] width 447 height 30
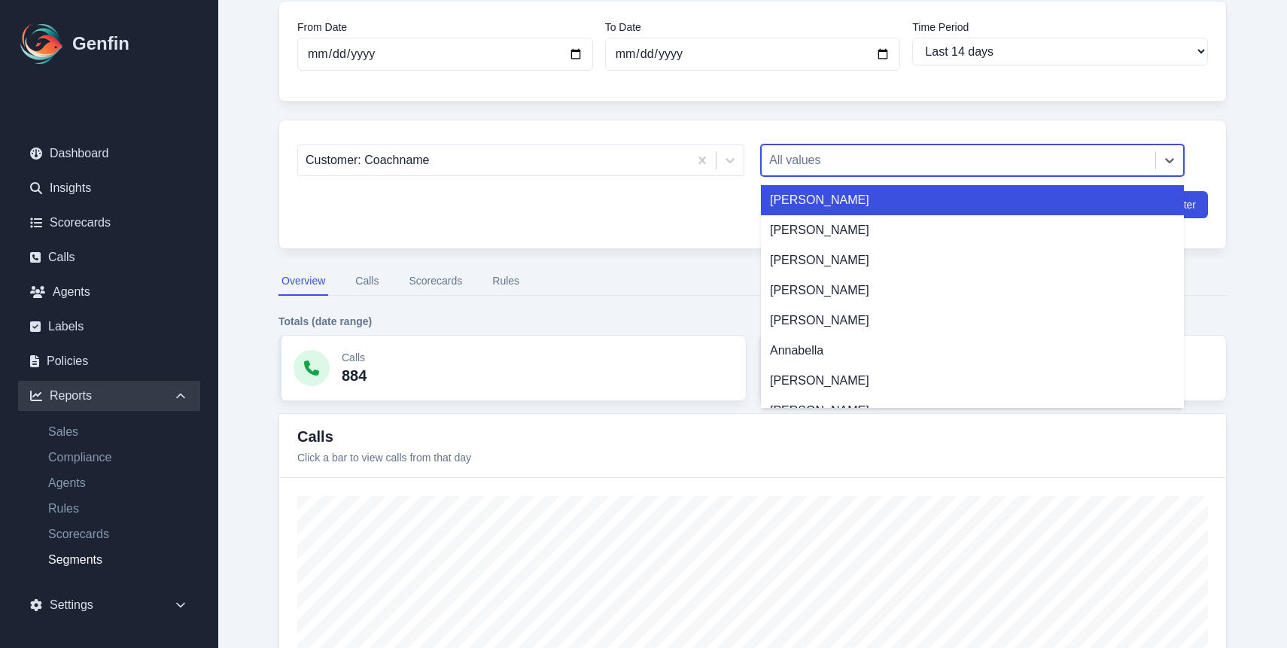
click at [888, 160] on div at bounding box center [958, 160] width 379 height 21
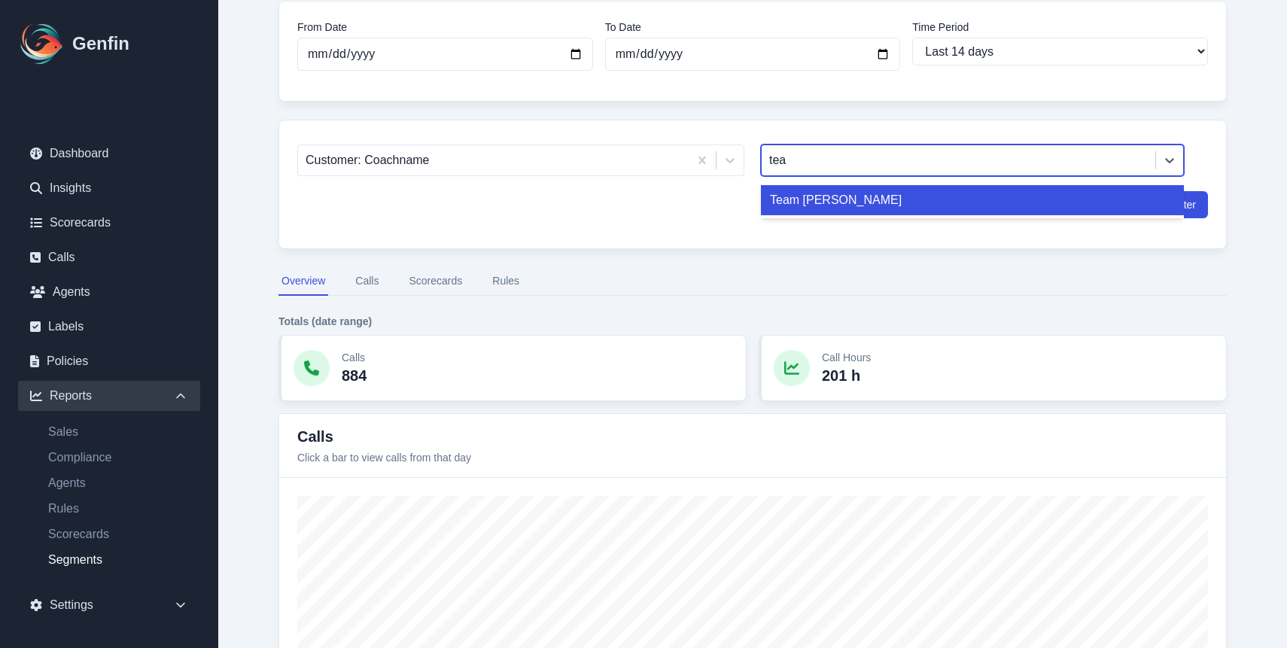
type input "team"
click at [860, 207] on div "Team [PERSON_NAME]" at bounding box center [972, 200] width 423 height 30
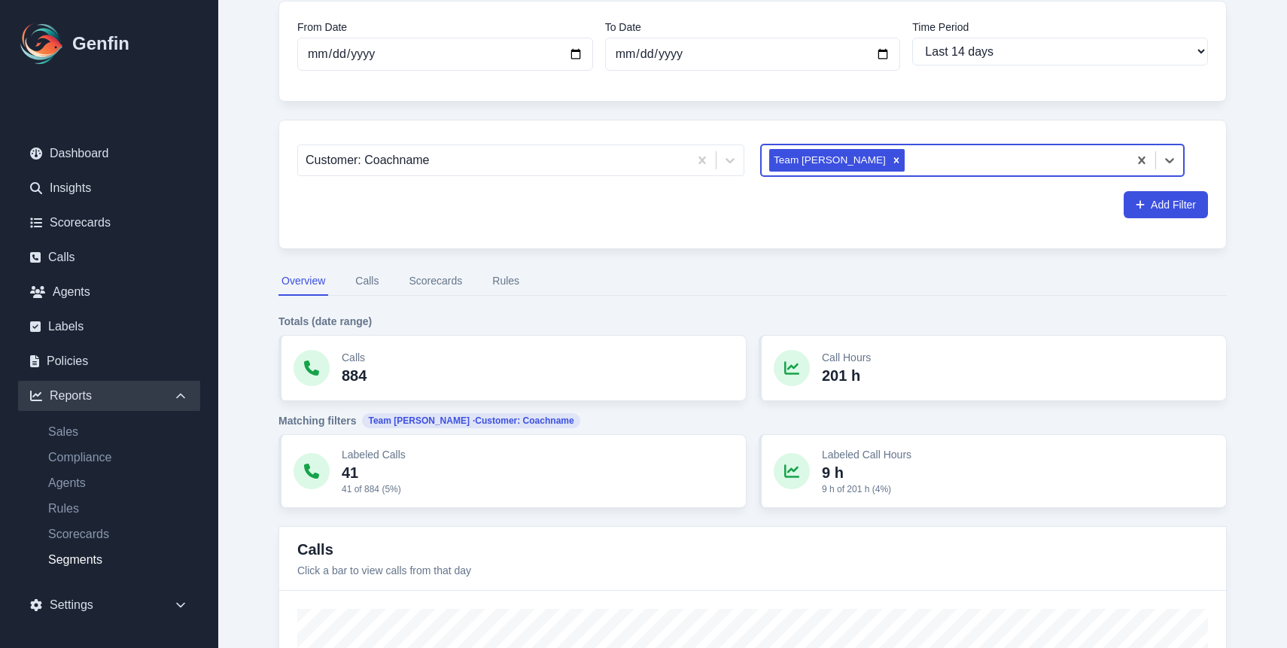
click at [436, 280] on button "Scorecards" at bounding box center [435, 281] width 59 height 29
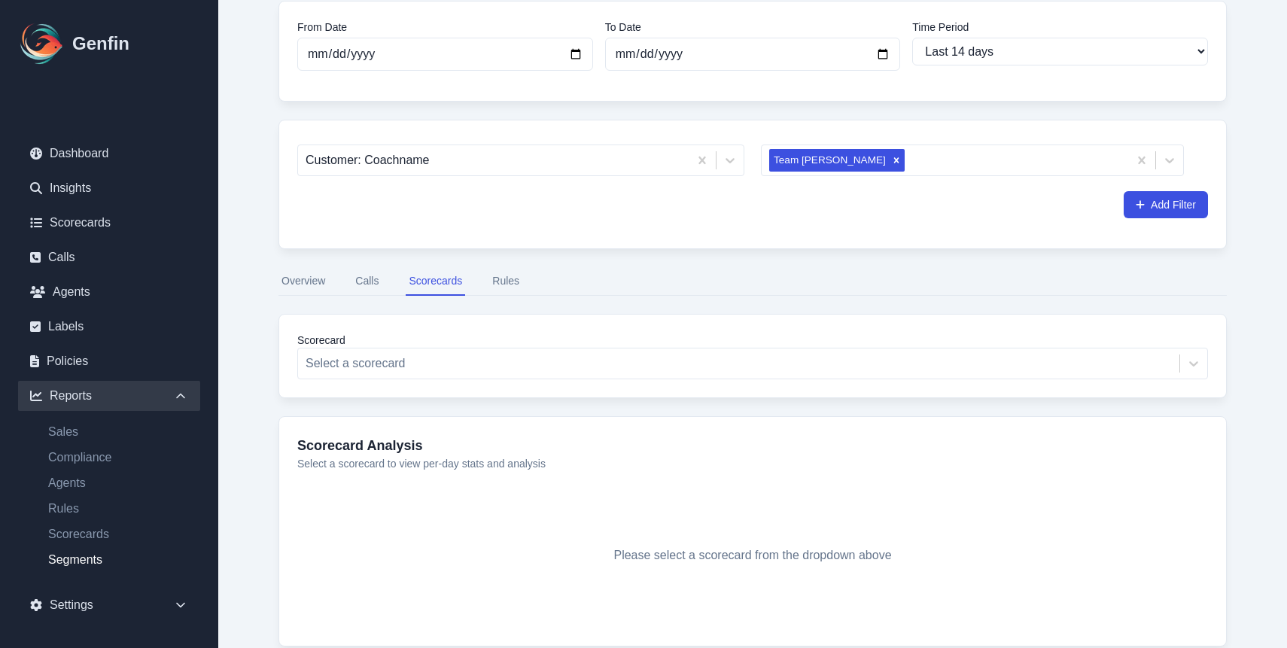
scroll to position [172, 0]
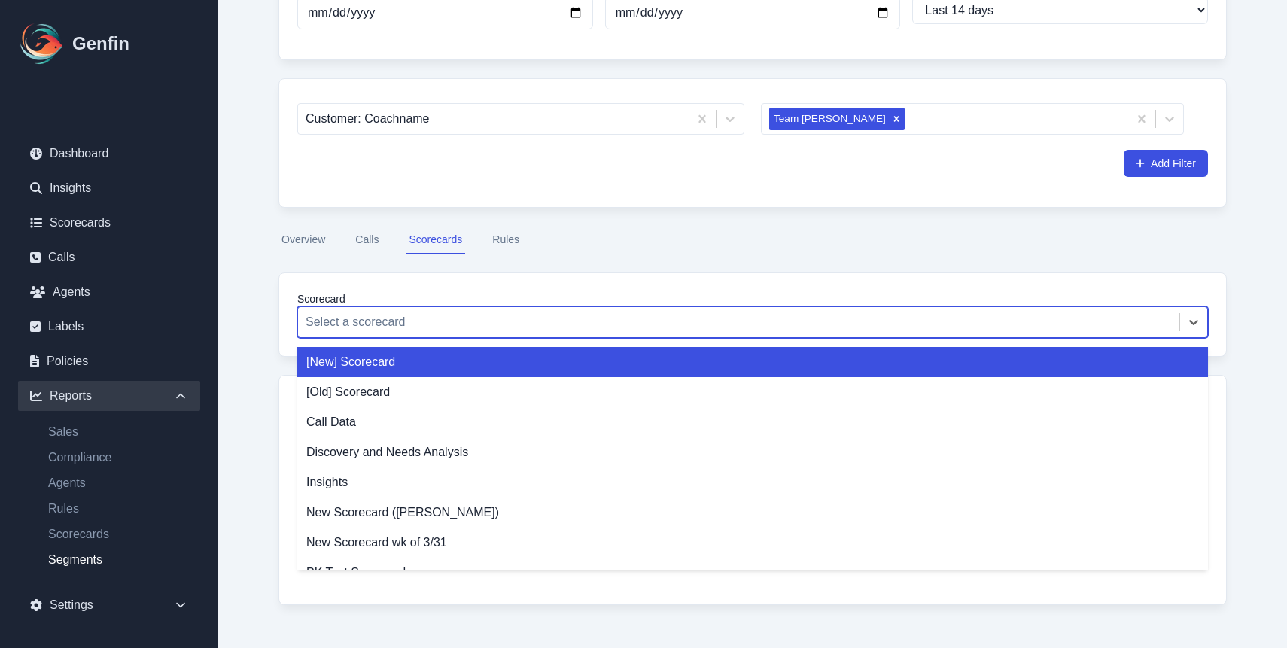
click at [483, 327] on div at bounding box center [739, 322] width 866 height 21
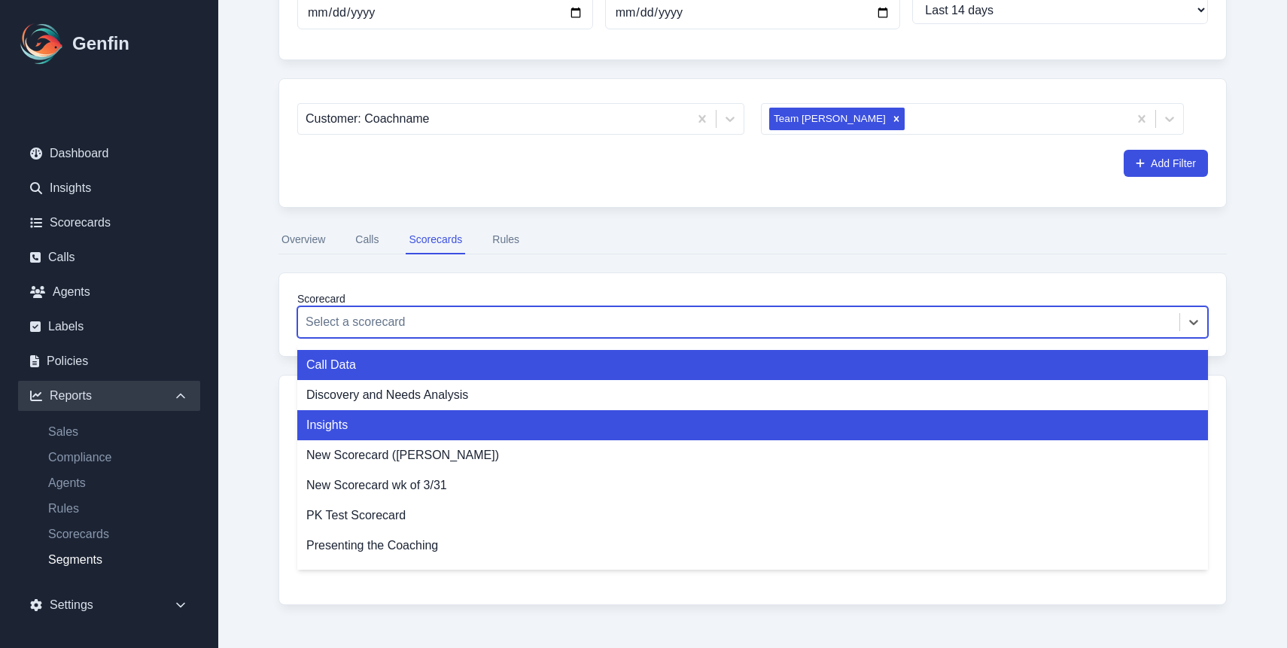
scroll to position [178, 0]
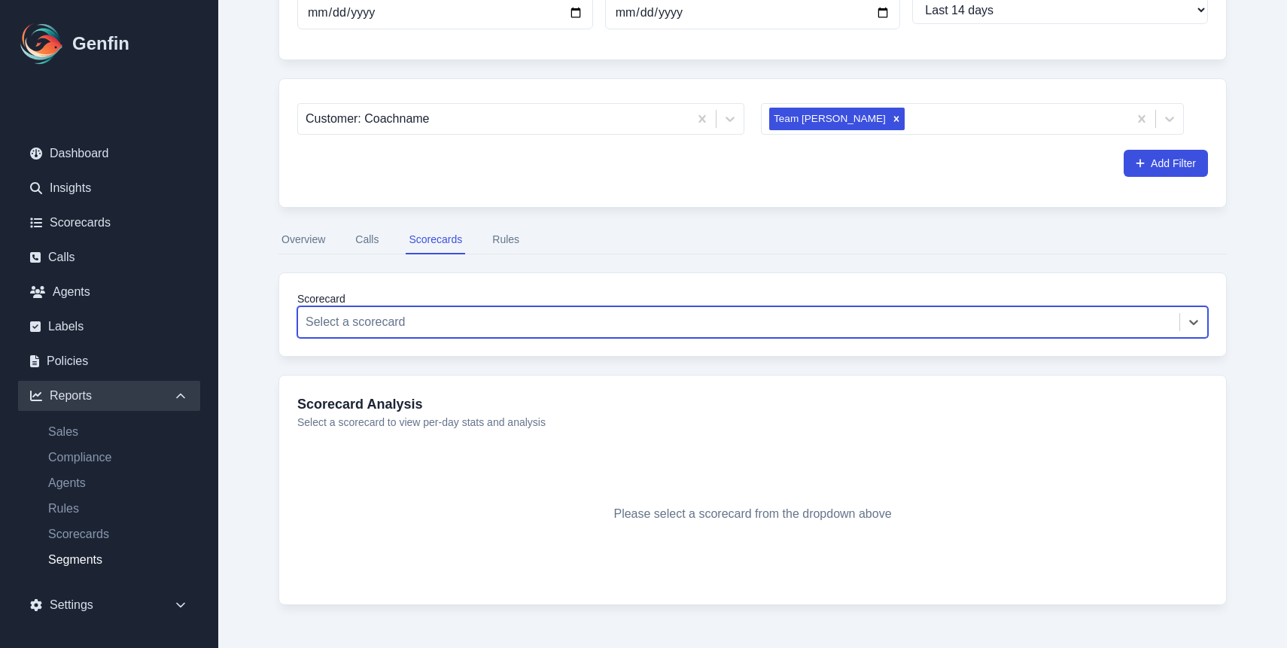
click at [458, 328] on div at bounding box center [739, 322] width 866 height 21
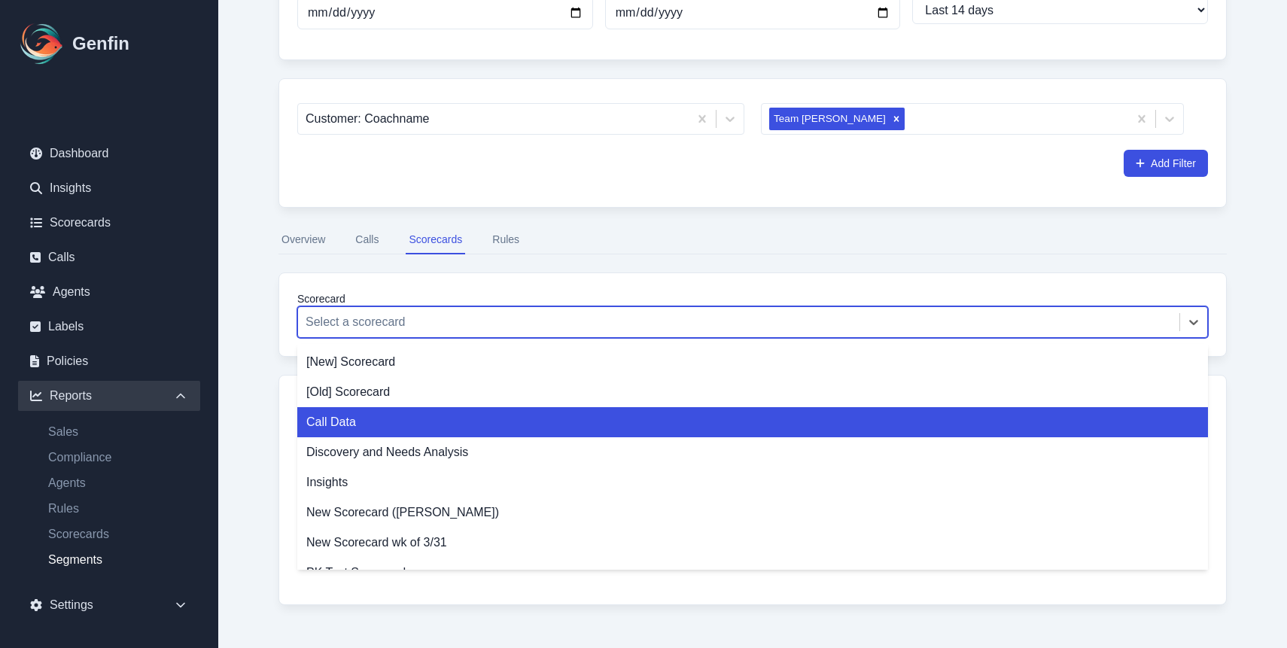
click at [440, 422] on div "Call Data" at bounding box center [752, 422] width 911 height 30
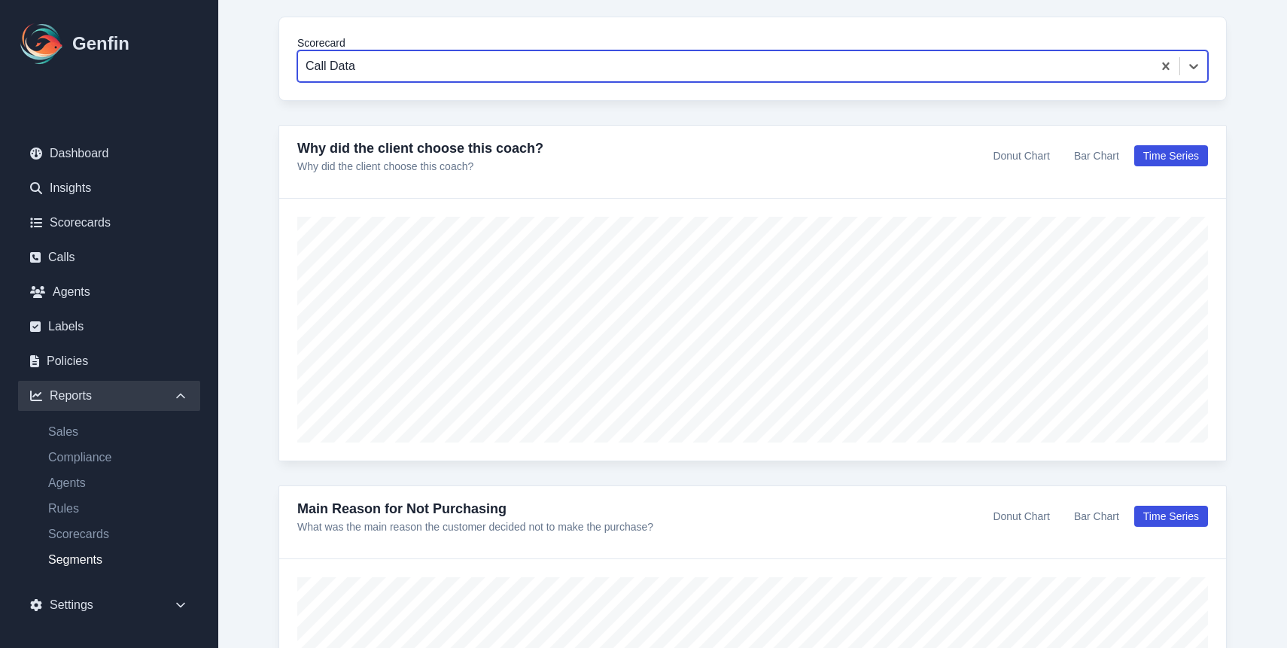
scroll to position [429, 0]
click at [1009, 147] on button "Donut Chart" at bounding box center [1021, 155] width 75 height 21
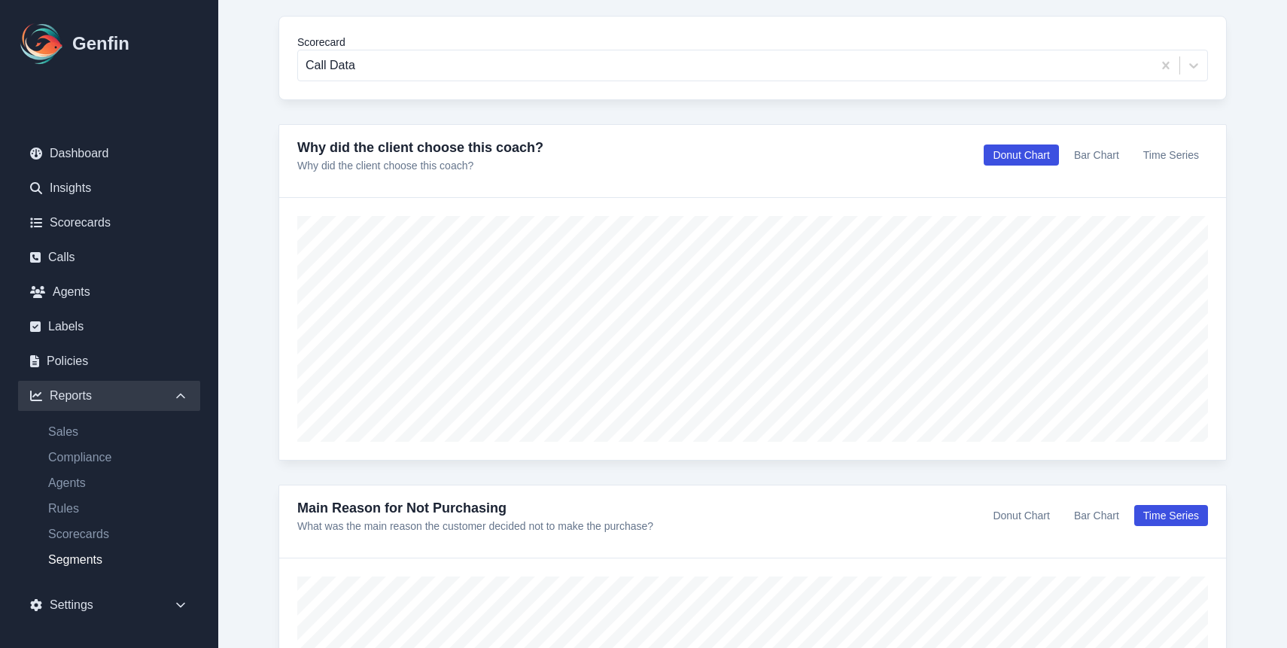
click at [1101, 169] on div "Why did the client choose this coach? Why did the client choose this coach? Don…" at bounding box center [752, 155] width 911 height 36
click at [1104, 160] on button "Bar Chart" at bounding box center [1096, 155] width 63 height 21
click at [1027, 157] on button "Donut Chart" at bounding box center [1021, 155] width 75 height 21
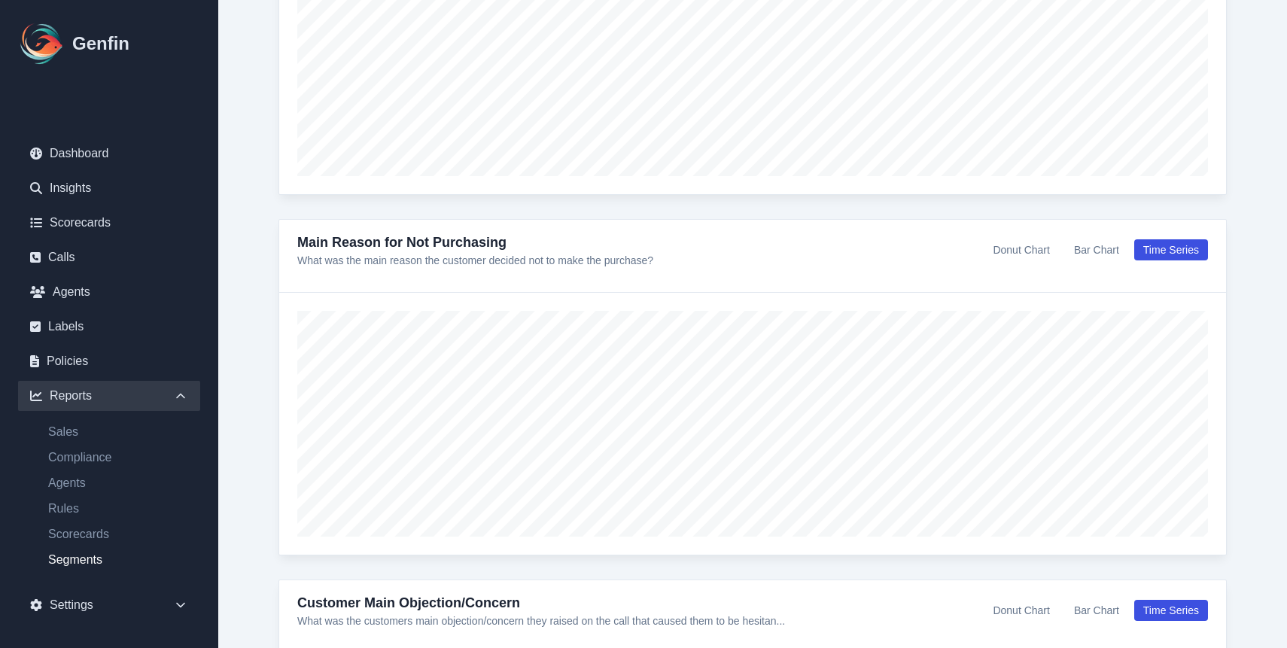
scroll to position [694, 0]
click at [1036, 259] on button "Donut Chart" at bounding box center [1021, 250] width 75 height 21
click at [901, 379] on div "No data available to display" at bounding box center [752, 443] width 875 height 226
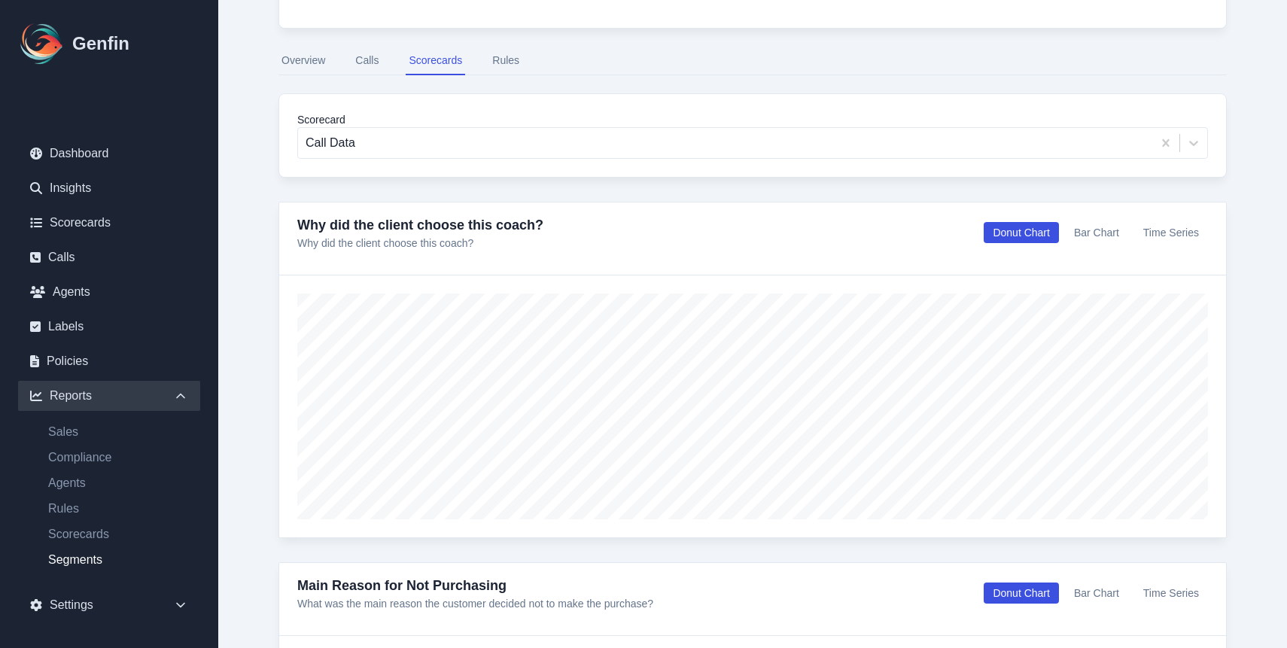
scroll to position [0, 0]
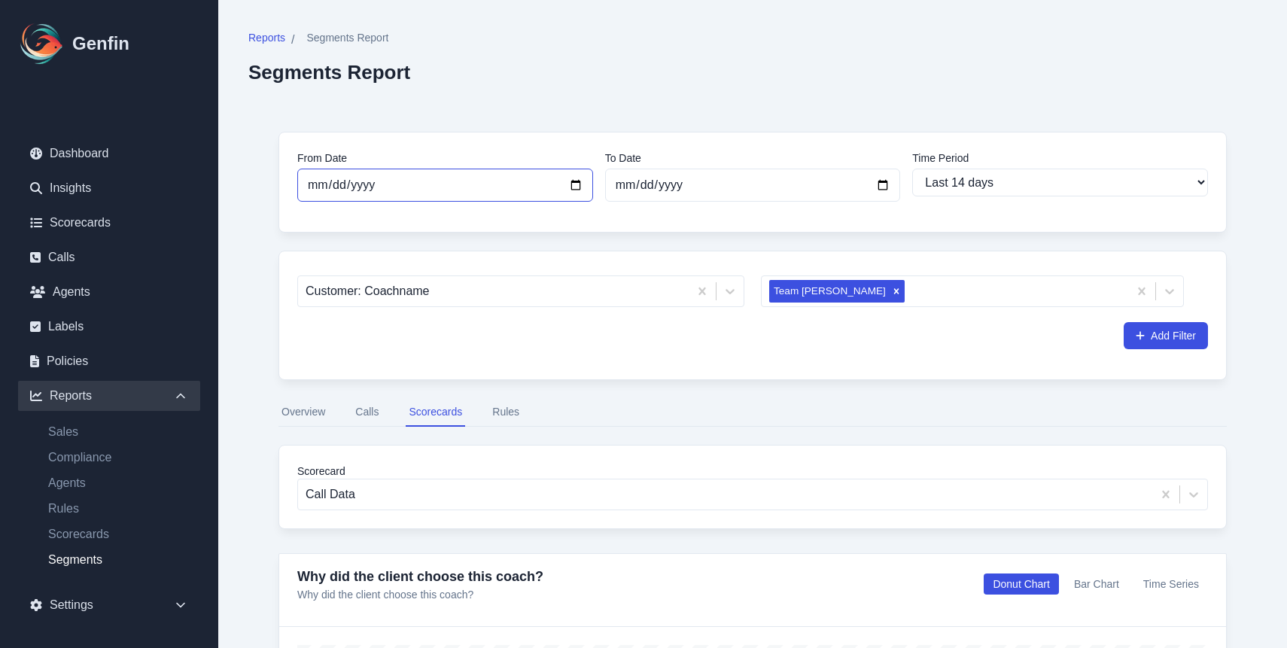
click at [539, 198] on input "[DATE]" at bounding box center [445, 185] width 296 height 33
click at [552, 178] on input "[DATE]" at bounding box center [445, 185] width 296 height 33
click at [575, 185] on input "[DATE]" at bounding box center [445, 185] width 296 height 33
type input "[DATE]"
select select "custom"
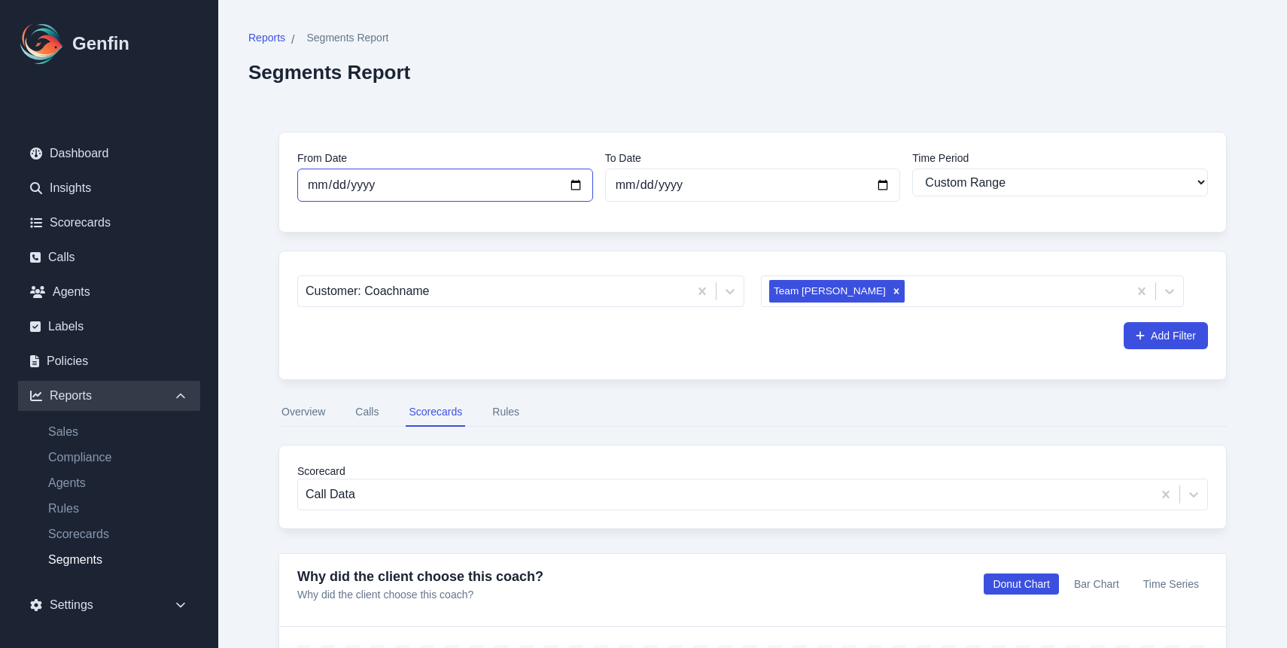
type input "[DATE]"
select select "14"
type input "[DATE]"
select select "custom"
type input "[DATE]"
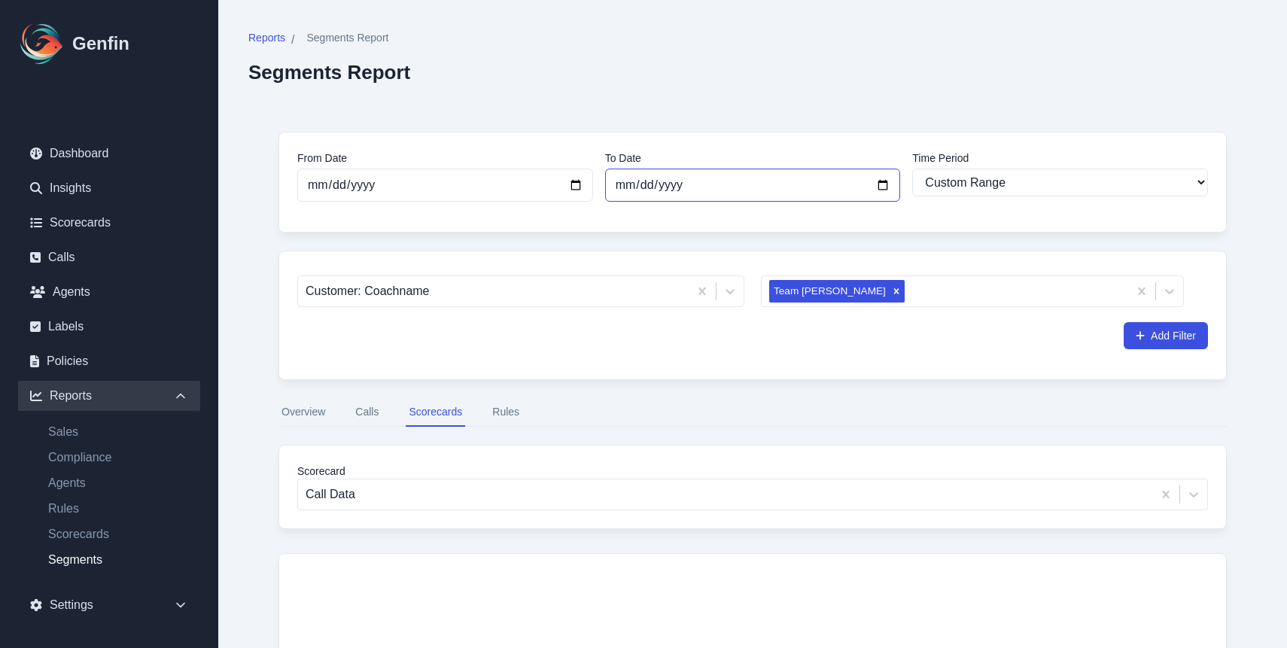
click at [659, 199] on input "[DATE]" at bounding box center [753, 185] width 296 height 33
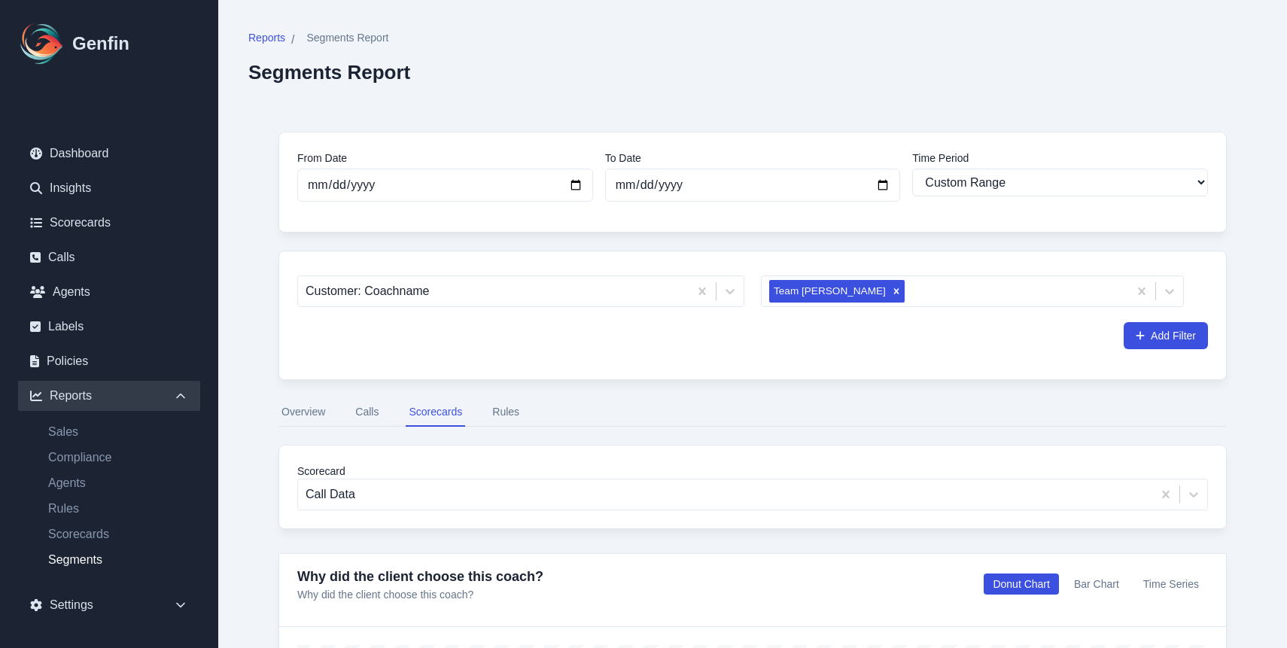
click at [816, 209] on div "From Date [DATE] To Date [DATE] Time Period Last 7 days Last 14 days Last 30 da…" at bounding box center [753, 182] width 948 height 101
click at [832, 188] on input "[DATE]" at bounding box center [753, 185] width 296 height 33
click at [878, 184] on input "[DATE]" at bounding box center [753, 185] width 296 height 33
type input "[DATE]"
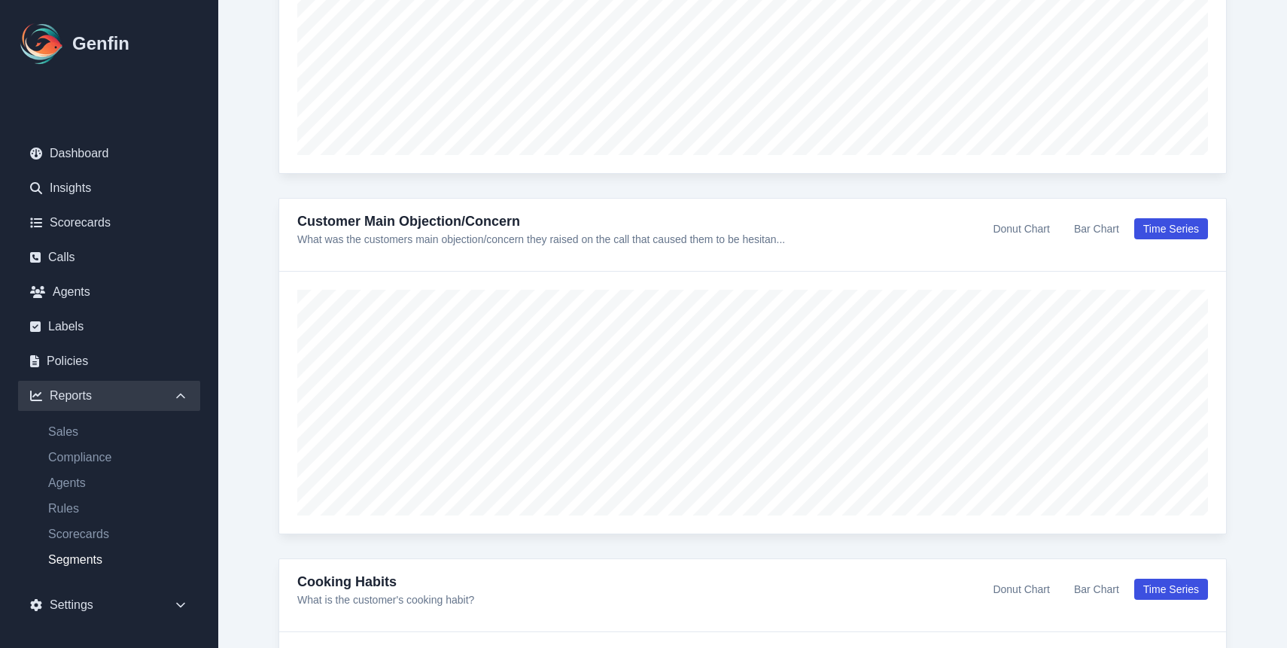
scroll to position [1077, 0]
click at [1038, 234] on button "Donut Chart" at bounding box center [1021, 228] width 75 height 21
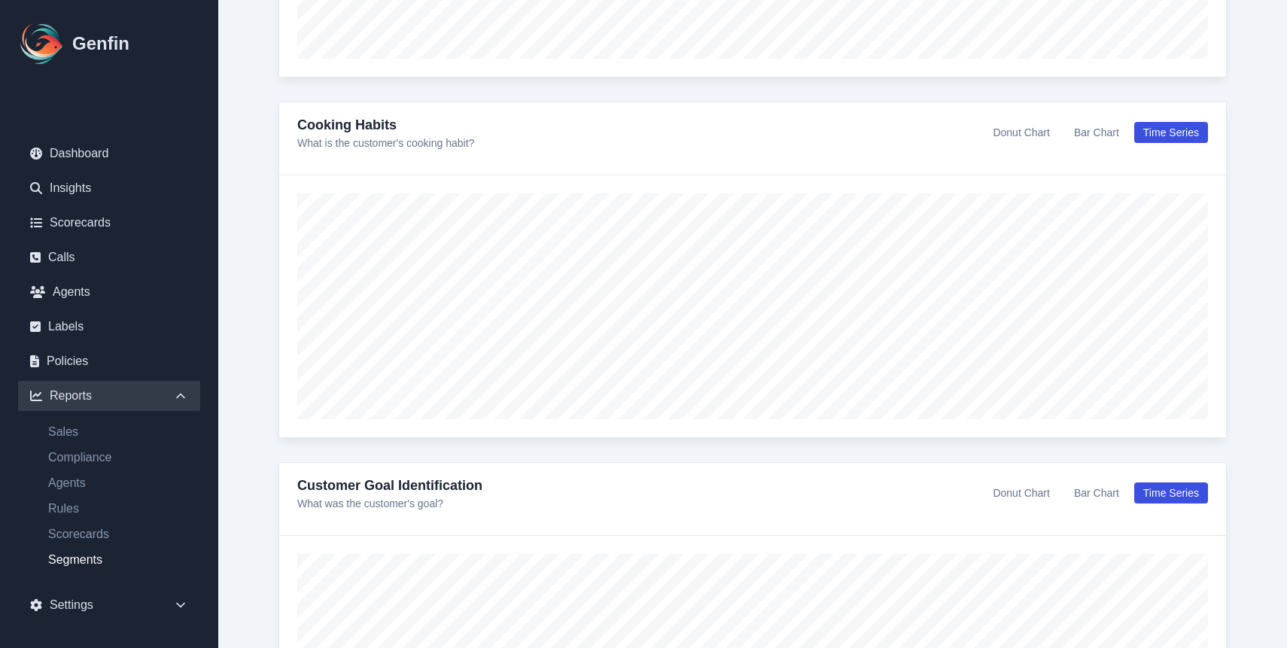
scroll to position [1505, 0]
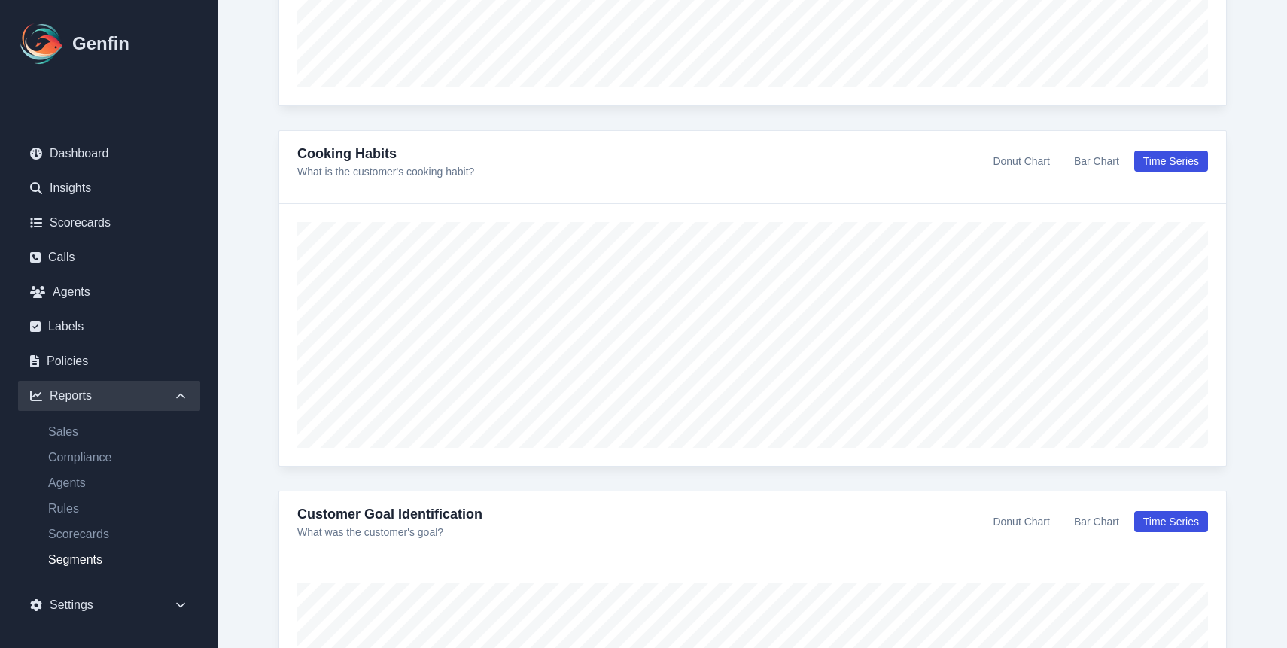
click at [1040, 164] on button "Donut Chart" at bounding box center [1021, 161] width 75 height 21
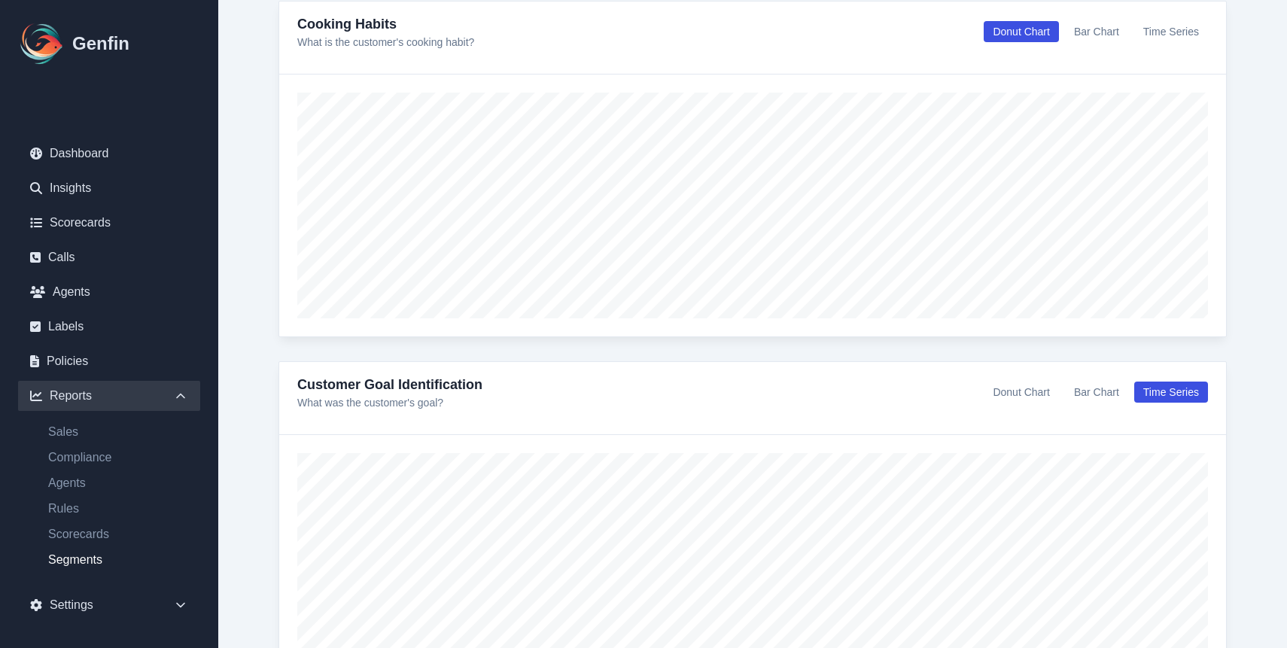
scroll to position [1745, 0]
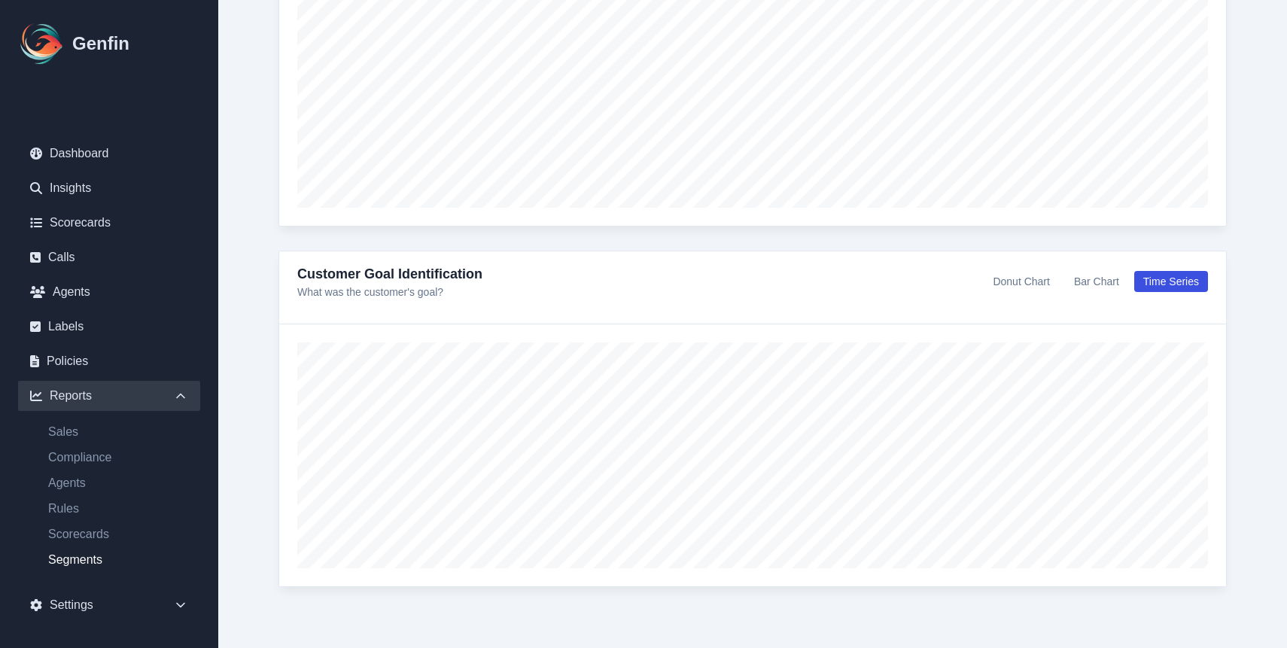
click at [1042, 282] on button "Donut Chart" at bounding box center [1021, 281] width 75 height 21
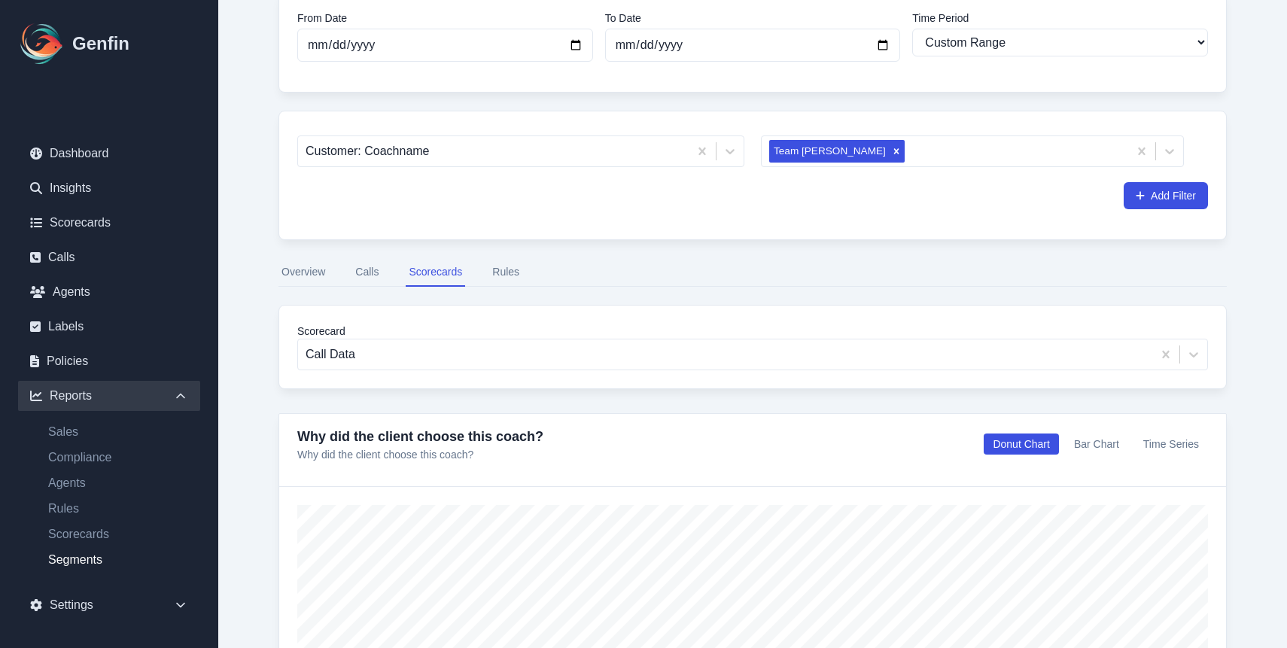
scroll to position [0, 0]
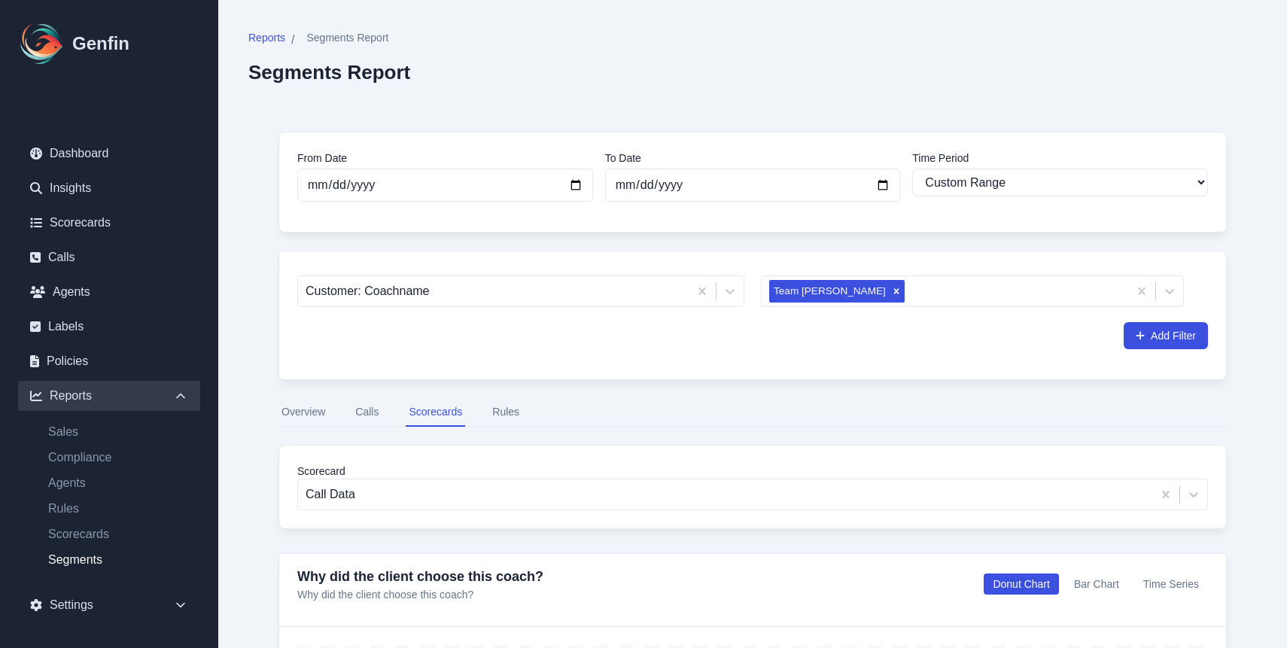
click at [352, 416] on nav "Overview Calls Scorecards Rules" at bounding box center [753, 412] width 948 height 29
click at [356, 416] on button "Calls" at bounding box center [366, 412] width 29 height 29
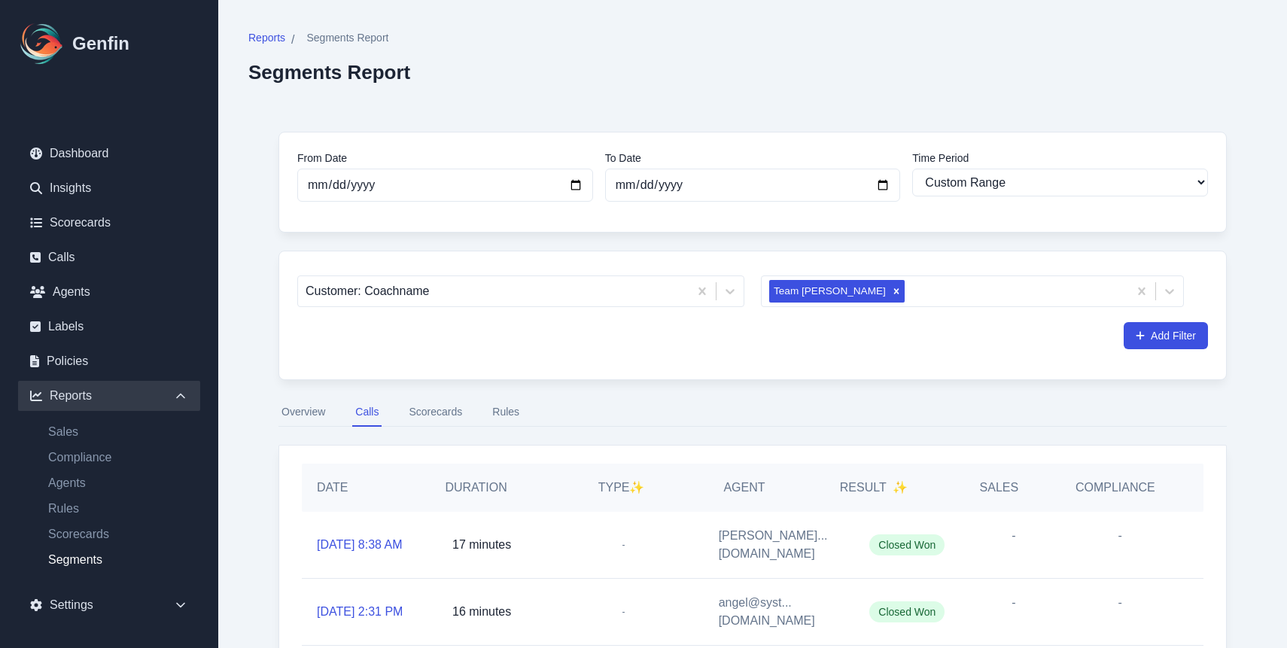
click at [317, 410] on button "Overview" at bounding box center [304, 412] width 50 height 29
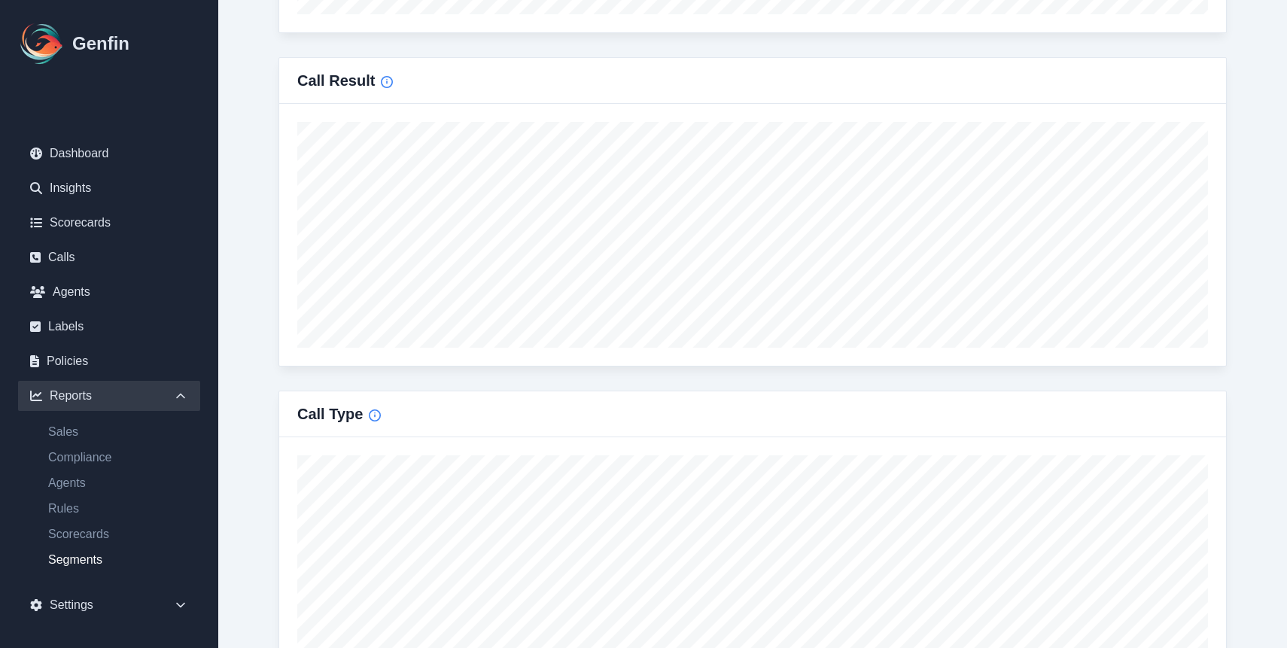
scroll to position [980, 0]
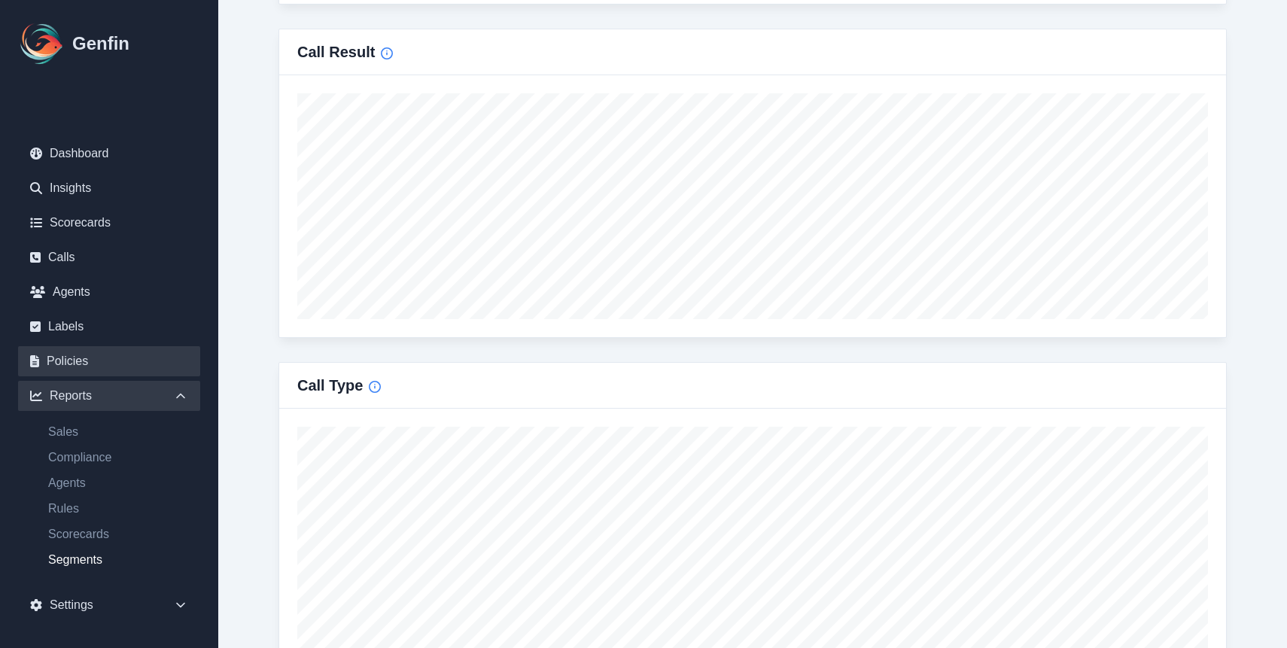
click at [124, 362] on link "Policies" at bounding box center [109, 361] width 182 height 30
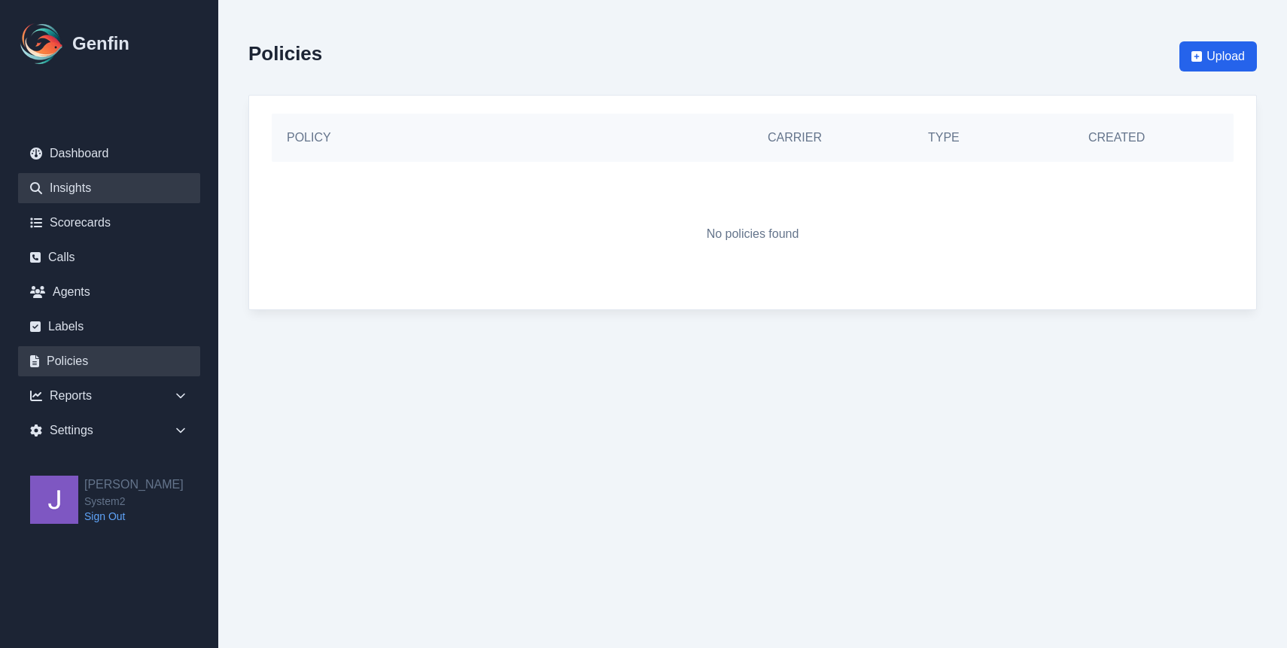
click at [137, 193] on link "Insights" at bounding box center [109, 188] width 182 height 30
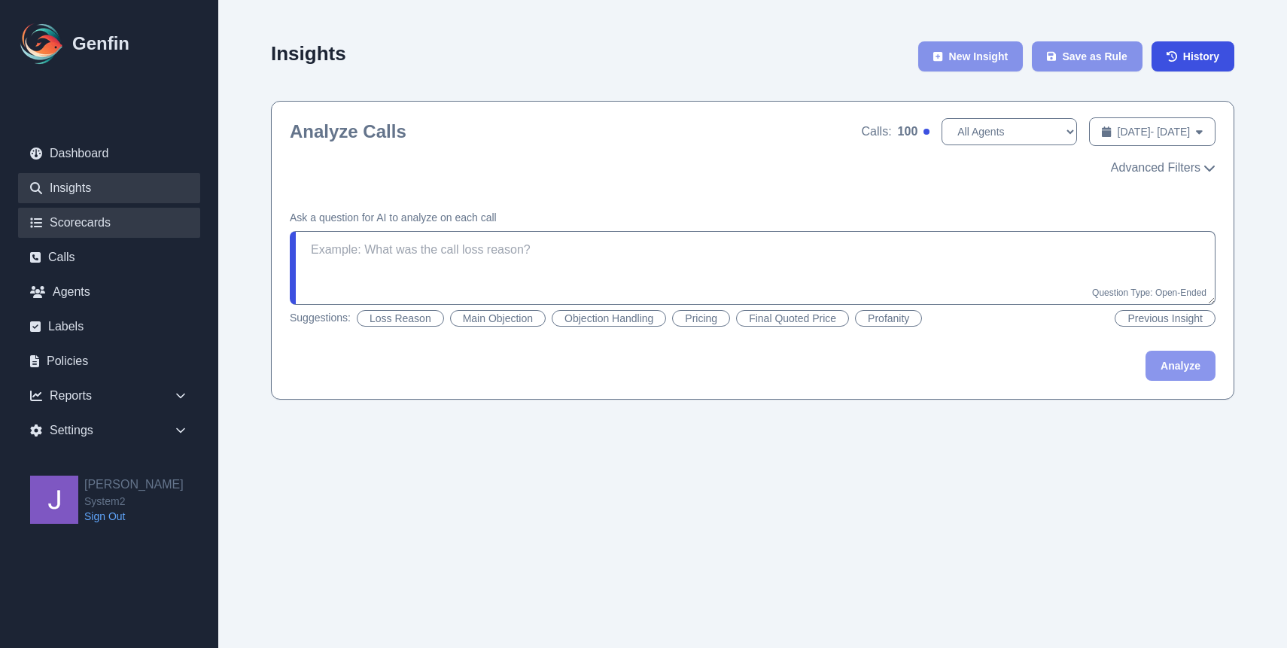
click at [112, 233] on link "Scorecards" at bounding box center [109, 223] width 182 height 30
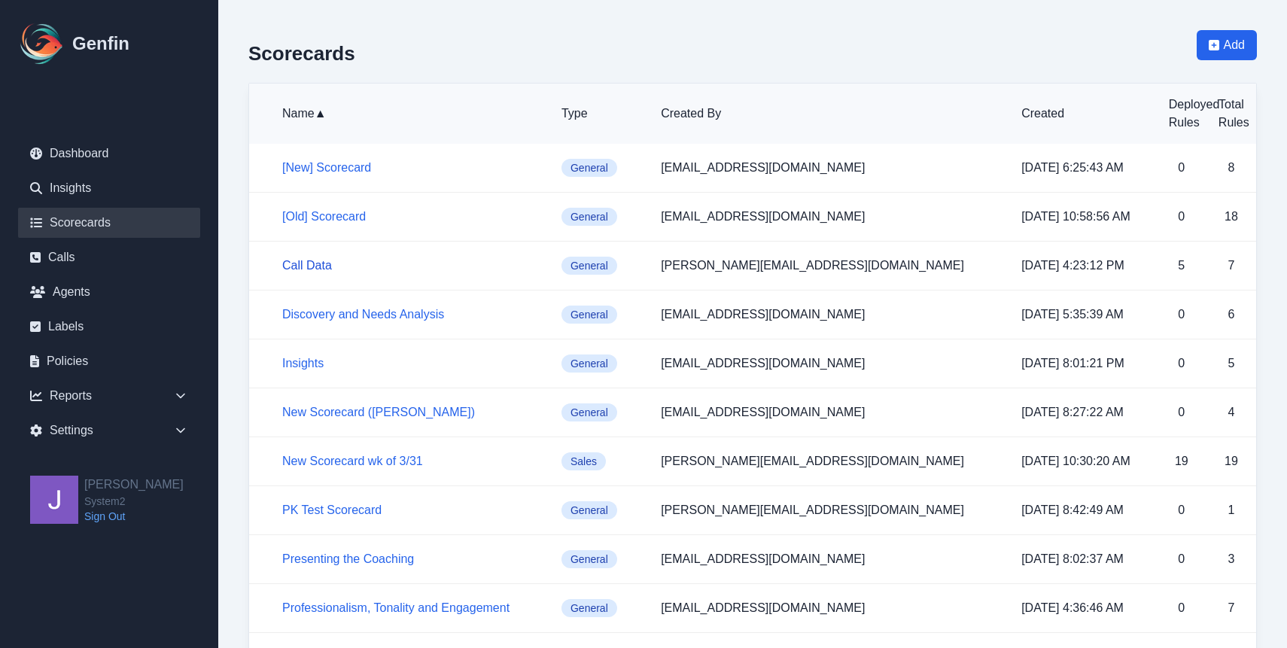
click at [310, 266] on link "Call Data" at bounding box center [307, 265] width 50 height 13
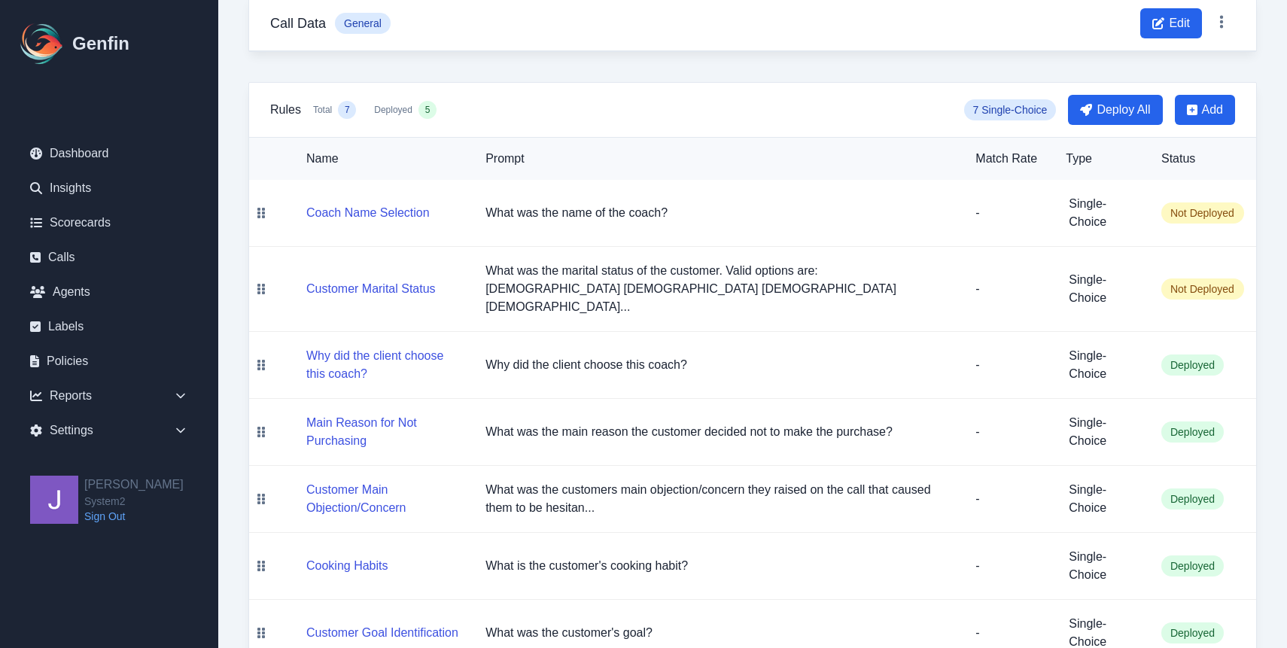
scroll to position [141, 0]
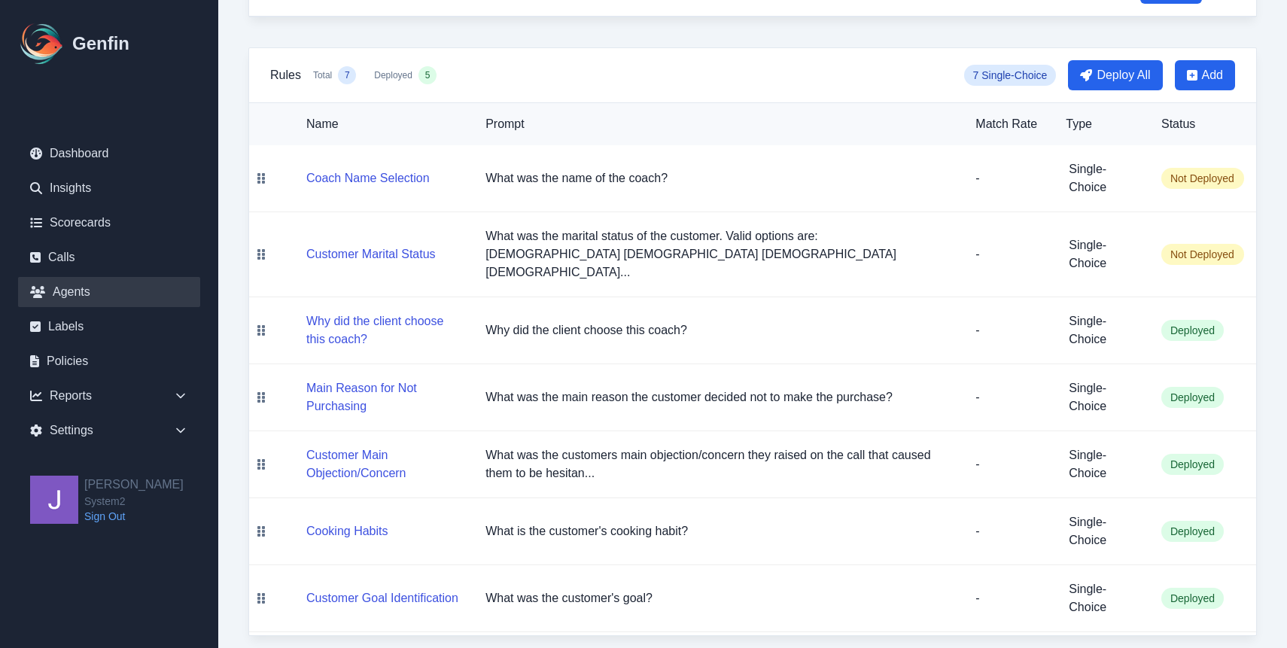
click at [101, 283] on link "Agents" at bounding box center [109, 292] width 182 height 30
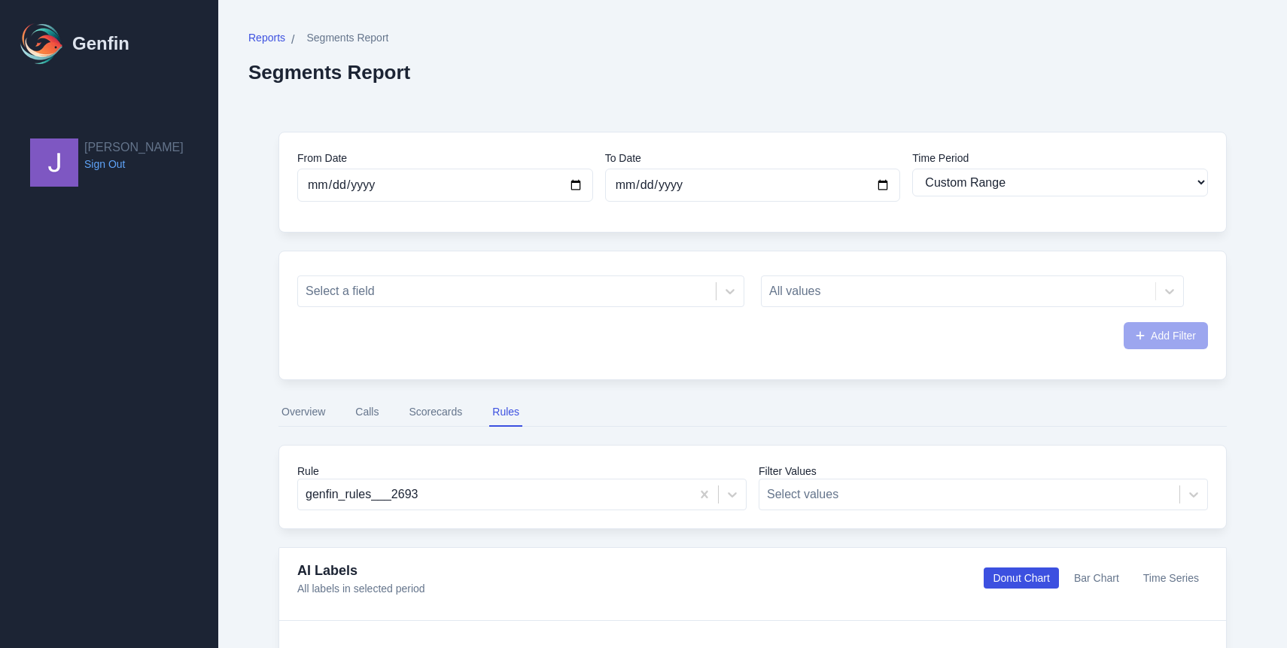
select select "custom"
